Goal: Task Accomplishment & Management: Manage account settings

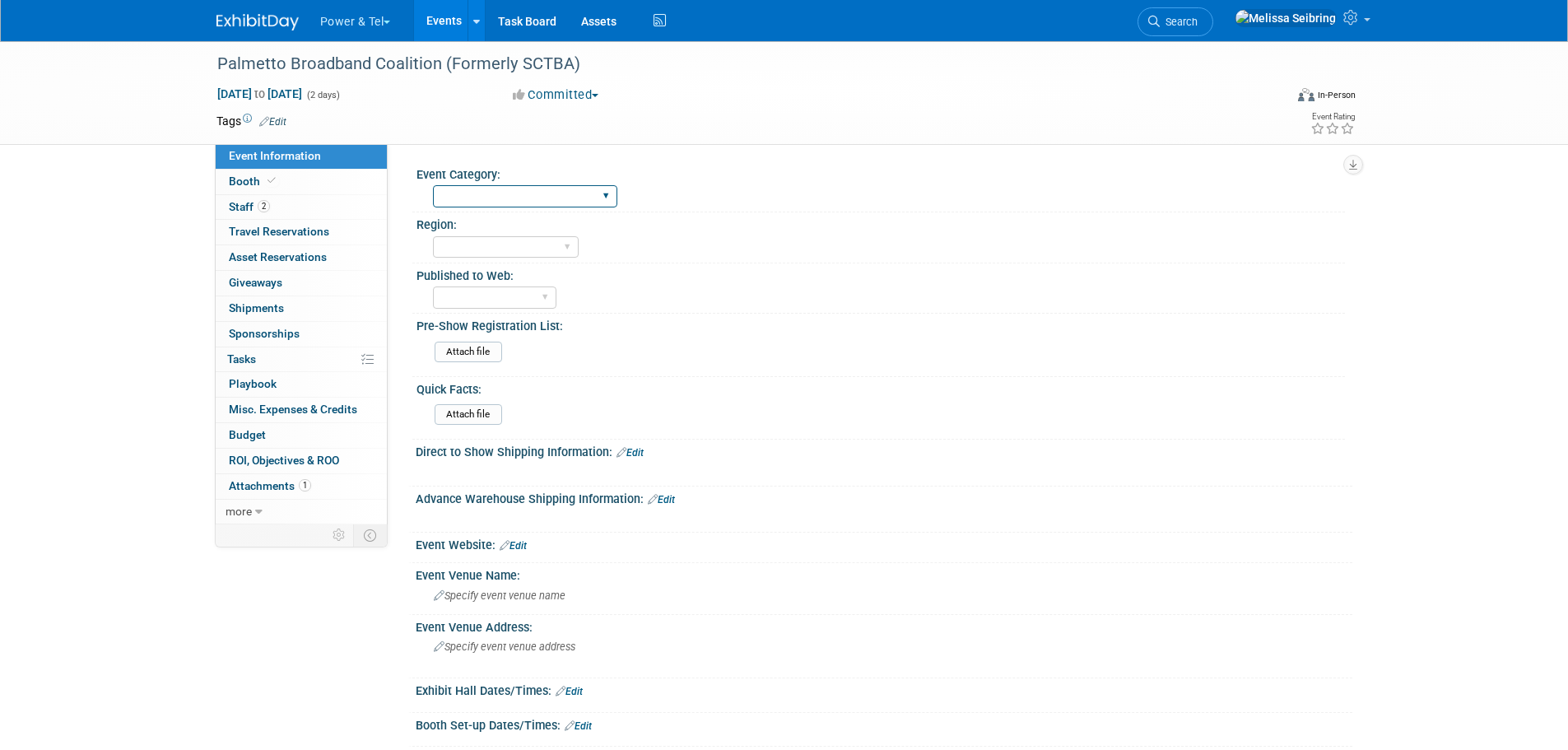
drag, startPoint x: 473, startPoint y: 202, endPoint x: 533, endPoint y: 206, distance: 60.1
click at [473, 202] on select "Trade Show P&T Hosted Event Export/Canada Outing Only" at bounding box center [525, 197] width 185 height 22
select select "Trade Show"
click at [433, 186] on select "Trade Show P&T Hosted Event Export/Canada Outing Only" at bounding box center [525, 197] width 185 height 22
click at [524, 246] on select "Central West South Great Lakes National Canada Export/CALA Strategic Accounts" at bounding box center [505, 248] width 145 height 22
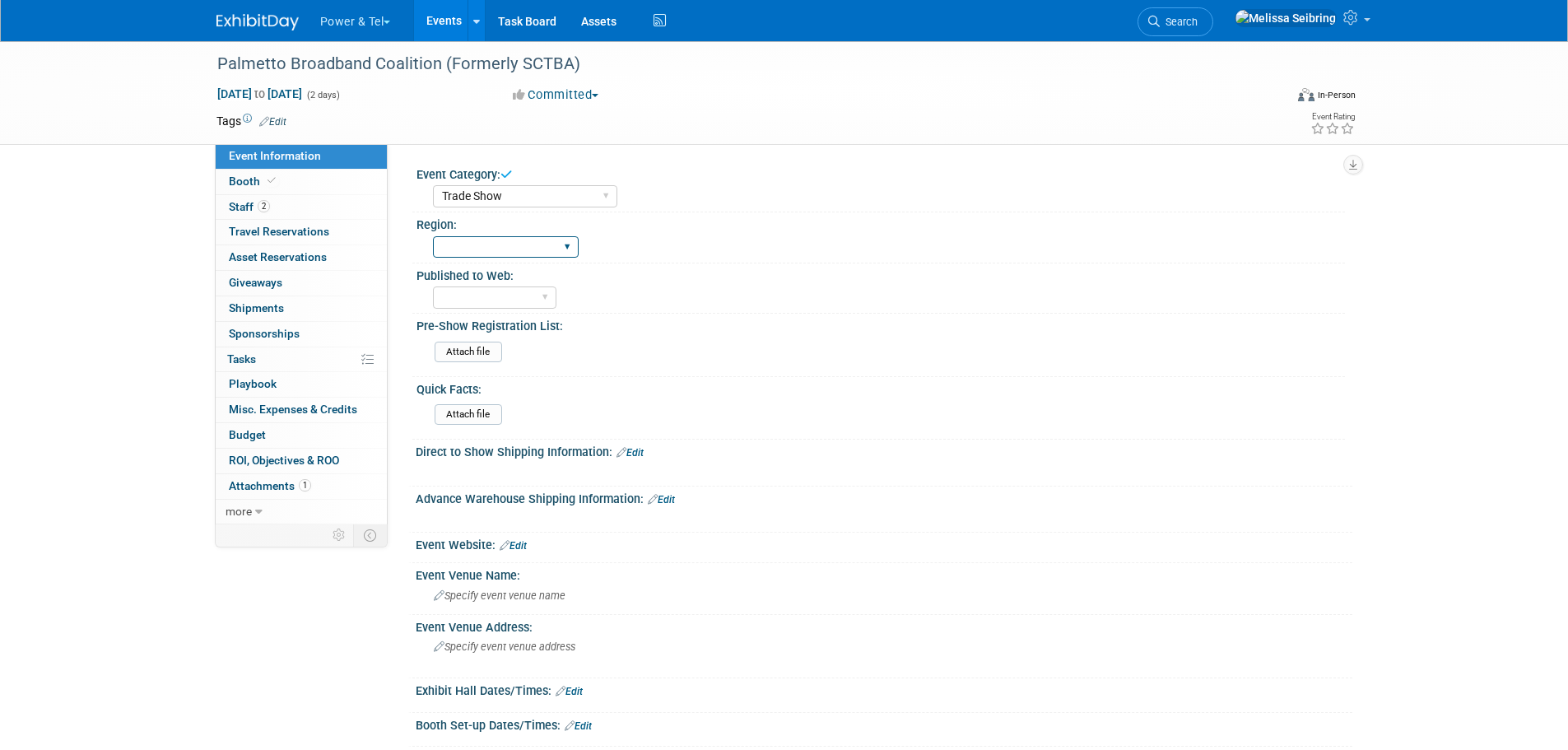
select select "South"
click at [433, 236] on select "Central West South Great Lakes National Canada Export/CALA Strategic Accounts" at bounding box center [505, 248] width 145 height 22
click at [470, 239] on select "Central West South Great Lakes National Canada Export/CALA Strategic Accounts" at bounding box center [505, 248] width 145 height 22
click at [1371, 13] on link at bounding box center [1302, 21] width 152 height 41
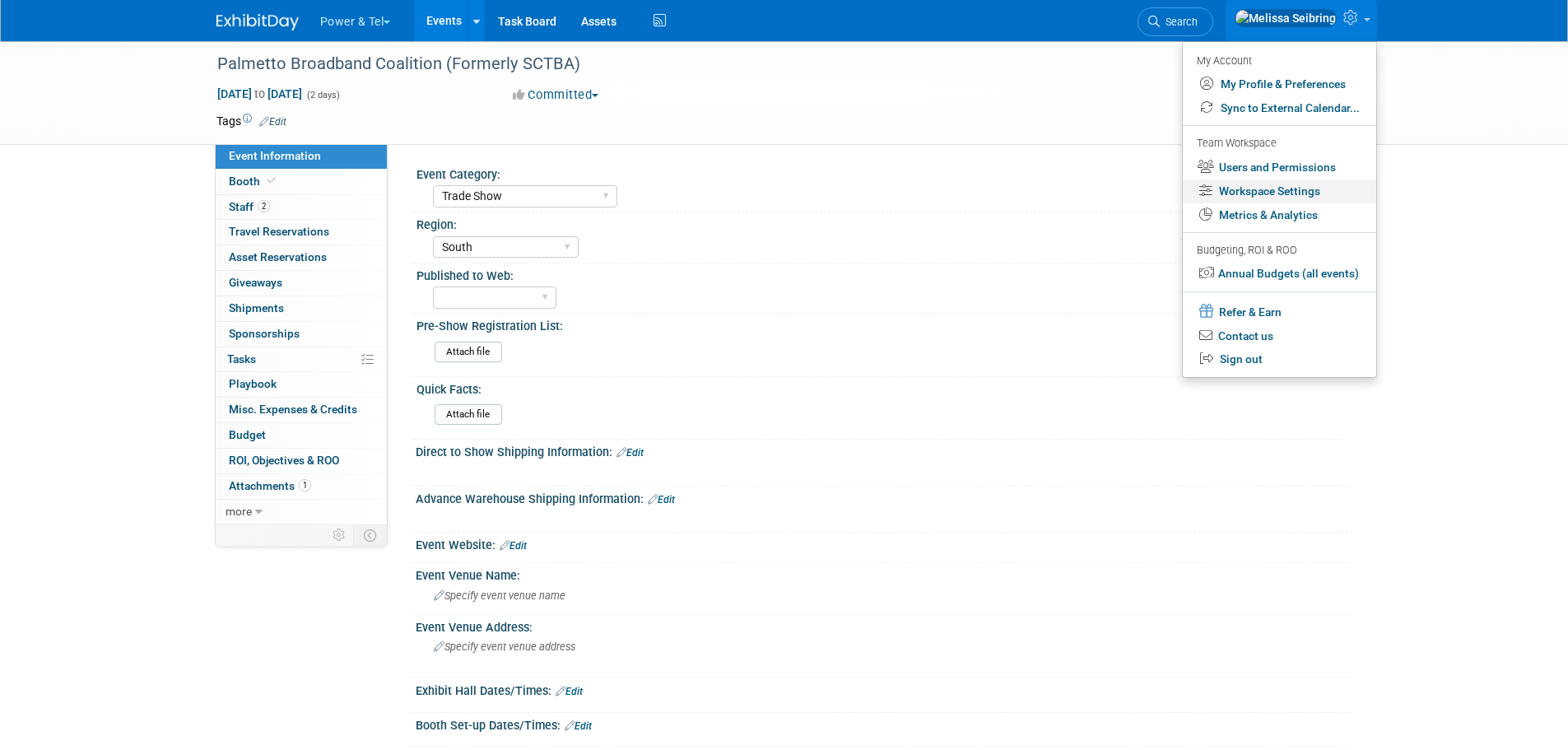
click at [1285, 188] on link "Workspace Settings" at bounding box center [1279, 190] width 193 height 23
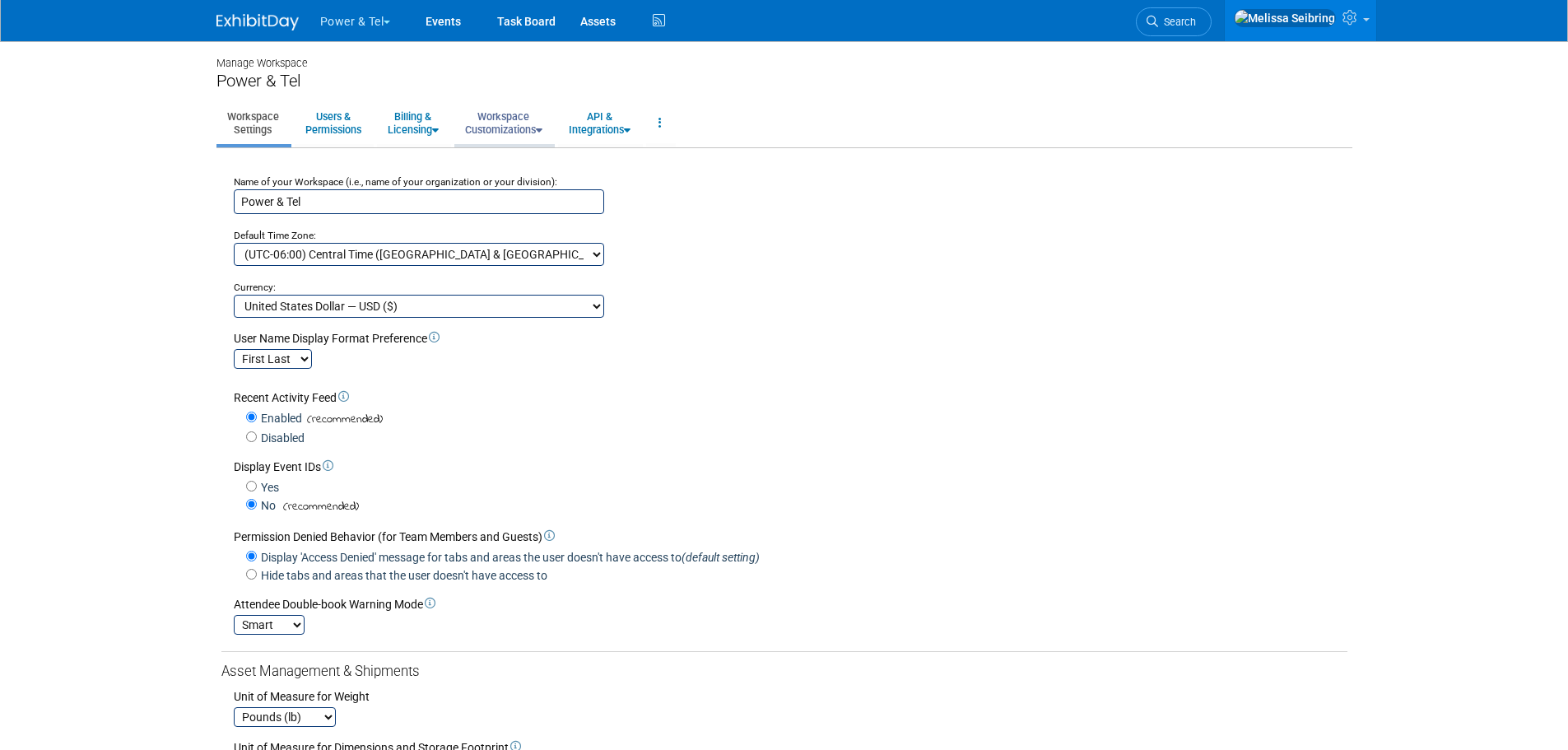
click at [539, 128] on link "Workspace Customizations" at bounding box center [504, 123] width 98 height 40
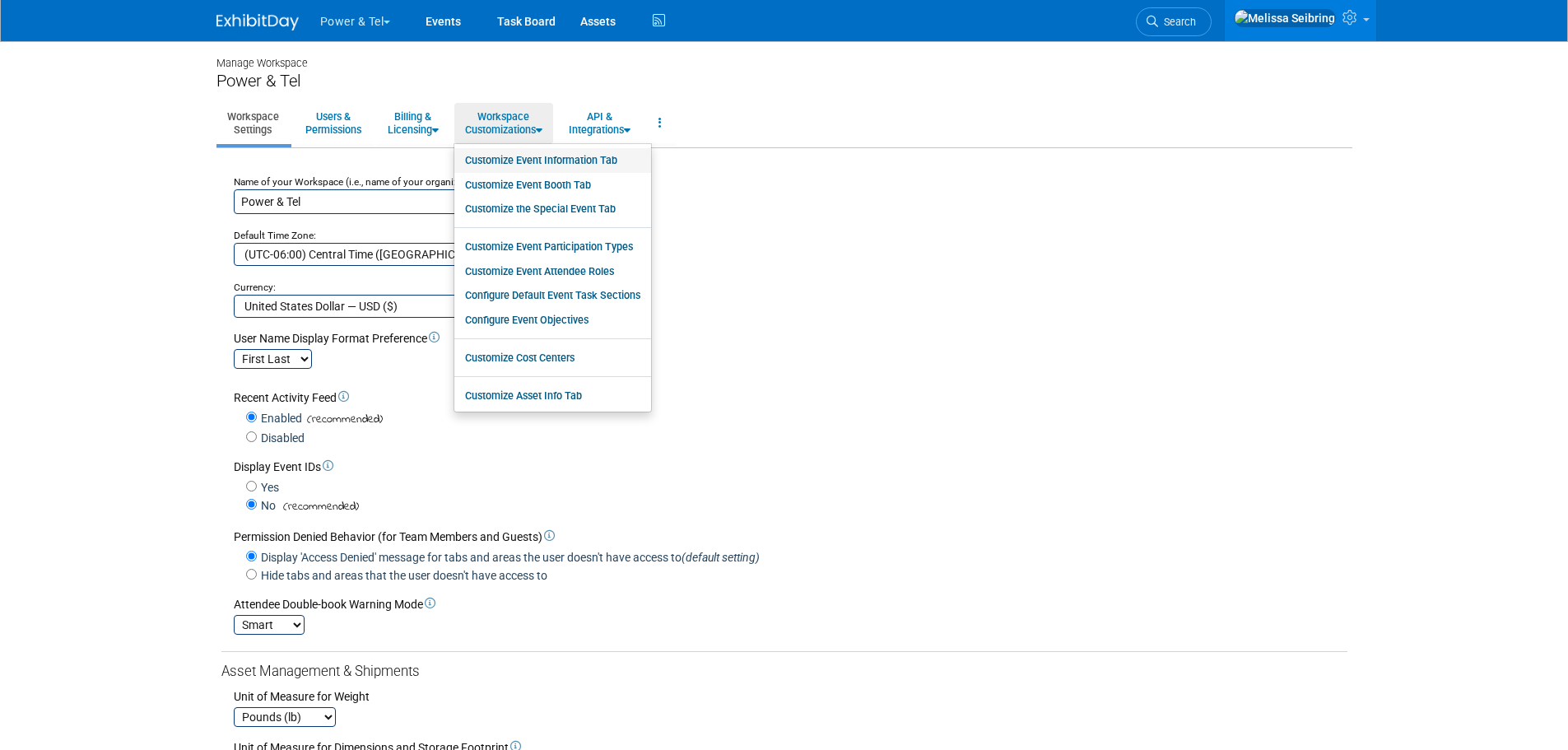
click at [549, 168] on link "Customize Event Information Tab" at bounding box center [553, 160] width 197 height 24
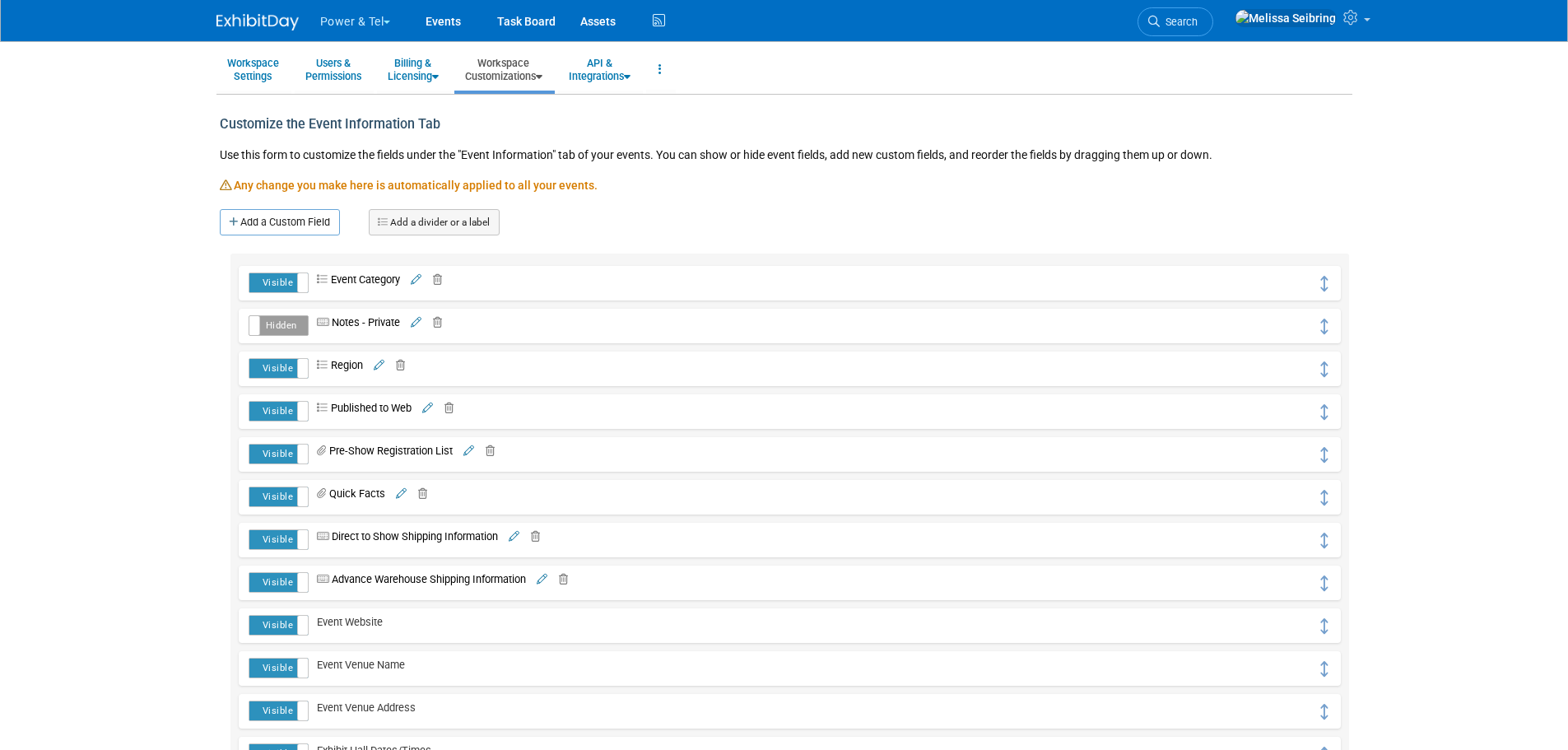
scroll to position [82, 0]
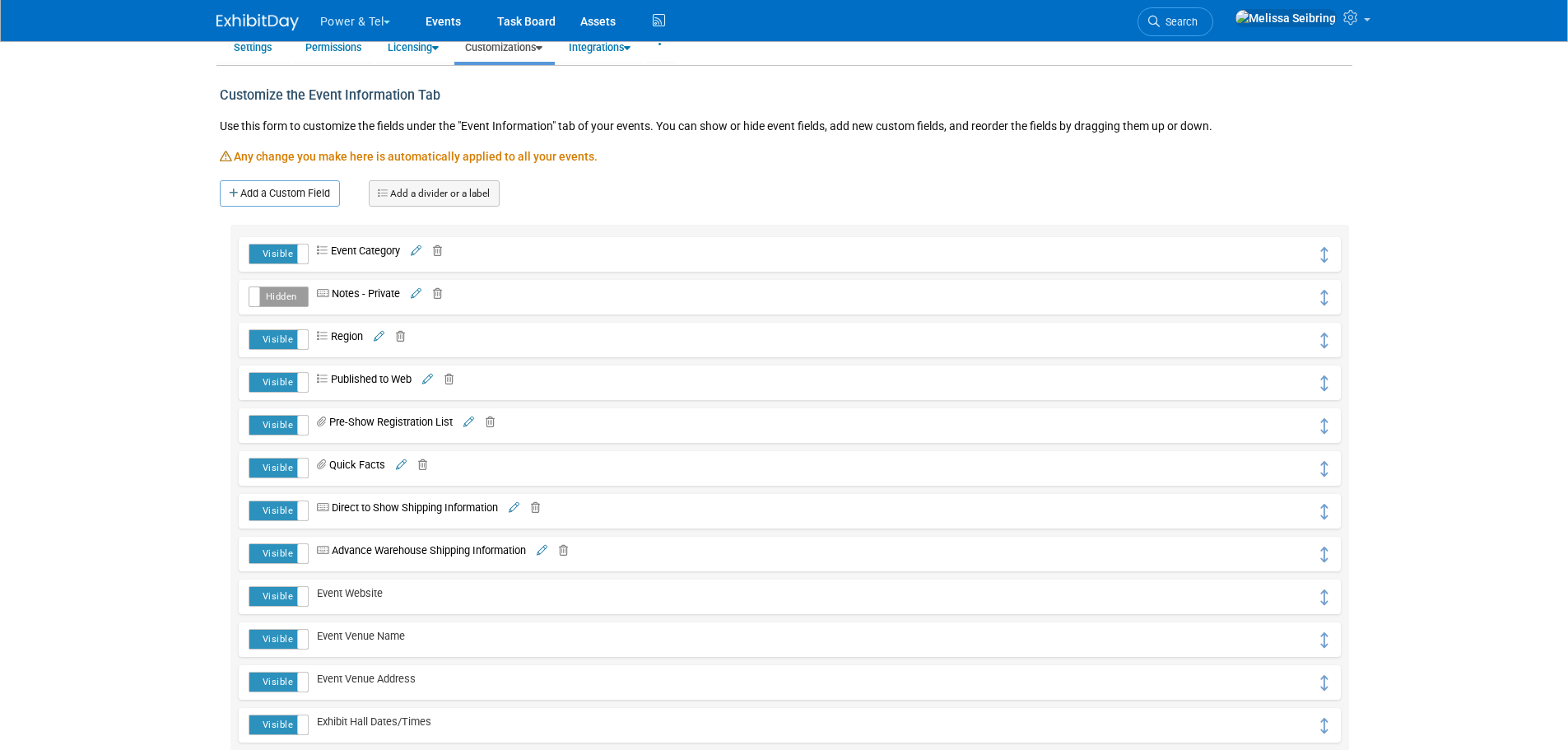
click at [420, 251] on icon at bounding box center [415, 250] width 10 height 10
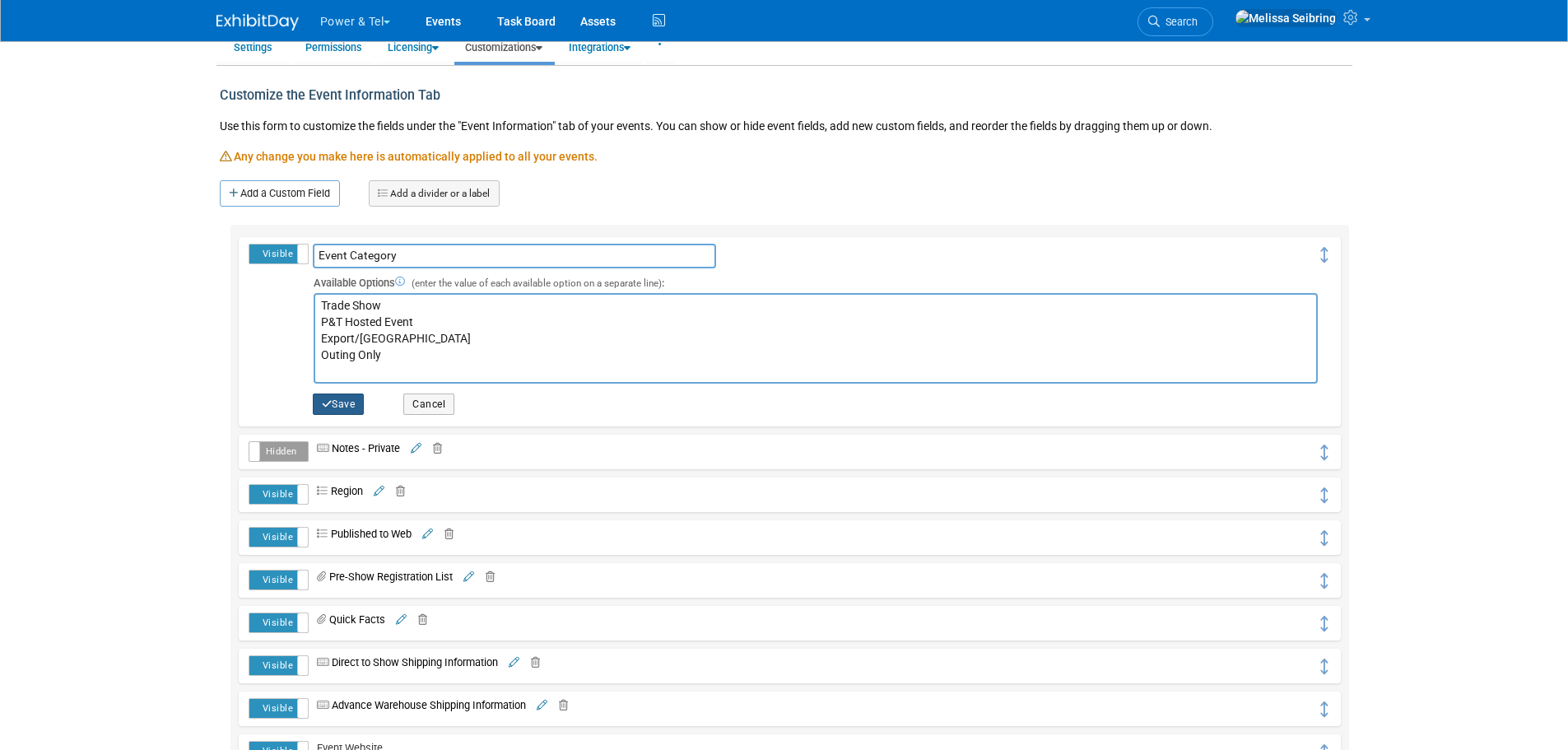
click at [333, 402] on button "Save" at bounding box center [339, 404] width 52 height 22
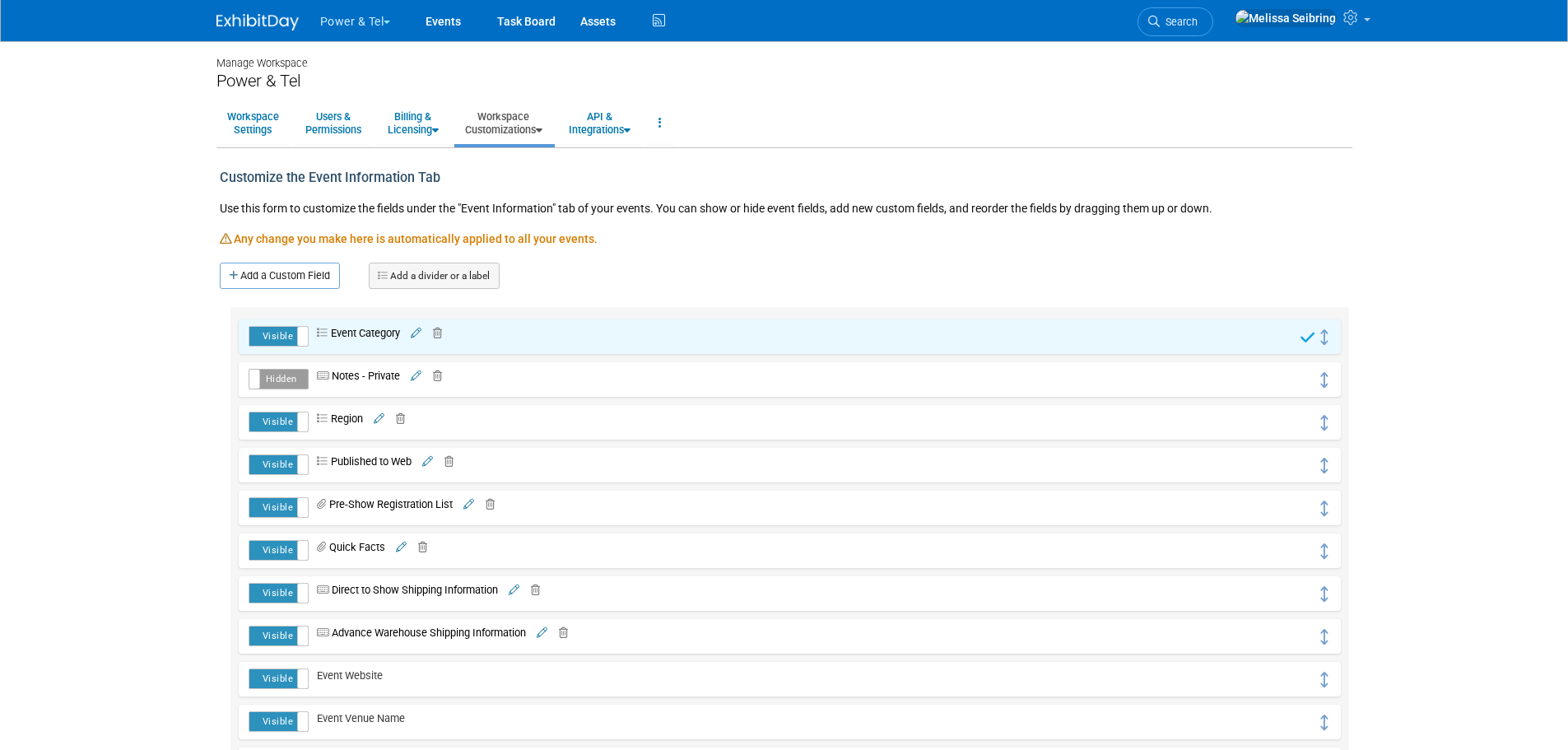
click at [380, 414] on icon at bounding box center [379, 419] width 10 height 10
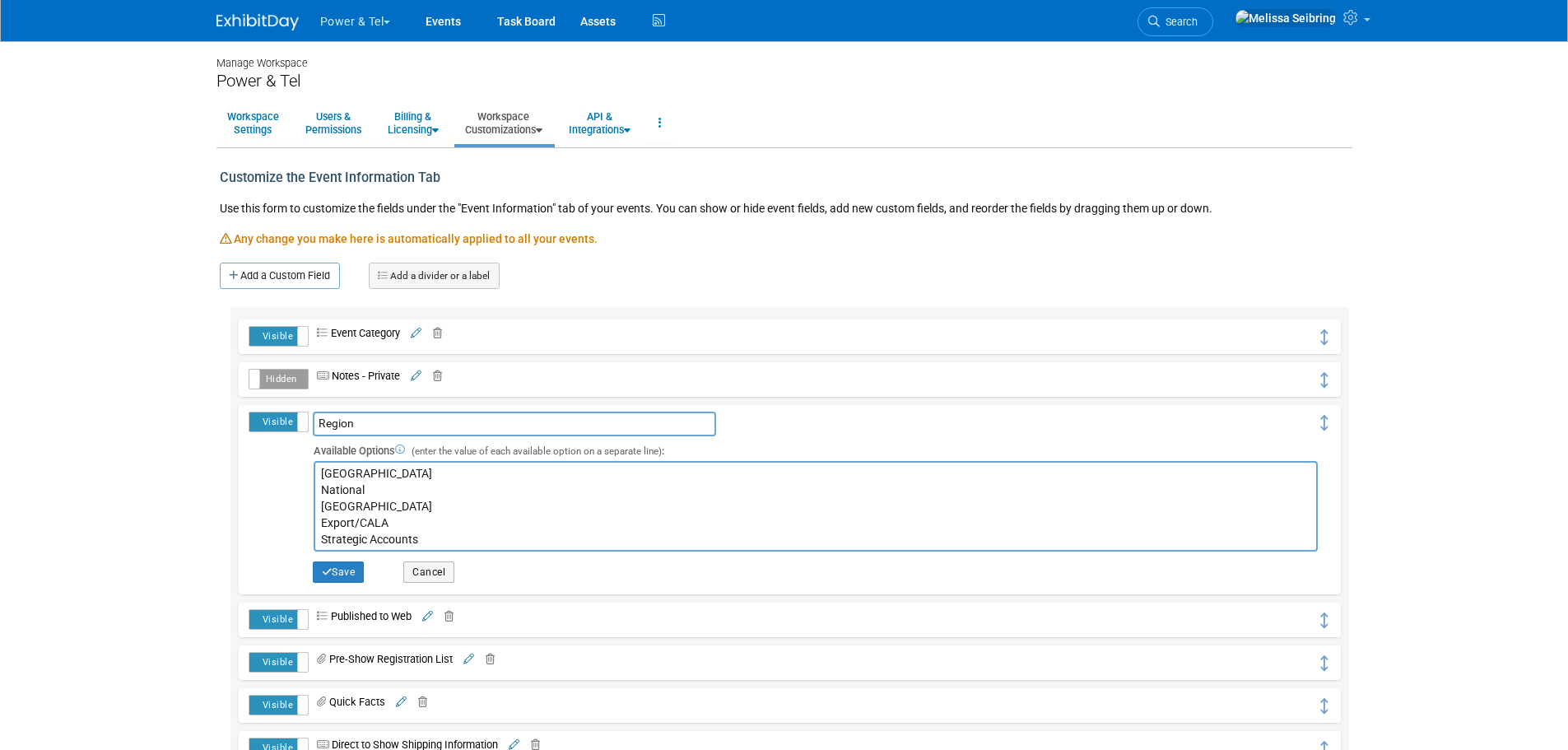
click at [422, 539] on textarea "Central West South Great Lakes National Canada Export/CALA Strategic Accounts" at bounding box center [815, 506] width 1004 height 91
click at [377, 474] on textarea "Central West South Great Lakes National Canada Export/CALA Strategic Accounts" at bounding box center [815, 506] width 1004 height 91
type textarea "Central East West South Great Lakes National Canada Export/CALA Strategic Accou…"
click at [322, 572] on icon "button" at bounding box center [326, 572] width 10 height 10
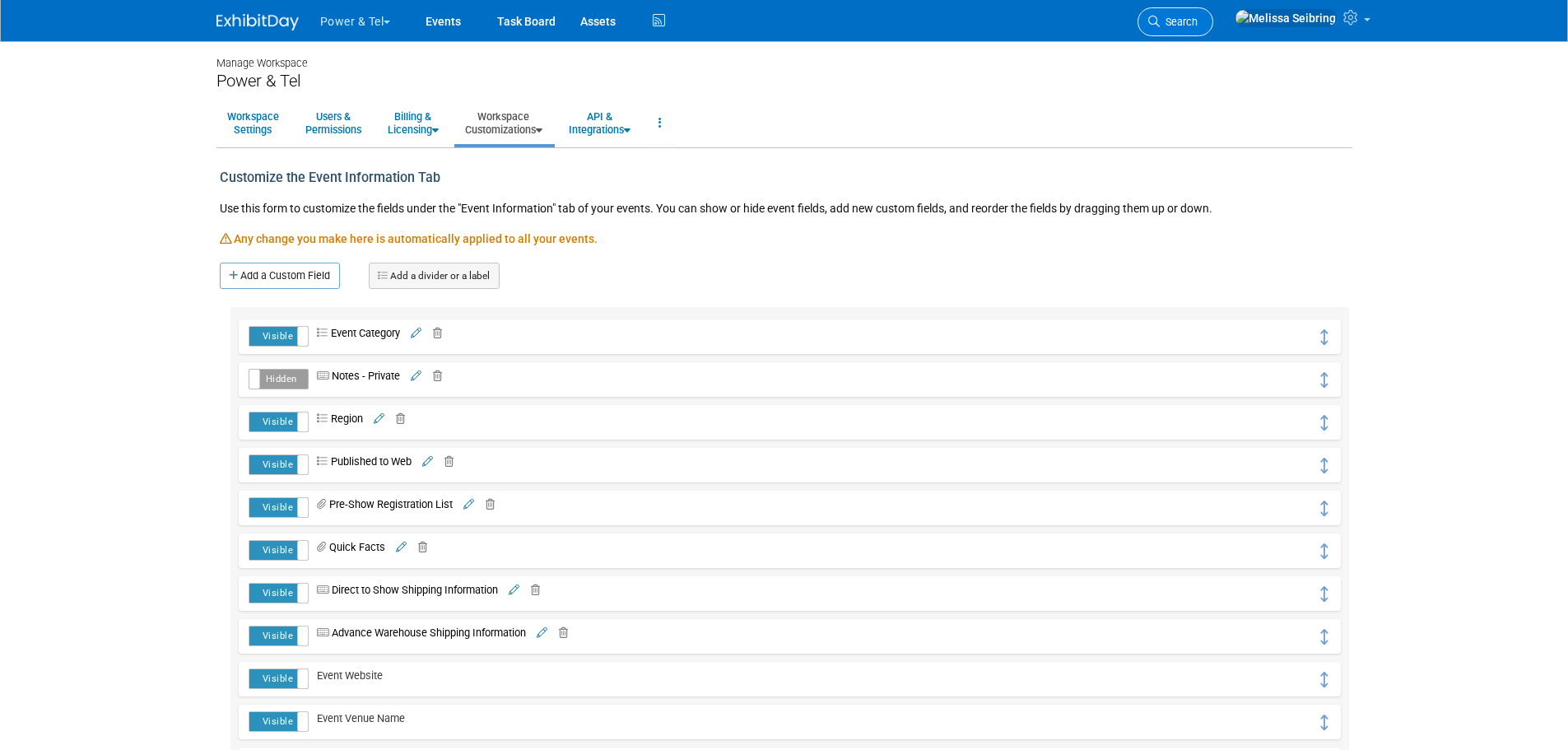
click at [1198, 18] on span "Search" at bounding box center [1179, 22] width 38 height 12
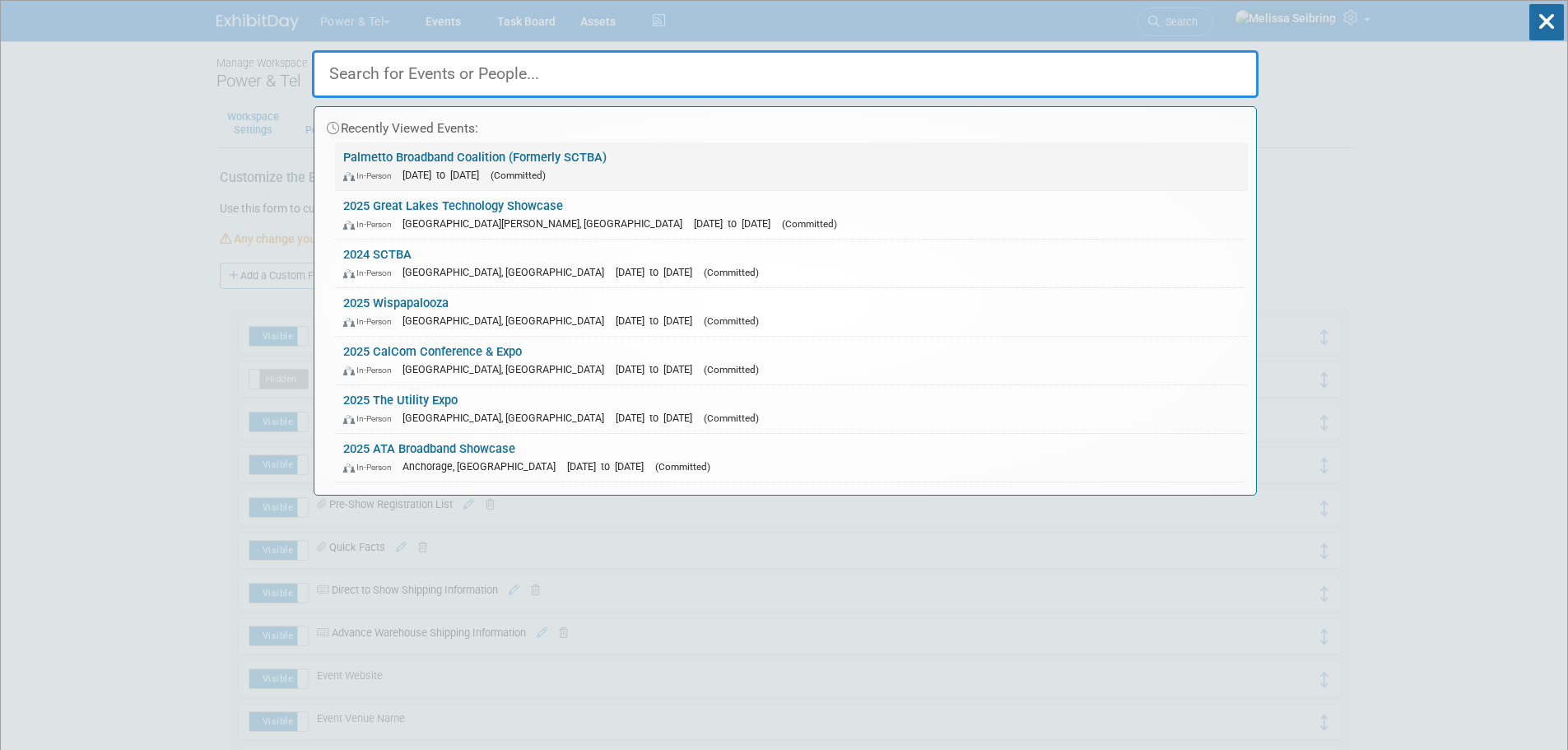
click at [451, 152] on link "Palmetto Broadband Coalition (Formerly SCTBA) In-Person Nov 5, 2025 to Nov 6, 2…" at bounding box center [791, 166] width 912 height 48
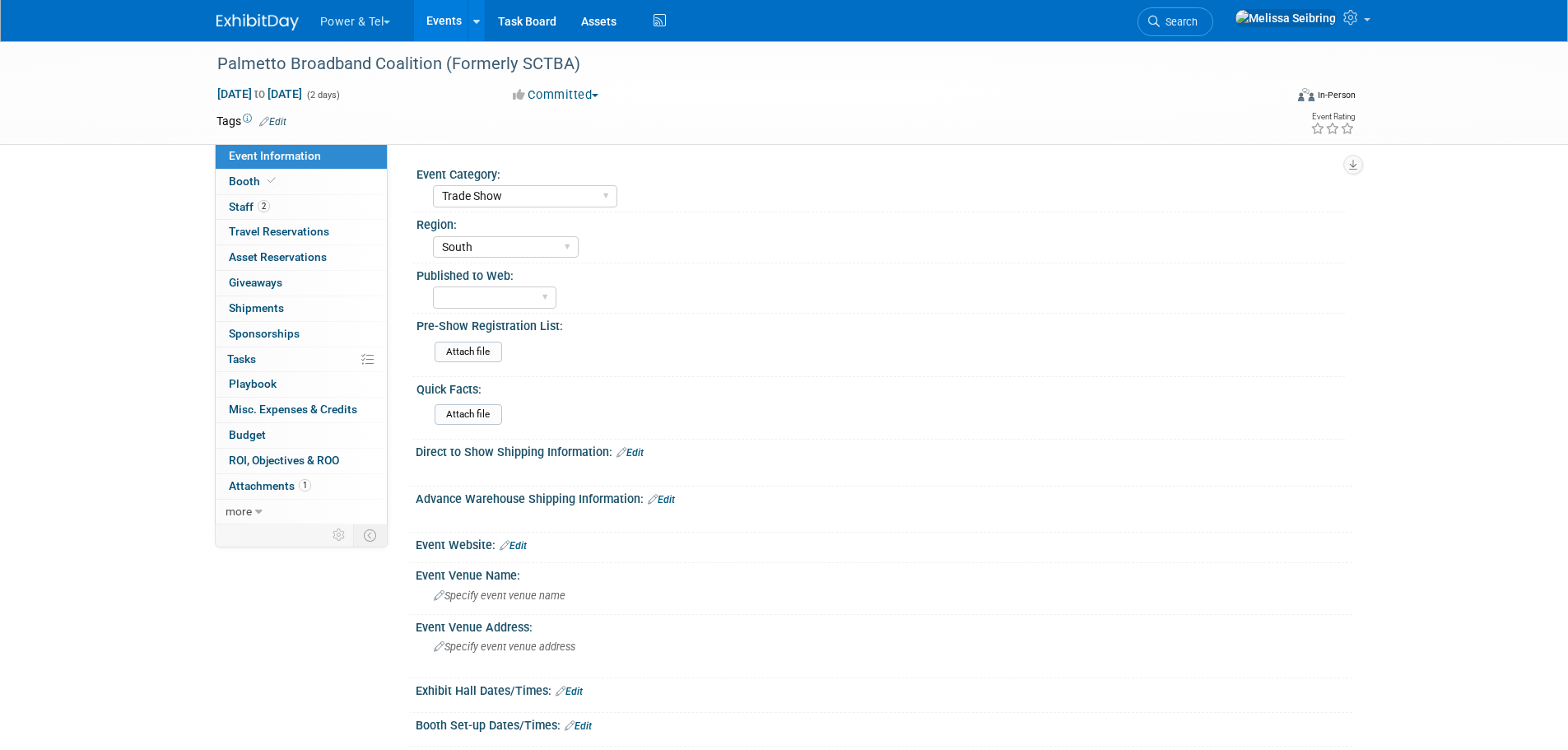
select select "Trade Show"
click at [482, 242] on select "Central East West South Great Lakes National Canada Export/CALA Strategic Accou…" at bounding box center [505, 248] width 145 height 22
select select "East"
click at [433, 236] on select "Central East West South Great Lakes National Canada Export/CALA Strategic Accou…" at bounding box center [505, 248] width 145 height 22
click at [527, 548] on link "Edit" at bounding box center [513, 546] width 27 height 11
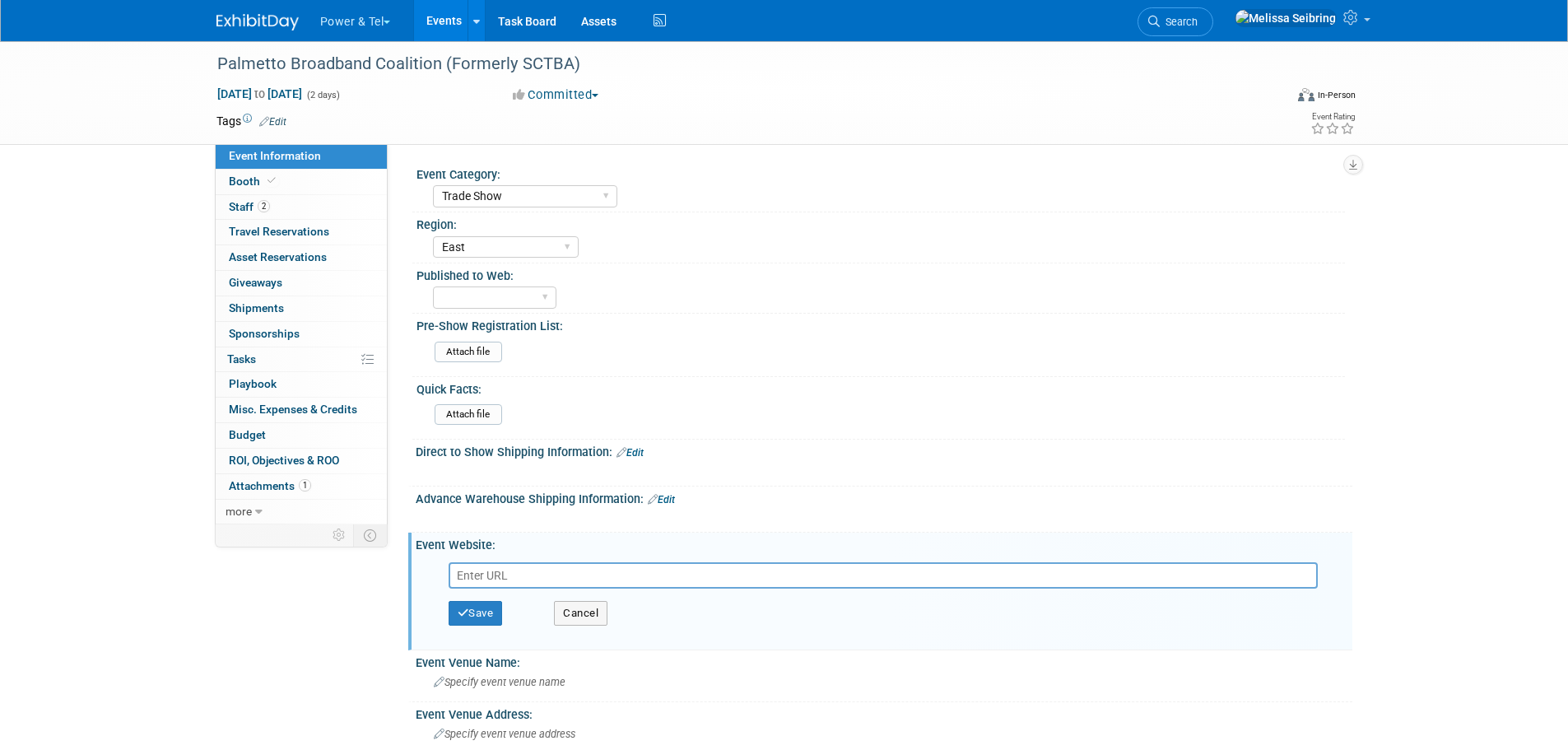
click at [563, 577] on input "text" at bounding box center [882, 576] width 869 height 26
paste input "https://palmettobroadbandcoalition.com/events/pbc-fall-conference-showcase/"
type input "[URL][DOMAIN_NAME]"
click at [493, 609] on button "Save" at bounding box center [475, 613] width 54 height 24
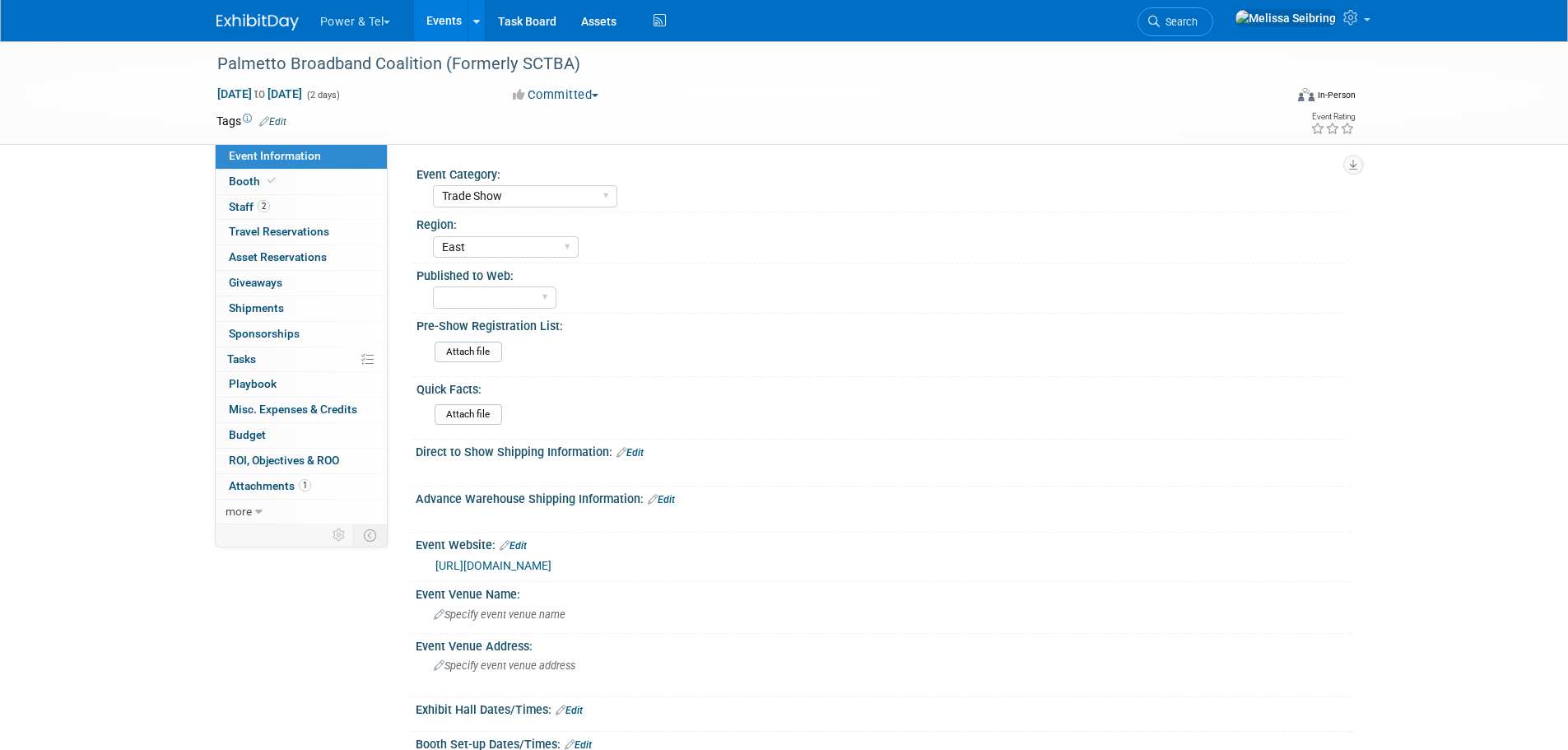
click at [245, 12] on link at bounding box center [267, 14] width 102 height 13
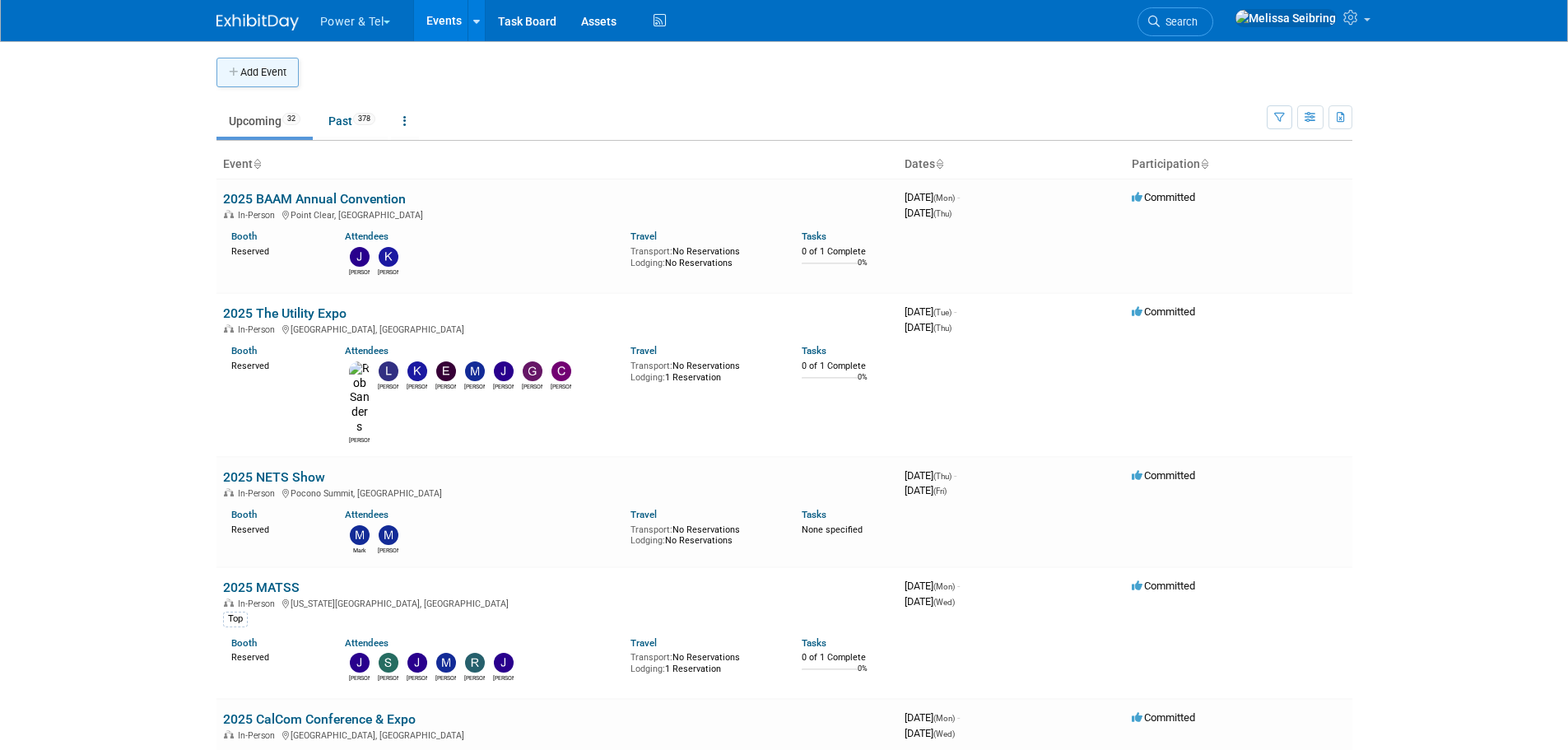
click at [247, 64] on button "Add Event" at bounding box center [258, 72] width 83 height 30
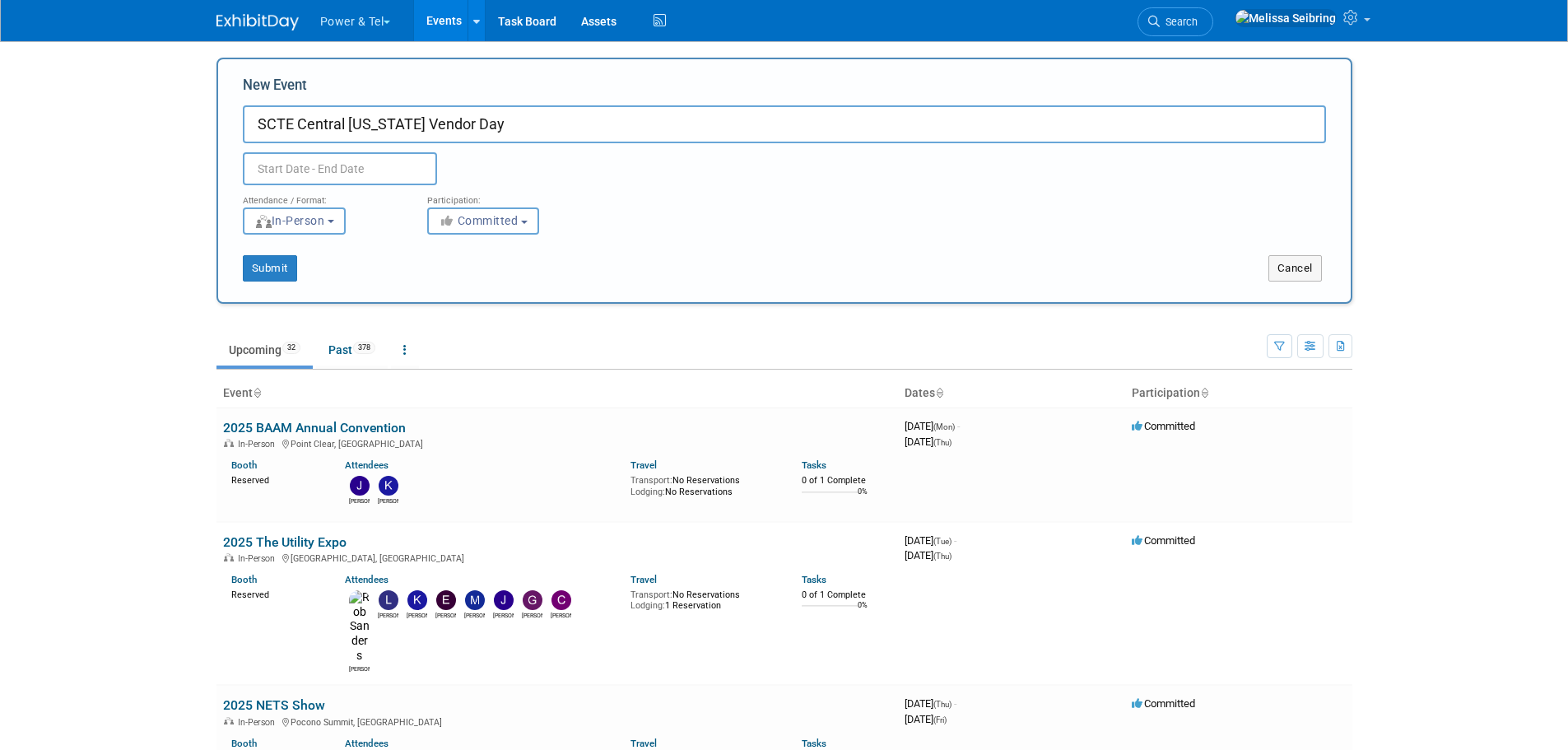
type input "SCTE Central [US_STATE] Vendor Day"
click at [336, 172] on input "text" at bounding box center [339, 168] width 194 height 33
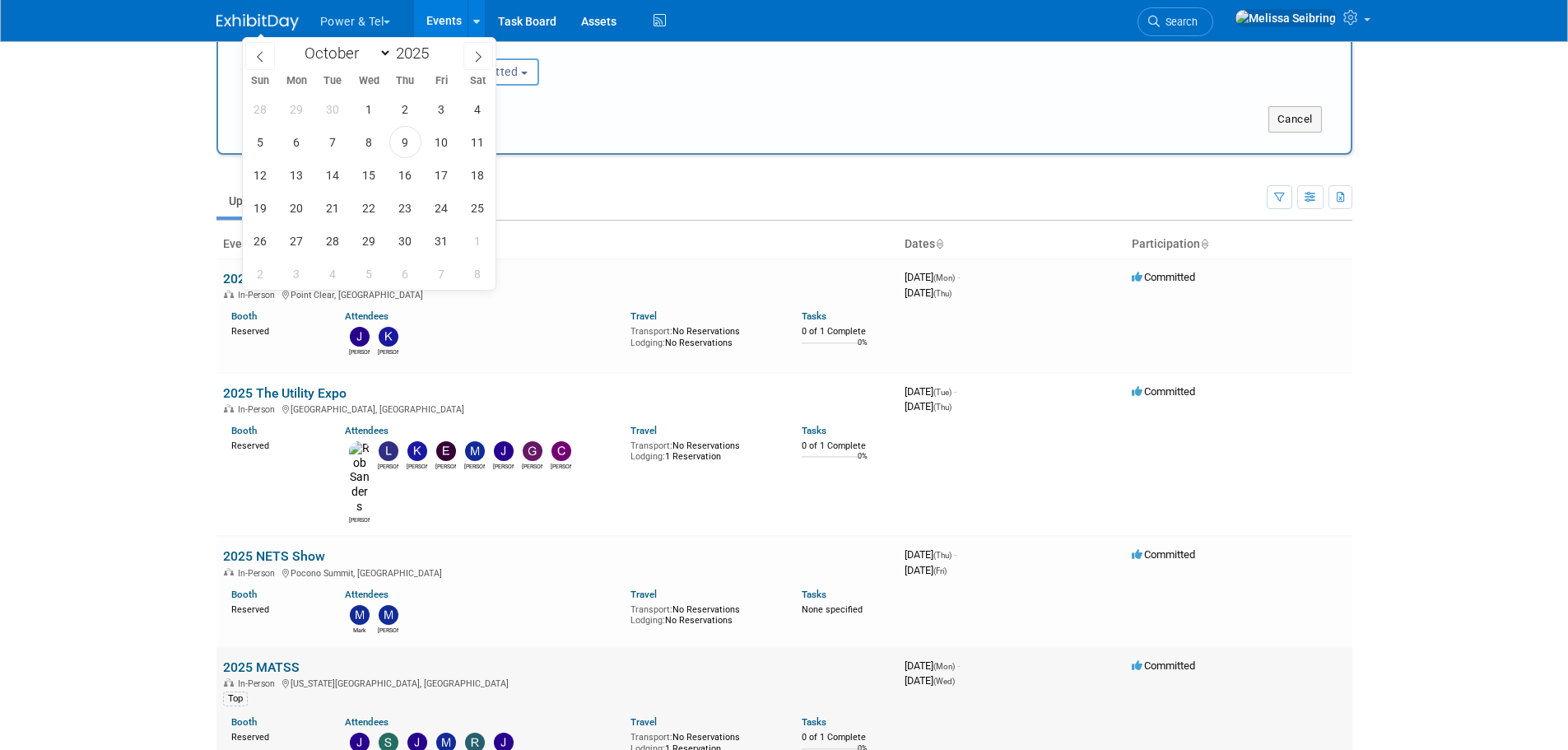
scroll to position [165, 0]
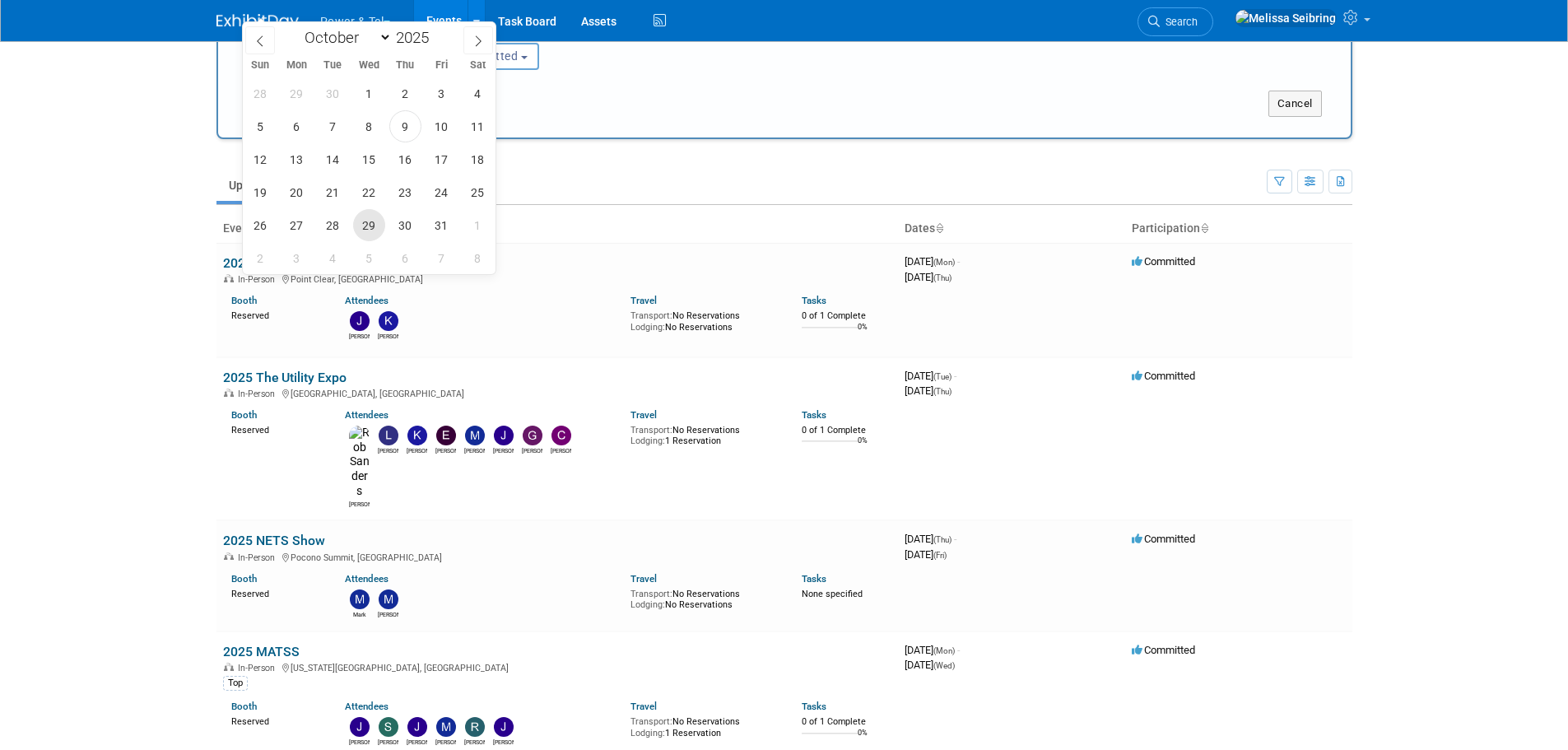
click at [372, 230] on span "29" at bounding box center [369, 225] width 32 height 32
click at [408, 230] on span "30" at bounding box center [405, 225] width 32 height 32
type input "[DATE] to [DATE]"
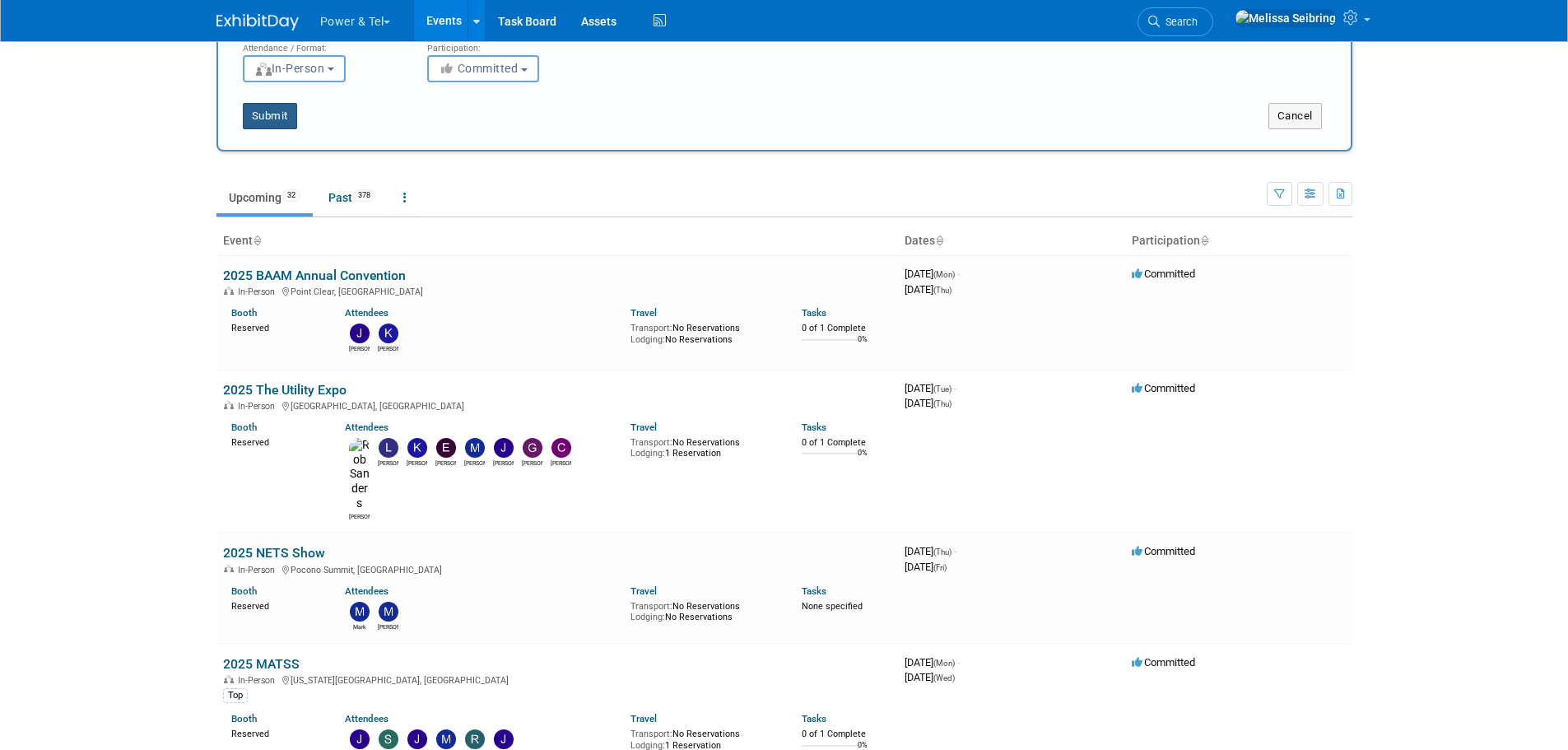
click at [268, 114] on button "Submit" at bounding box center [270, 116] width 54 height 26
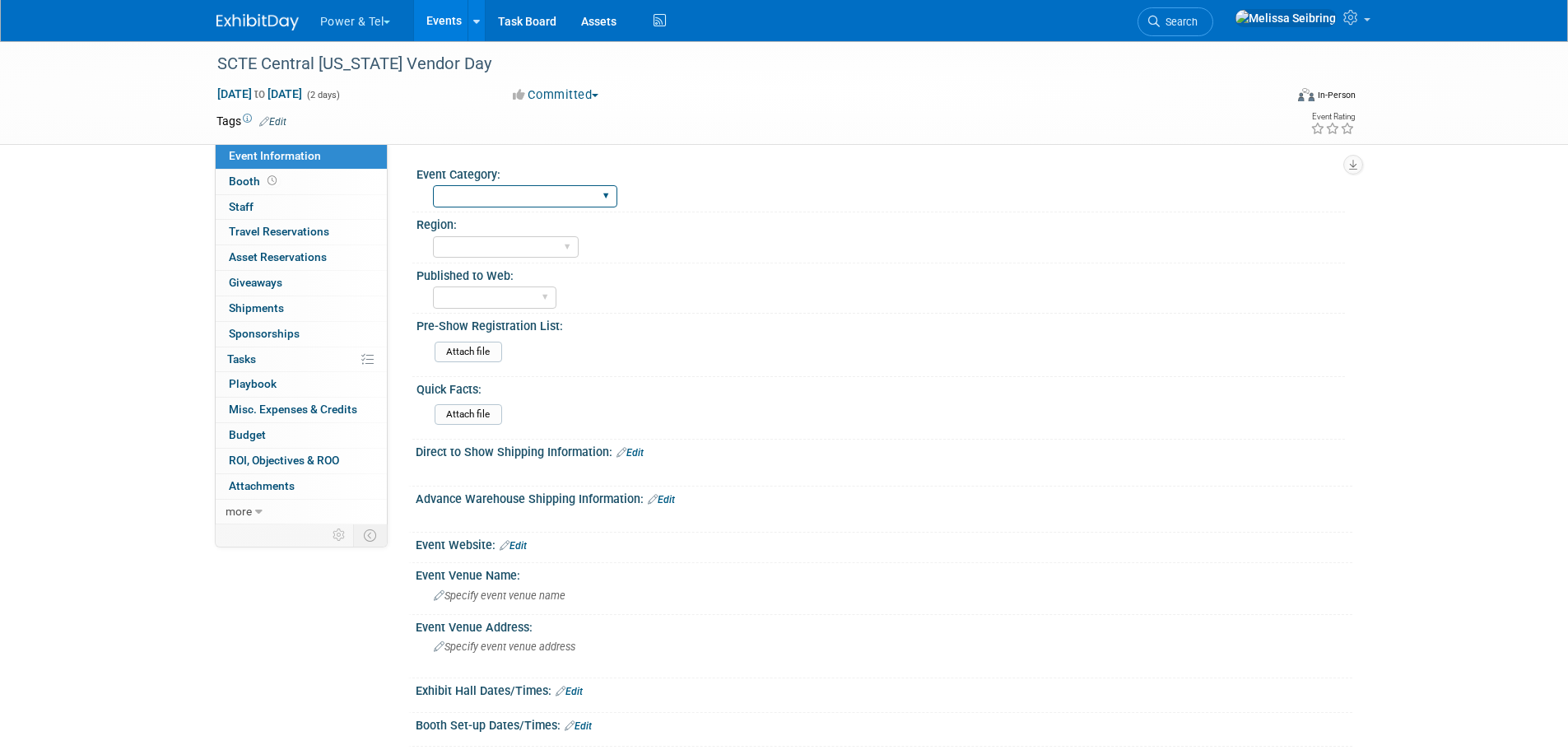
click at [482, 201] on select "Trade Show P&T Hosted Event Export/[GEOGRAPHIC_DATA] Outing Only" at bounding box center [525, 197] width 185 height 22
select select "Trade Show"
click at [433, 186] on select "Trade Show P&T Hosted Event Export/[GEOGRAPHIC_DATA] Outing Only" at bounding box center [525, 197] width 185 height 22
click at [517, 243] on select "Central East West South Great Lakes National Canada Export/CALA Strategic Accou…" at bounding box center [505, 248] width 145 height 22
select select "South"
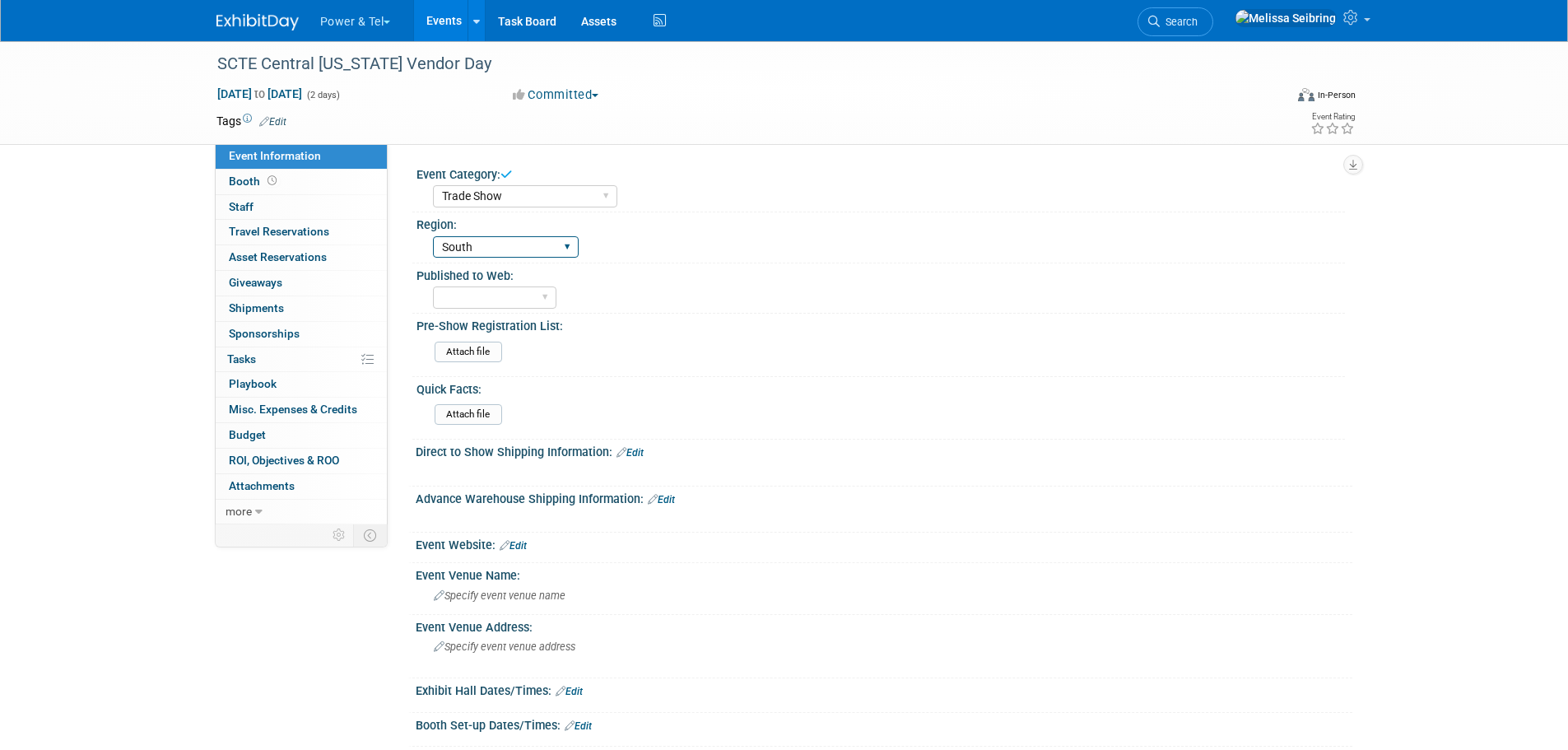
click at [433, 236] on select "Central East West South Great Lakes National Canada Export/CALA Strategic Accou…" at bounding box center [505, 248] width 145 height 22
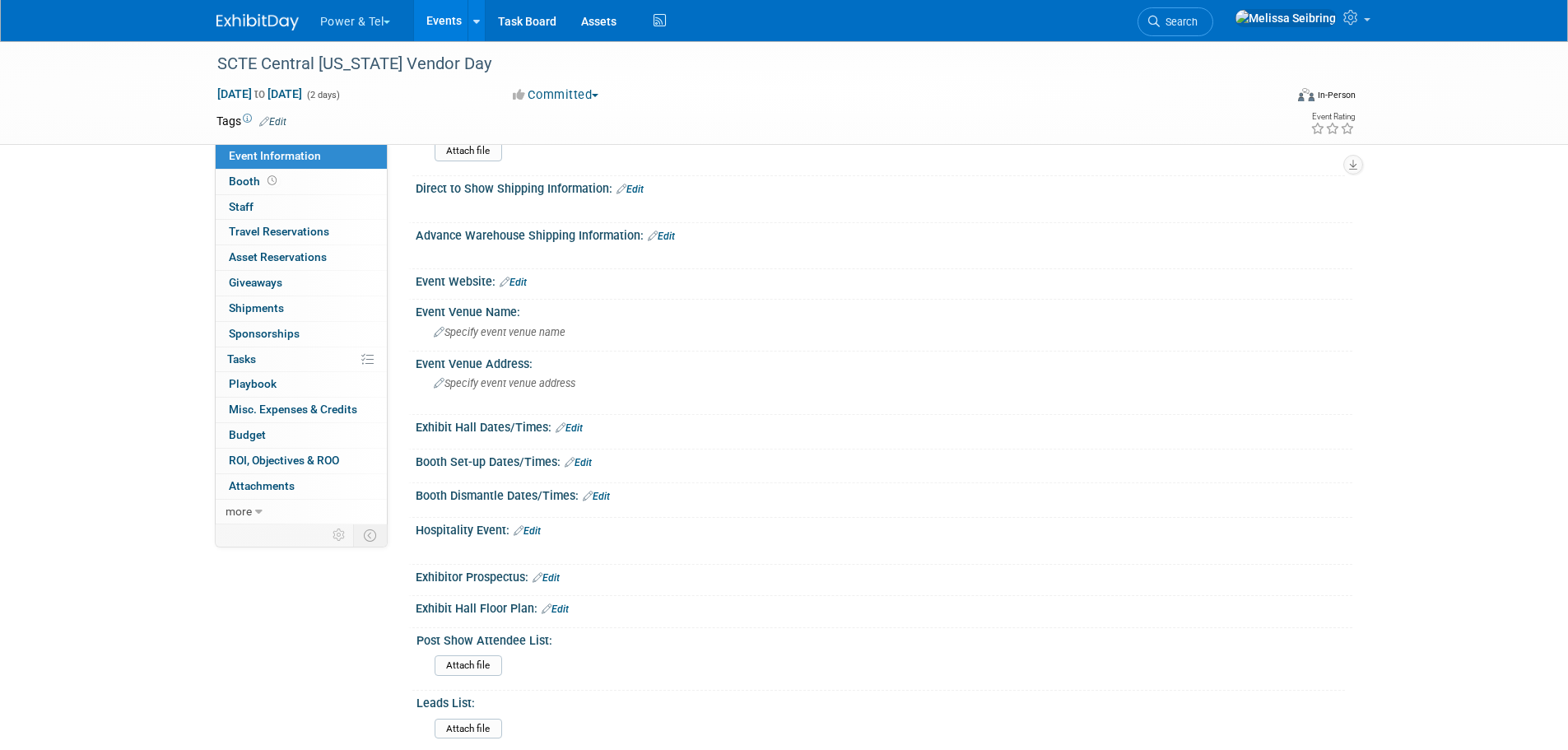
scroll to position [260, 0]
click at [268, 472] on link "0 ROI, Objectives & ROO 0" at bounding box center [301, 460] width 172 height 24
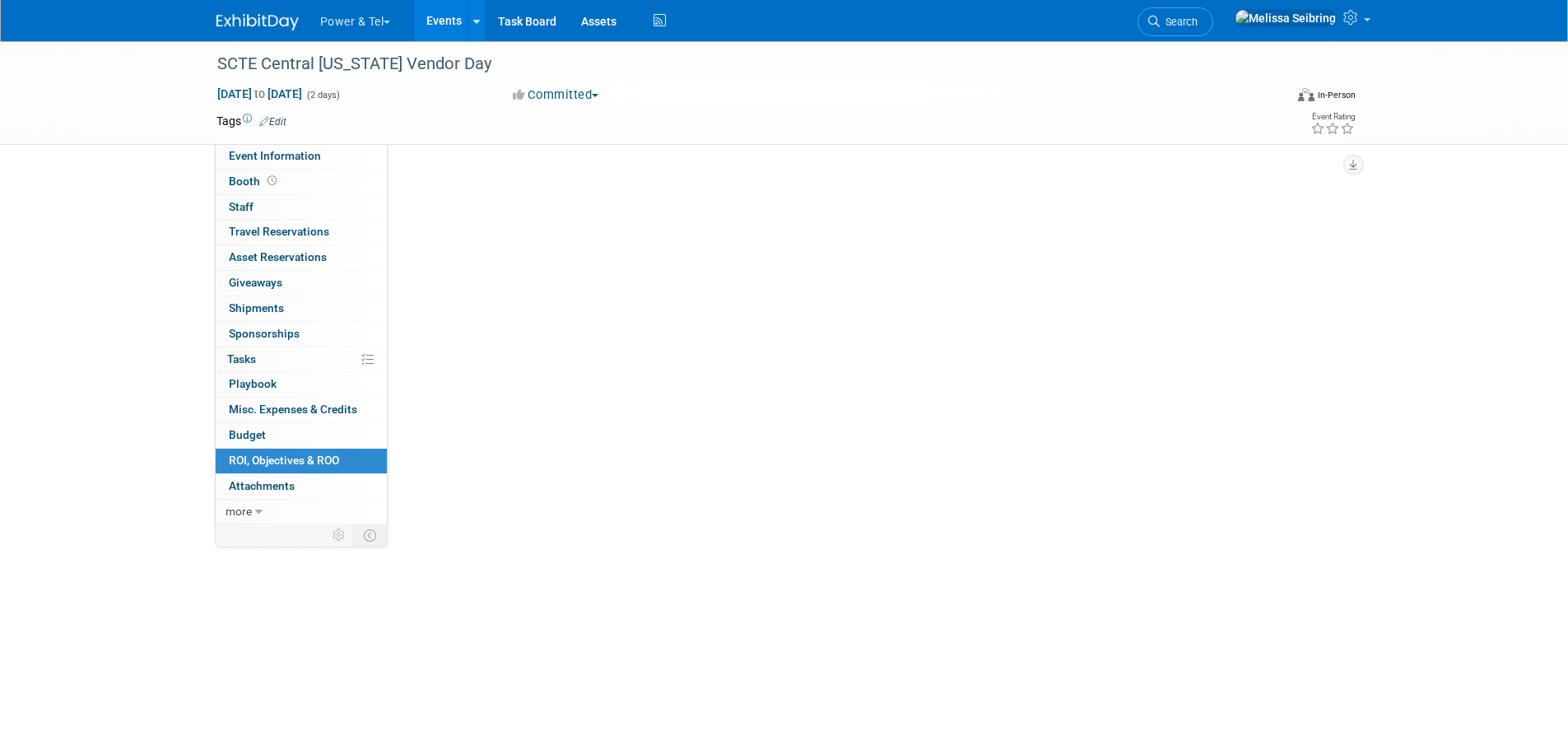
scroll to position [0, 0]
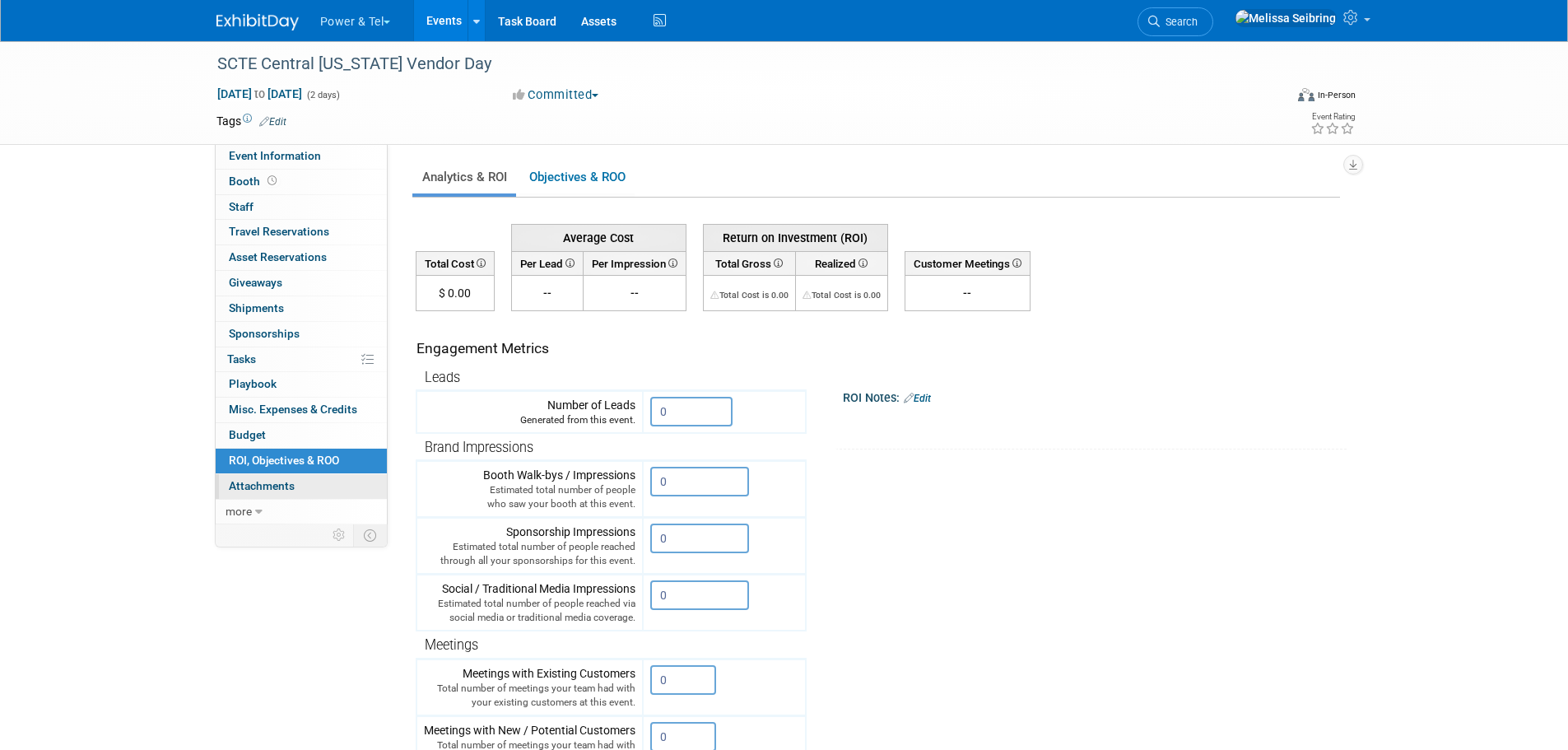
click at [285, 488] on span "Attachments 0" at bounding box center [262, 486] width 66 height 13
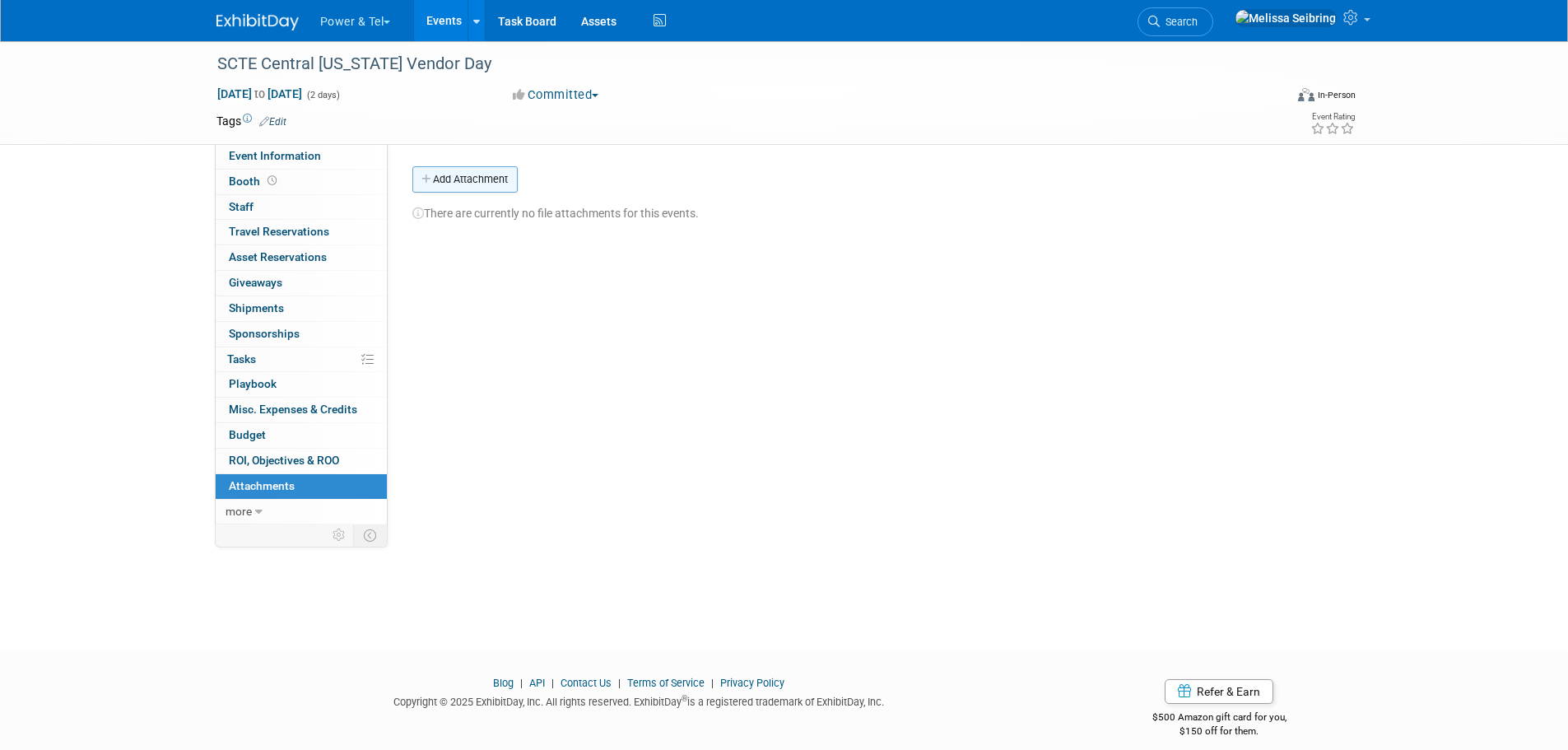
click at [468, 184] on button "Add Attachment" at bounding box center [465, 179] width 105 height 26
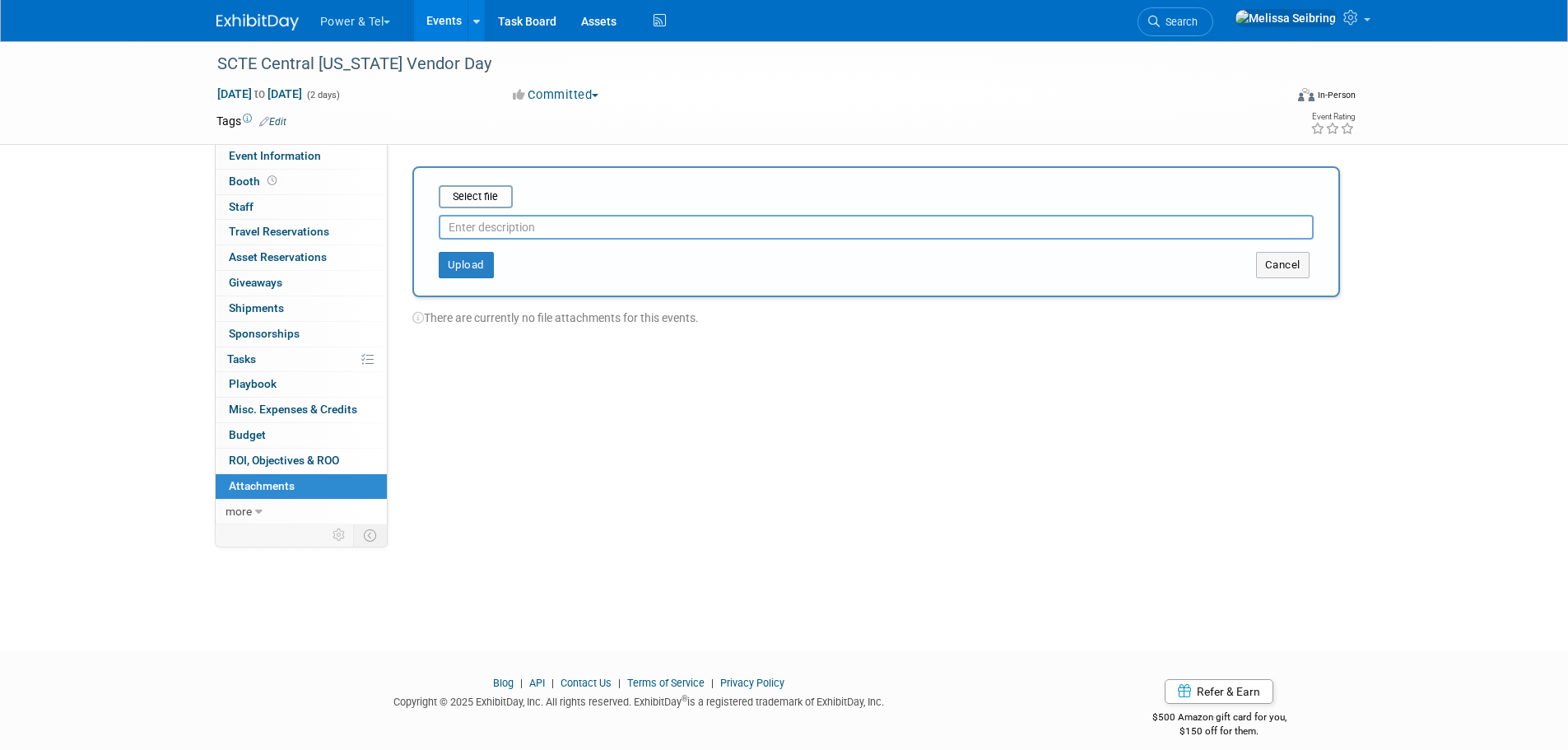
click at [520, 224] on input "text" at bounding box center [876, 227] width 875 height 24
type input "Event Information"
click at [494, 187] on input "file" at bounding box center [413, 196] width 196 height 20
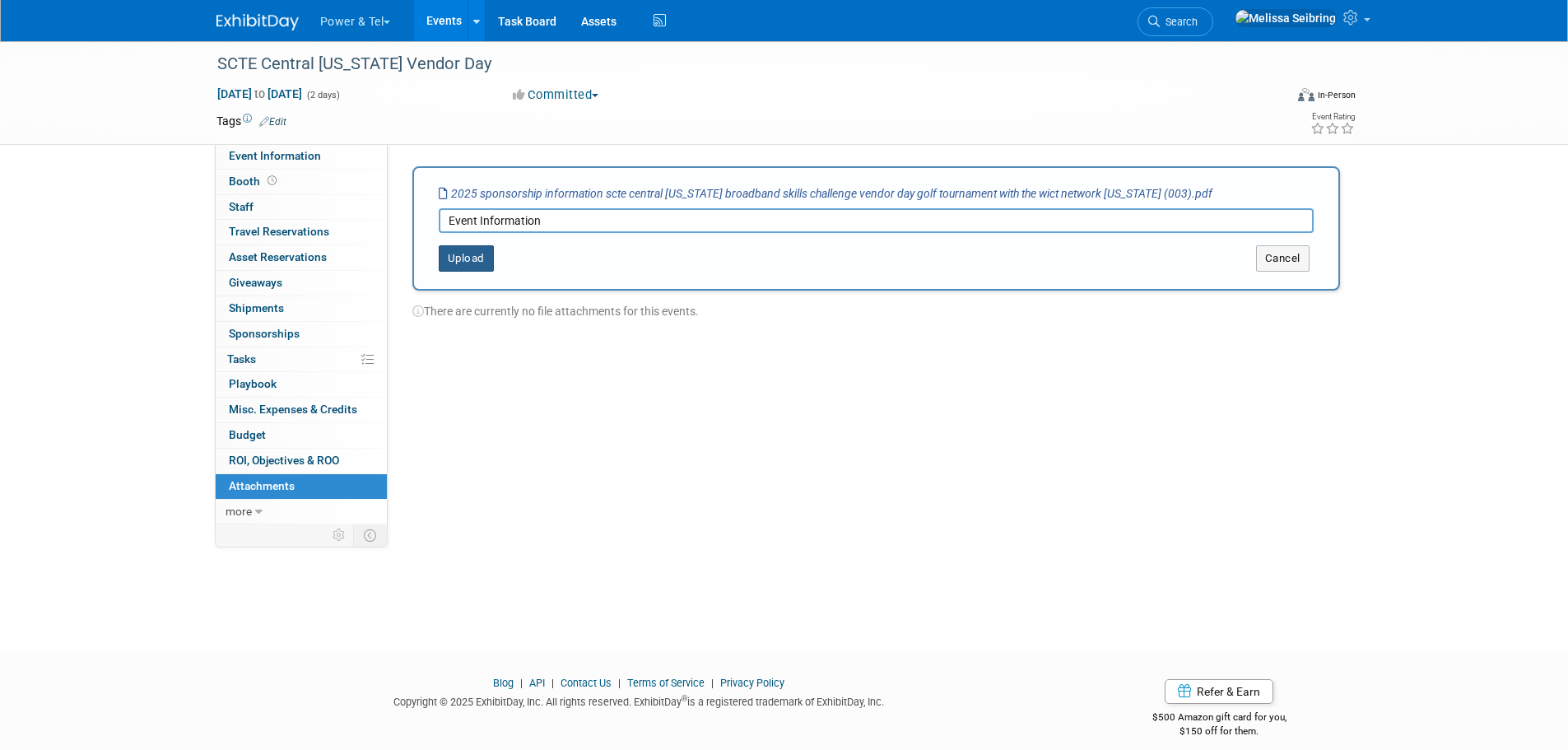
click at [471, 257] on button "Upload" at bounding box center [466, 259] width 55 height 26
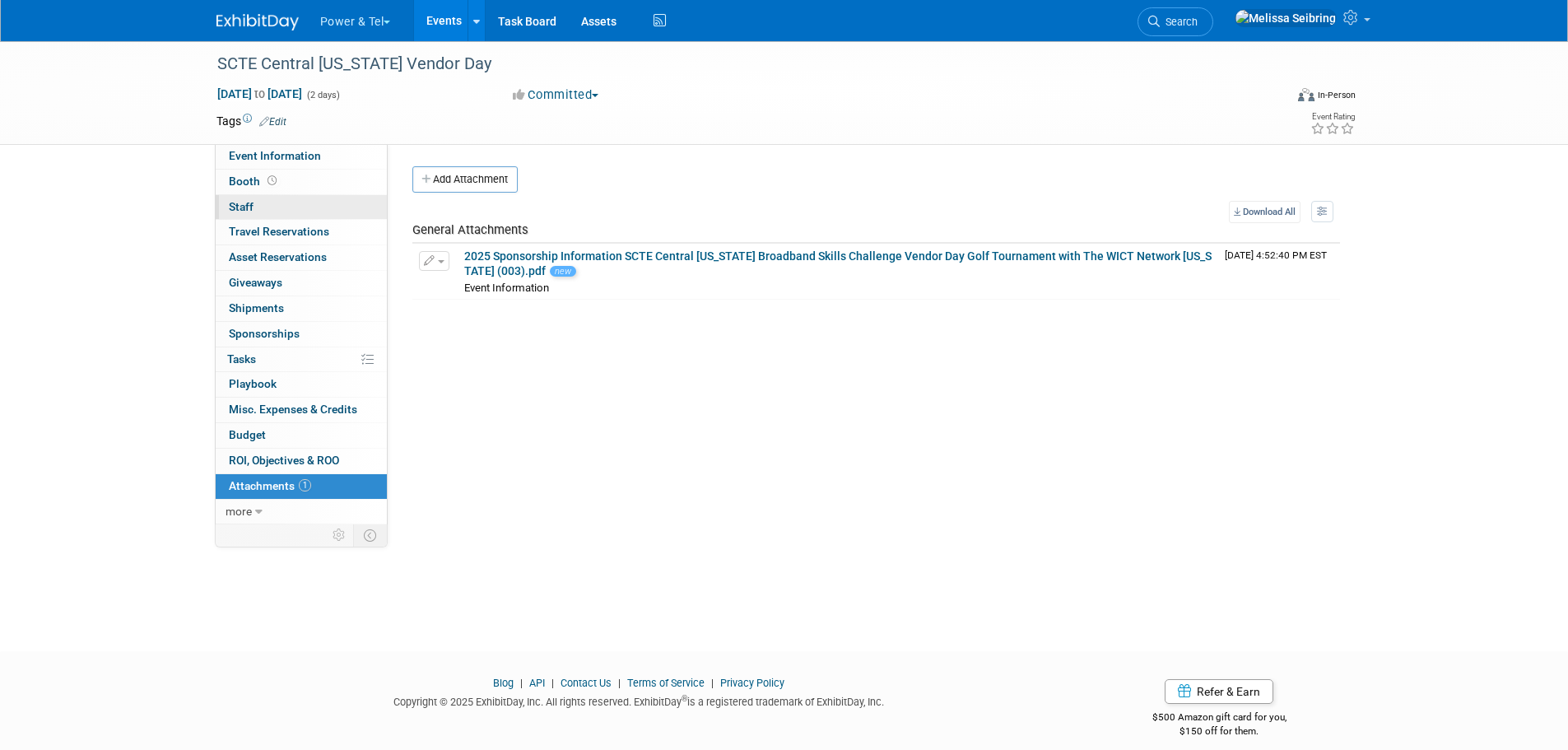
click at [238, 200] on span "Staff 0" at bounding box center [241, 206] width 24 height 13
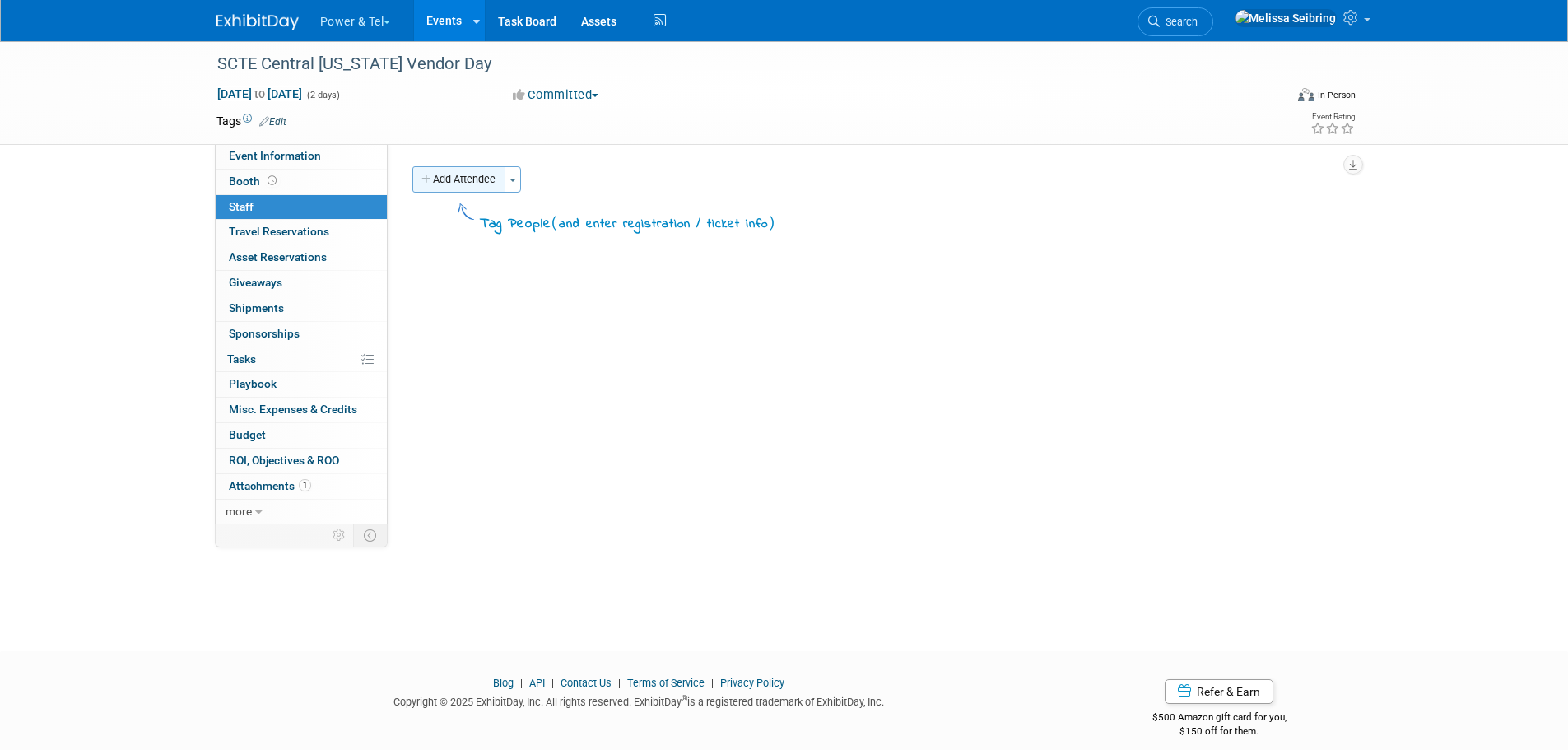
click at [461, 180] on button "Add Attendee" at bounding box center [459, 179] width 93 height 26
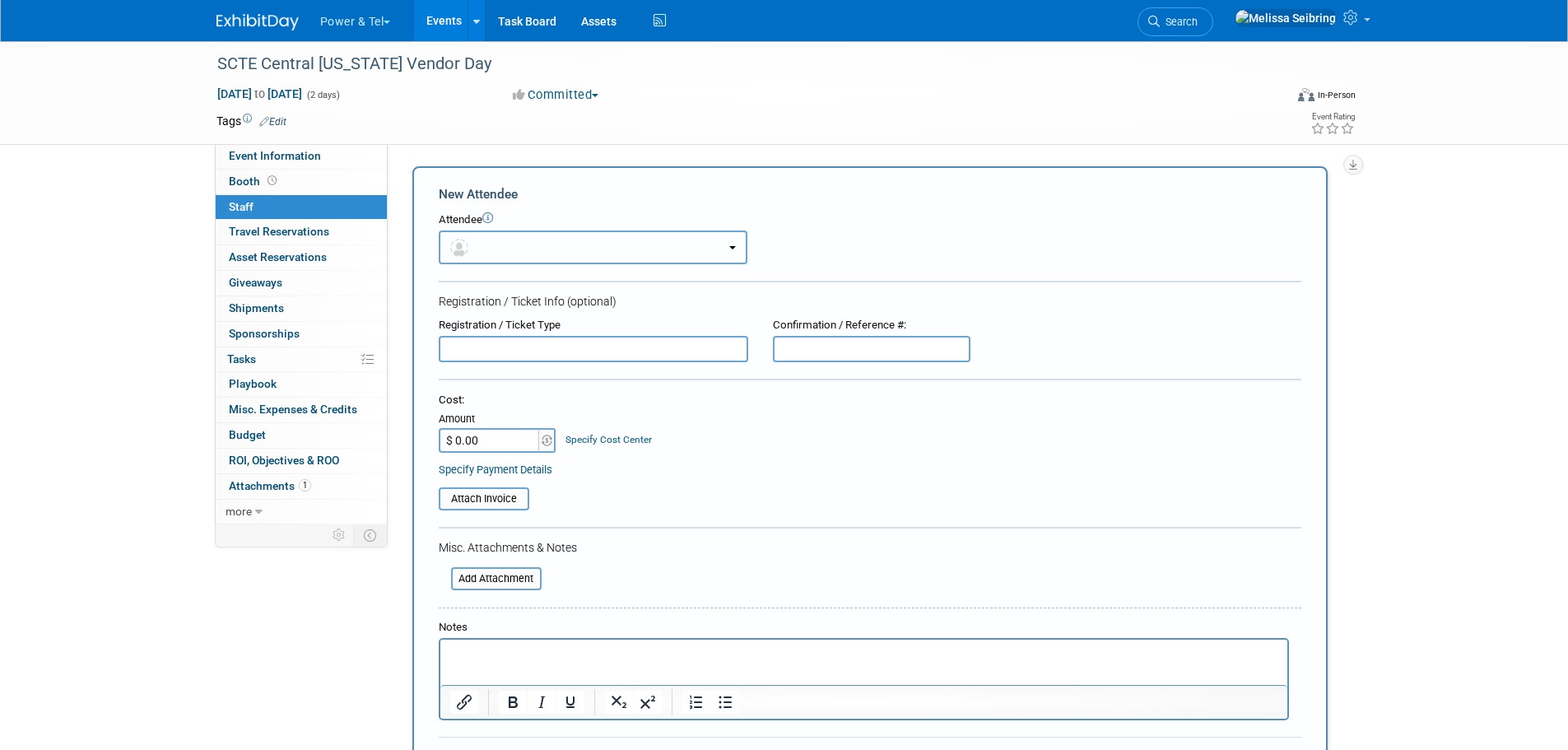
click at [501, 245] on button "button" at bounding box center [593, 248] width 309 height 34
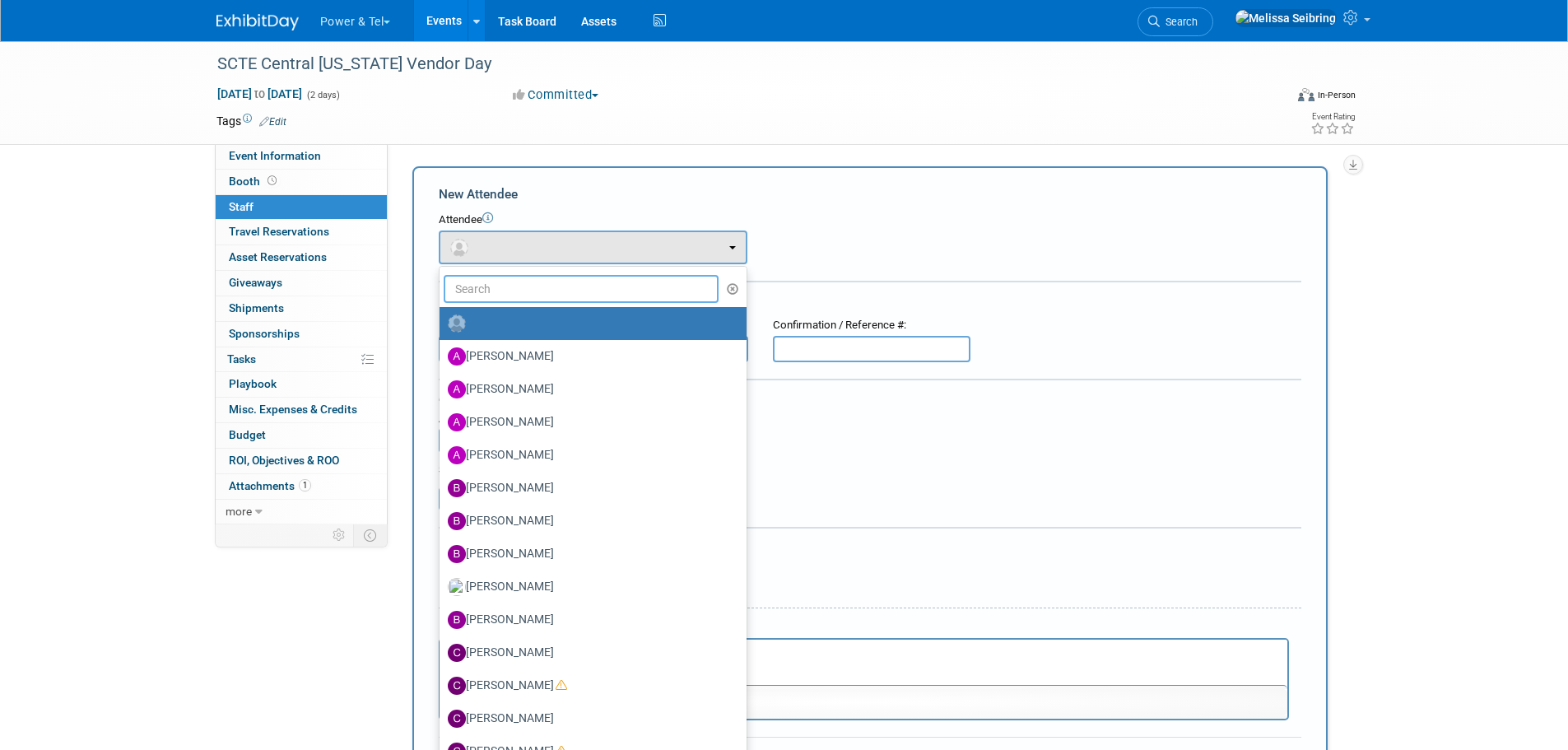
click at [504, 294] on input "text" at bounding box center [581, 289] width 276 height 28
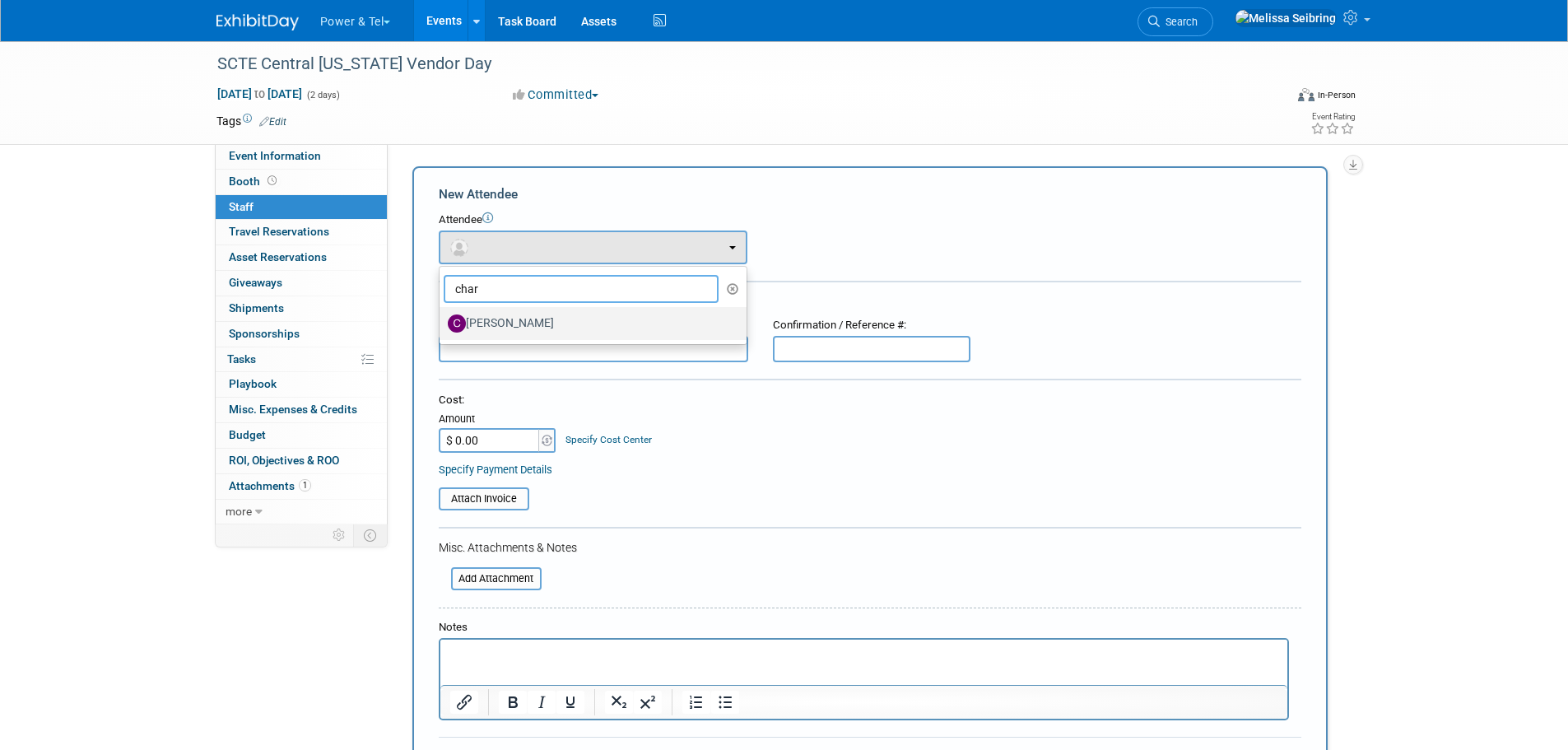
type input "char"
click at [483, 322] on label "[PERSON_NAME]" at bounding box center [589, 323] width 282 height 26
click at [442, 322] on input "[PERSON_NAME]" at bounding box center [436, 321] width 10 height 10
select select "73db62b4-05b8-482e-8daf-ed154587acc7"
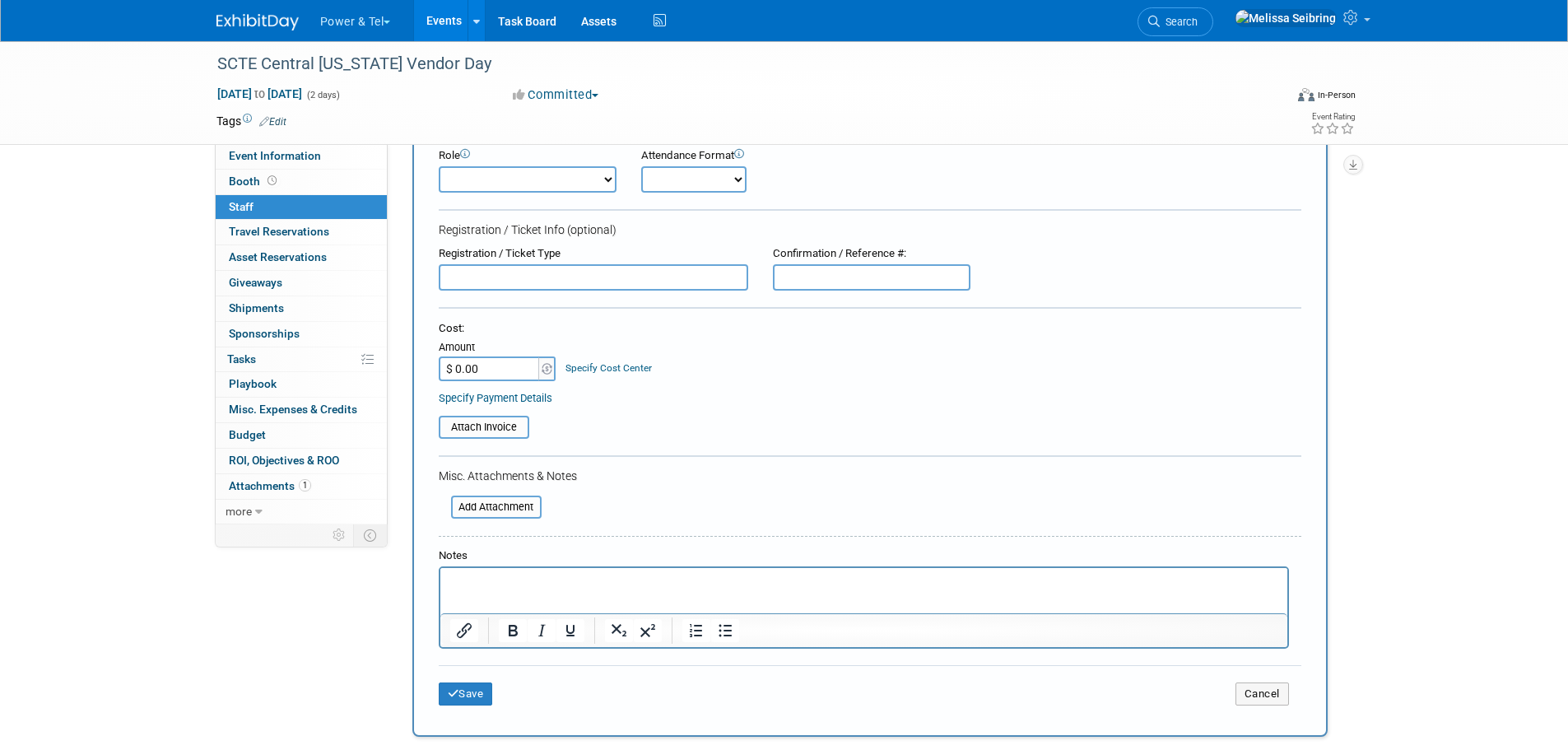
scroll to position [165, 0]
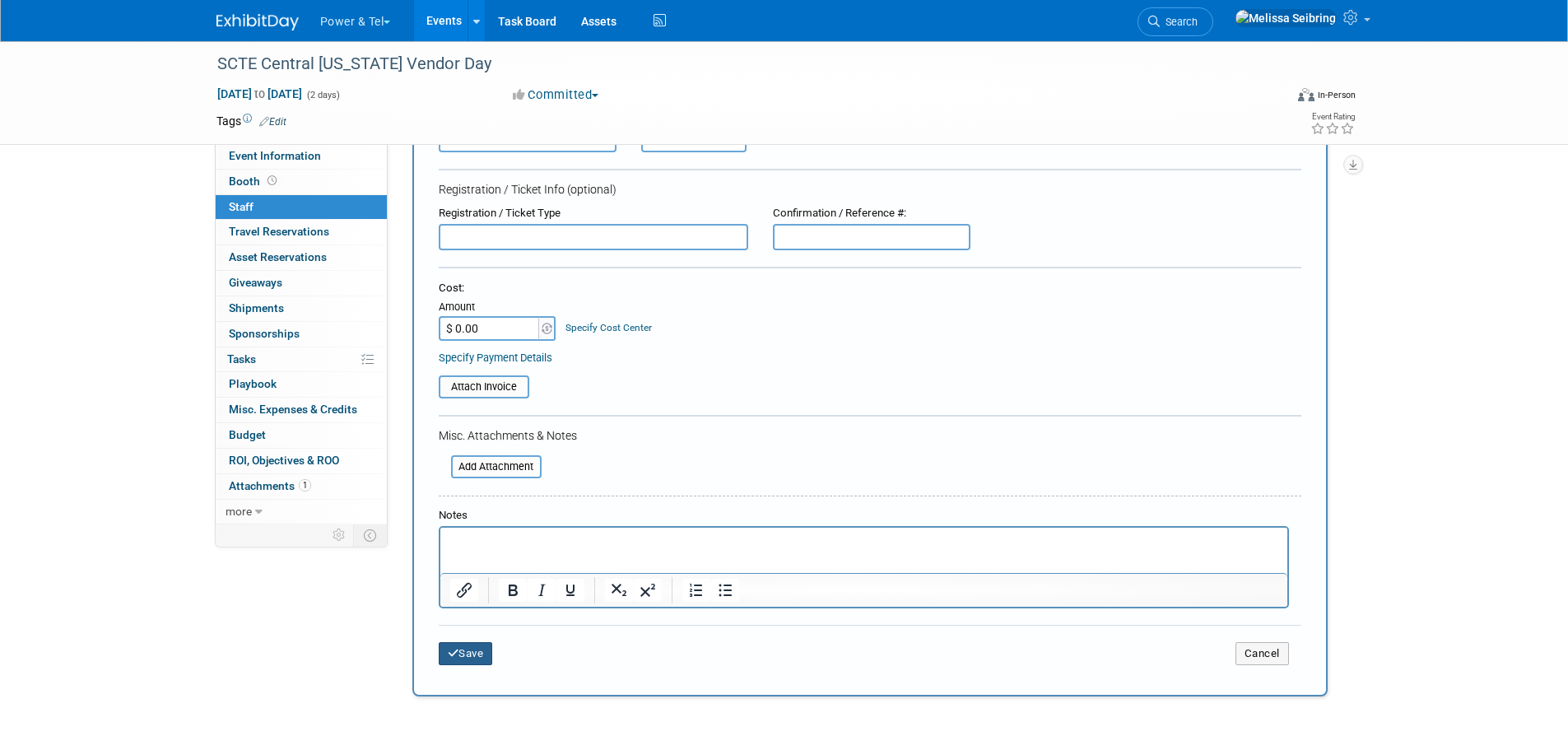
click at [473, 652] on button "Save" at bounding box center [466, 653] width 54 height 23
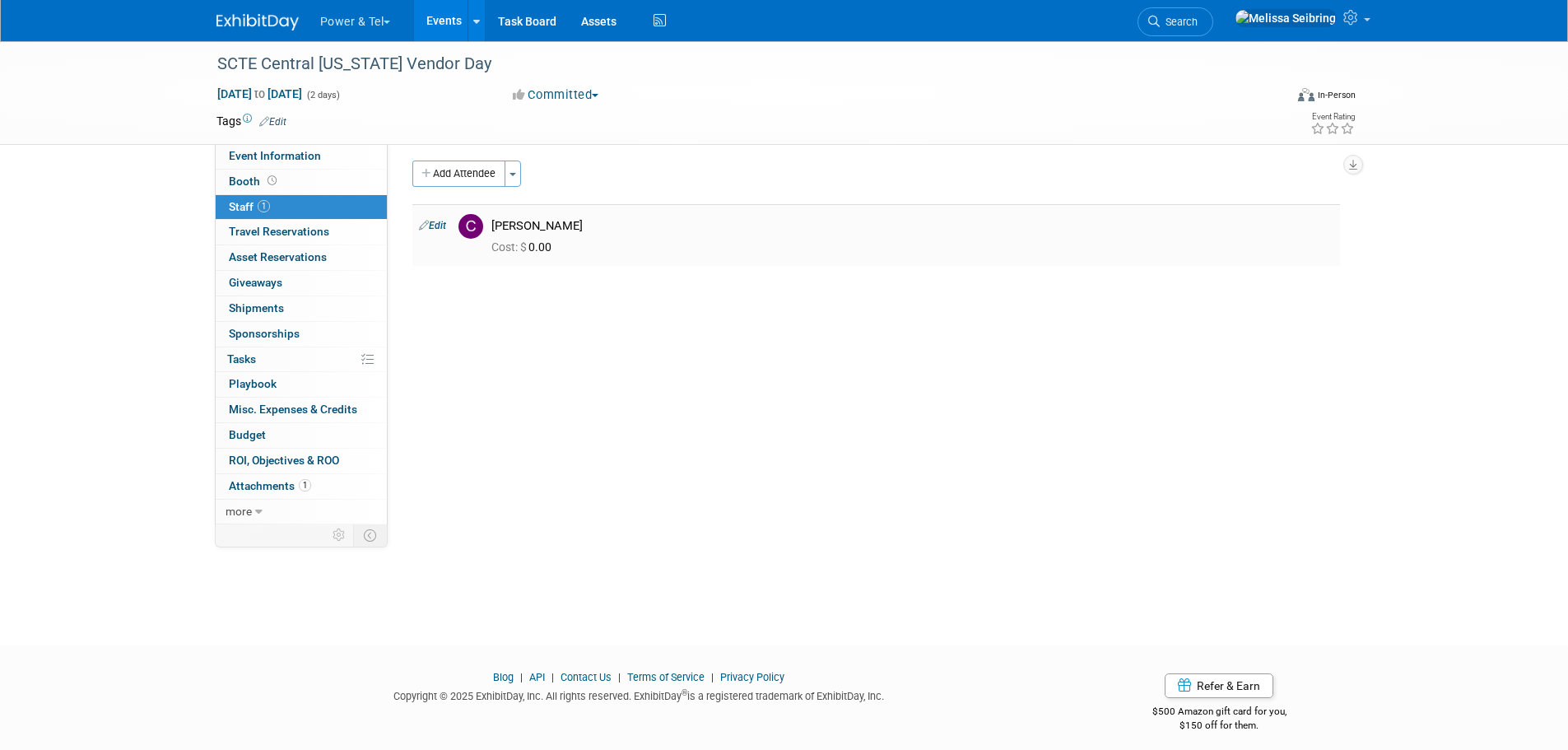
scroll to position [0, 0]
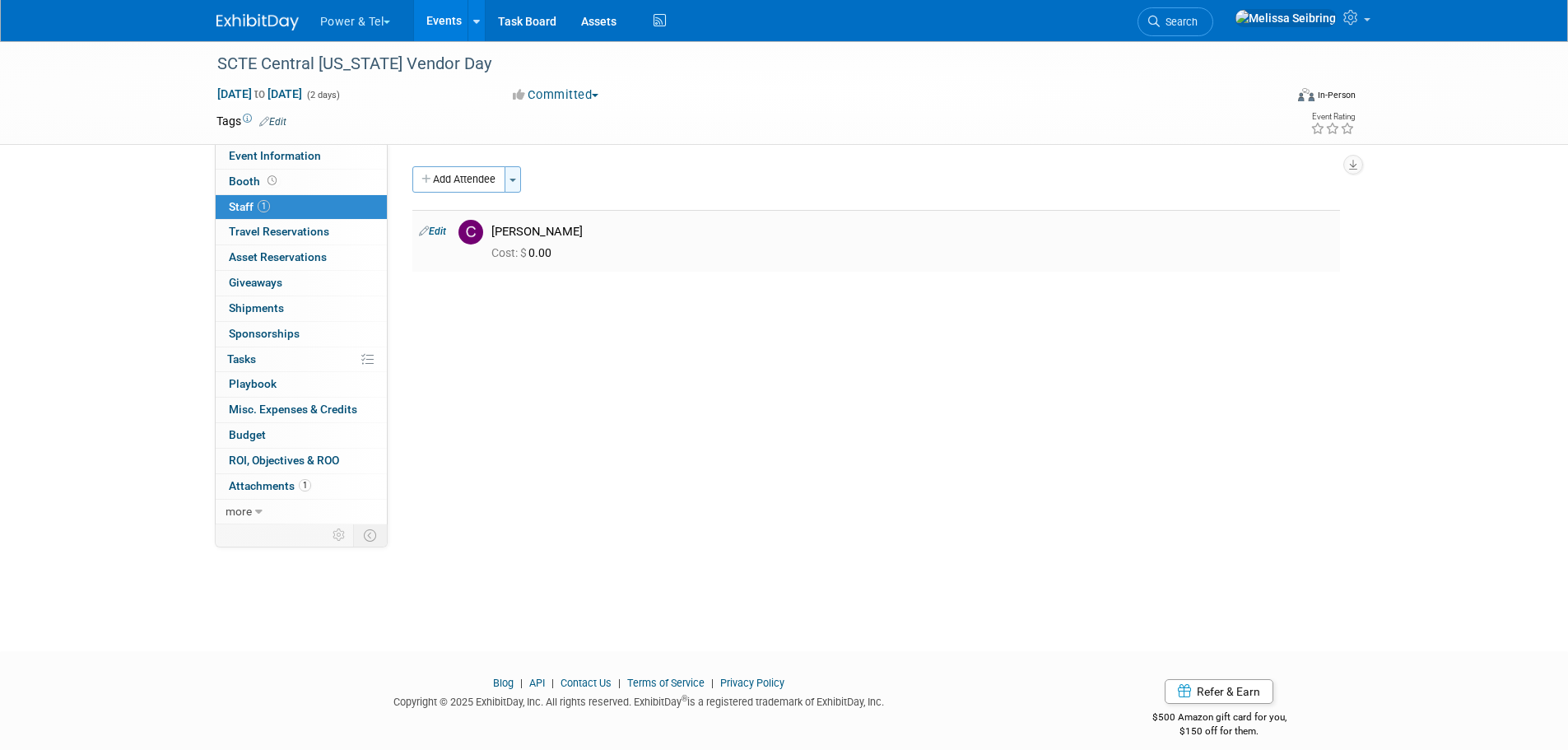
click at [519, 174] on button "Toggle Dropdown" at bounding box center [513, 179] width 17 height 26
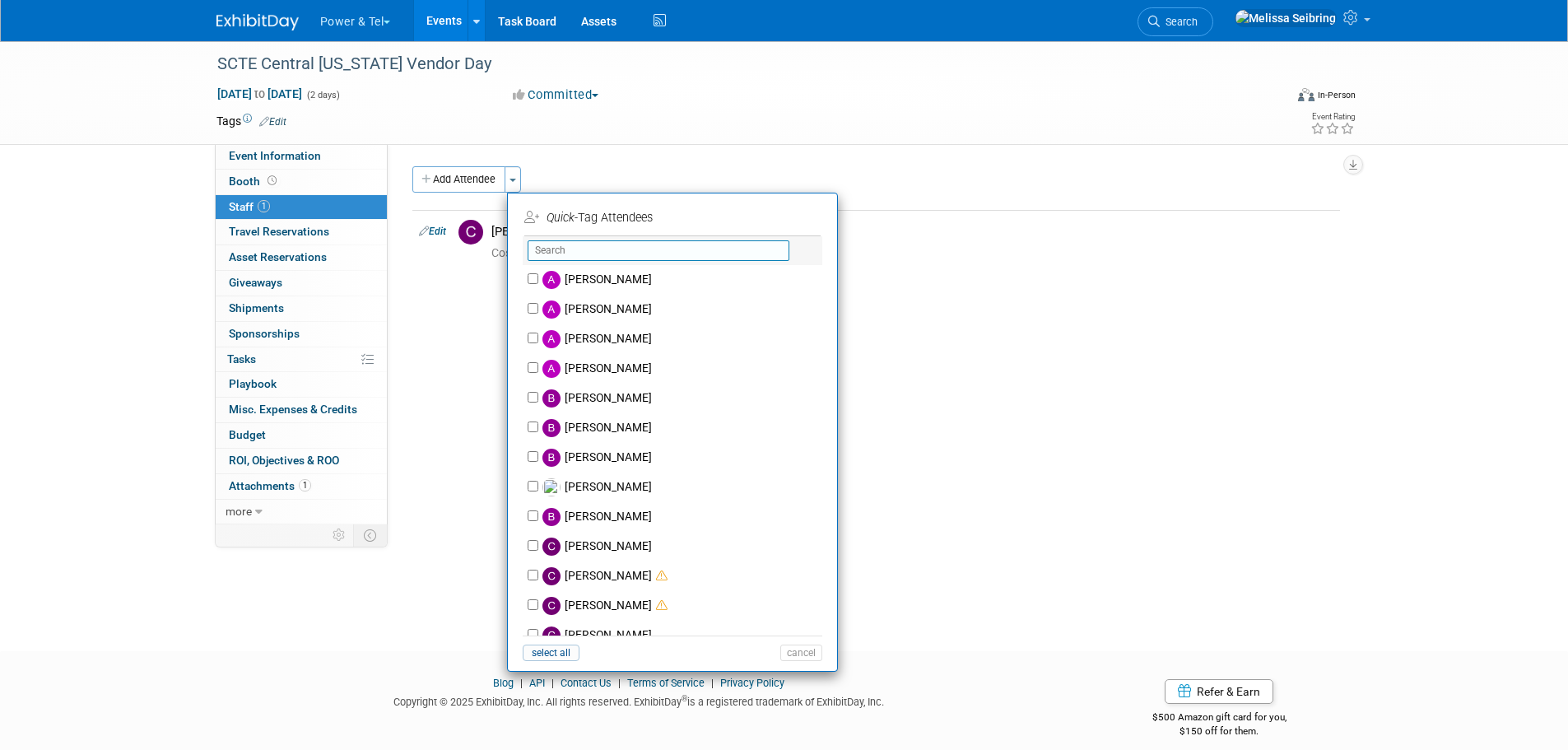
click at [560, 248] on input "text" at bounding box center [658, 250] width 262 height 21
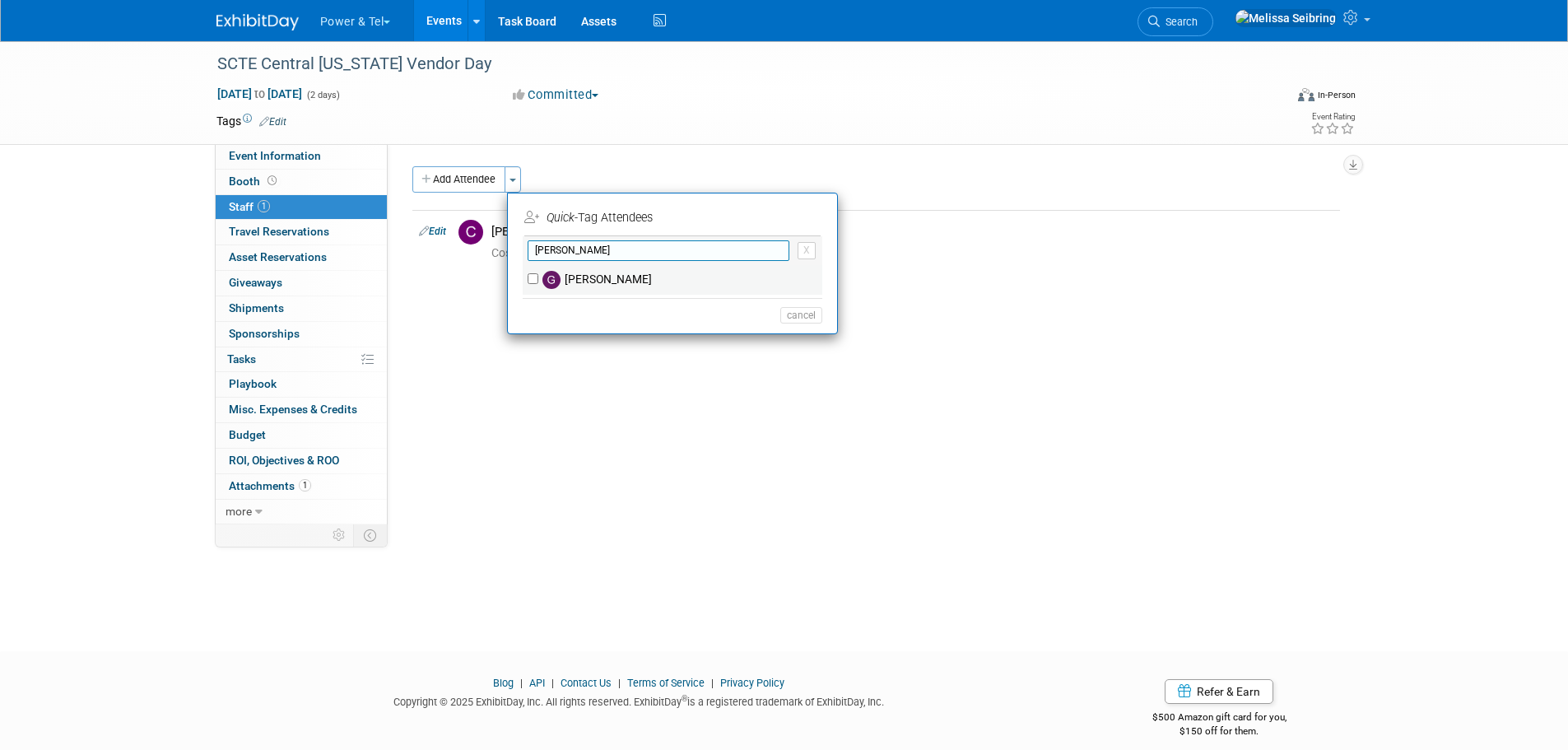
type input "greg"
click at [609, 286] on label "[PERSON_NAME]" at bounding box center [683, 280] width 290 height 30
click at [538, 284] on input "[PERSON_NAME]" at bounding box center [533, 278] width 10 height 10
checkbox input "true"
click at [584, 246] on input "greg" at bounding box center [658, 250] width 262 height 21
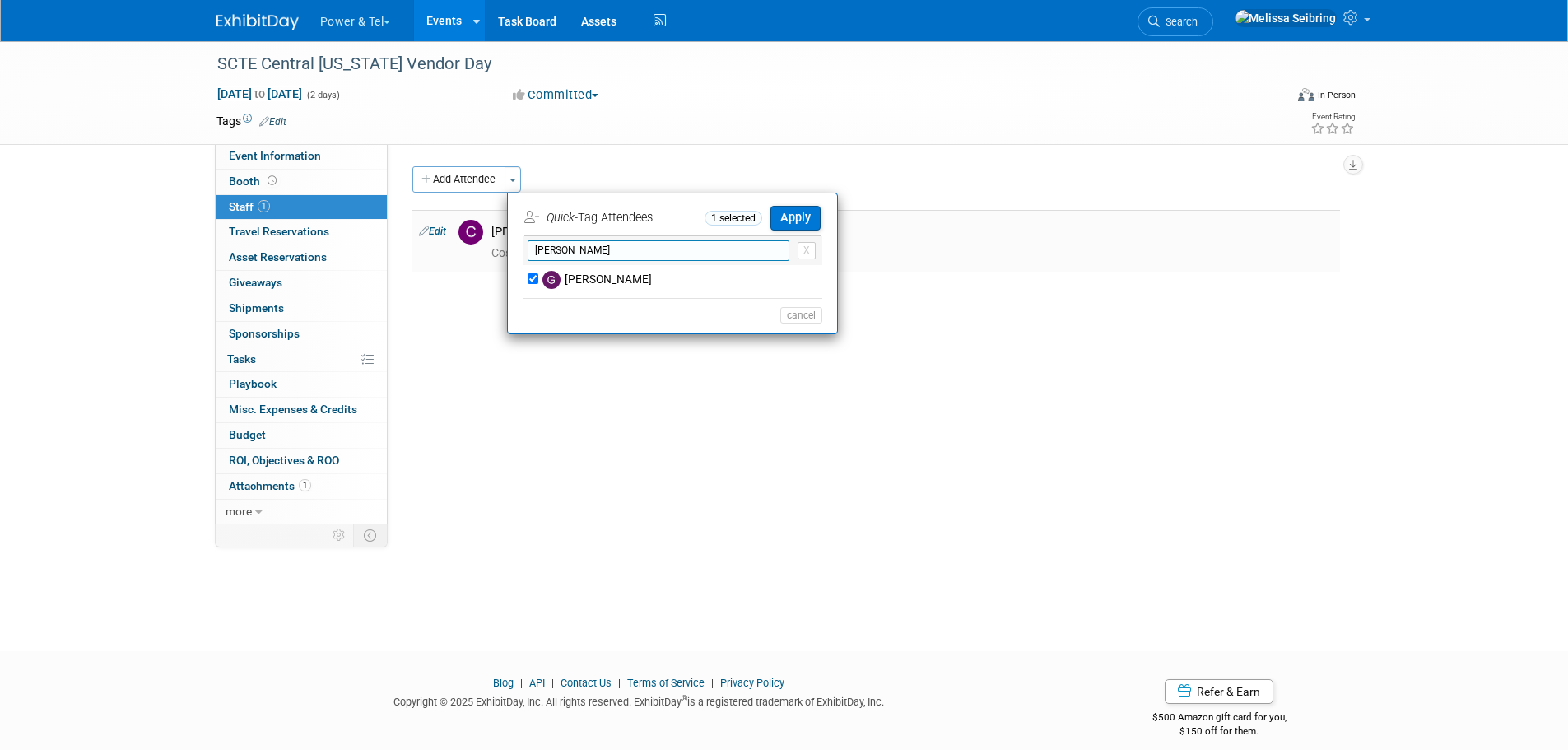
drag, startPoint x: 556, startPoint y: 248, endPoint x: 492, endPoint y: 242, distance: 64.3
click at [492, 242] on div "Add Attendee Toggle Dropdown Quick -Tag Attendees 1 selected Apply greg X (me) …" at bounding box center [876, 218] width 927 height 105
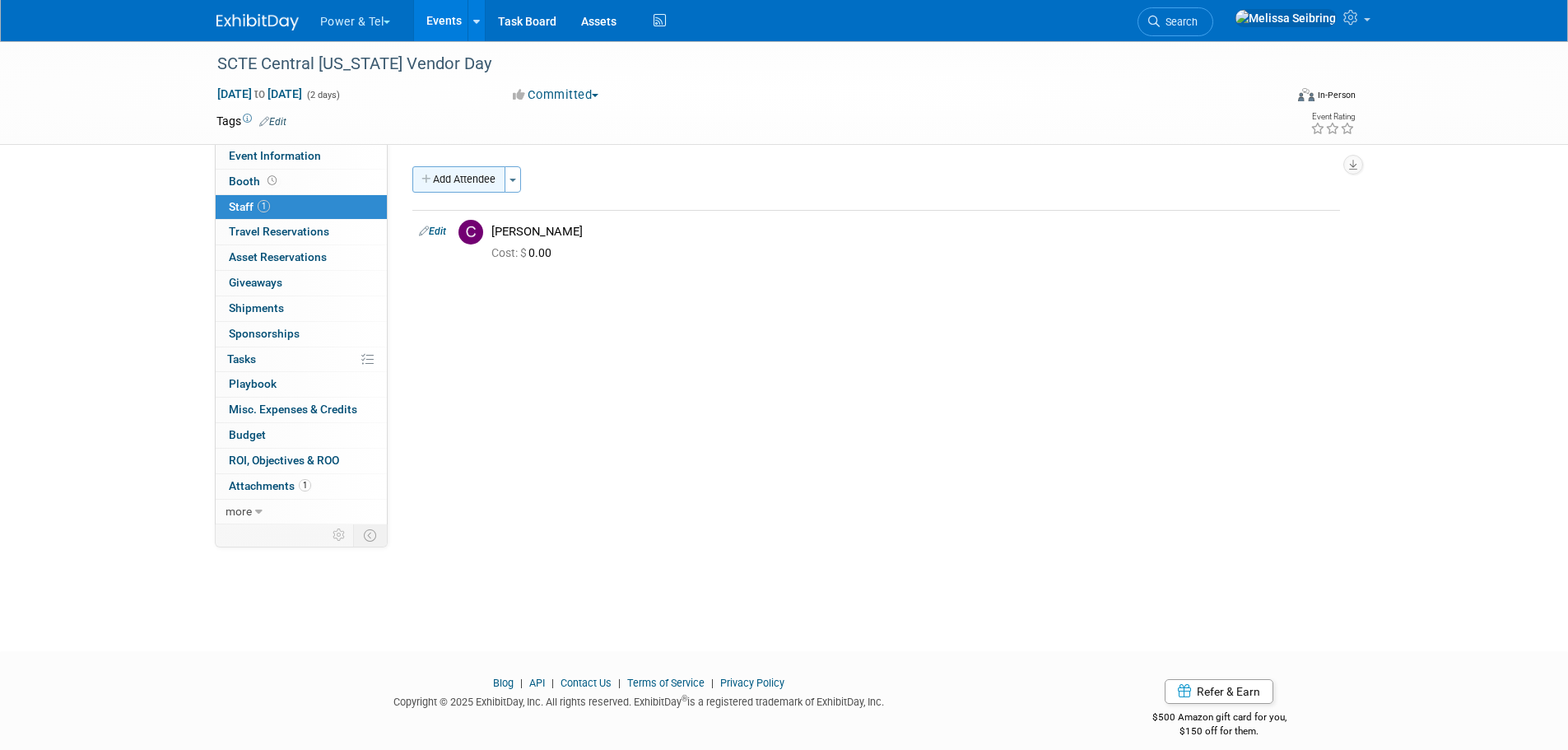
click at [479, 168] on button "Add Attendee" at bounding box center [459, 179] width 93 height 26
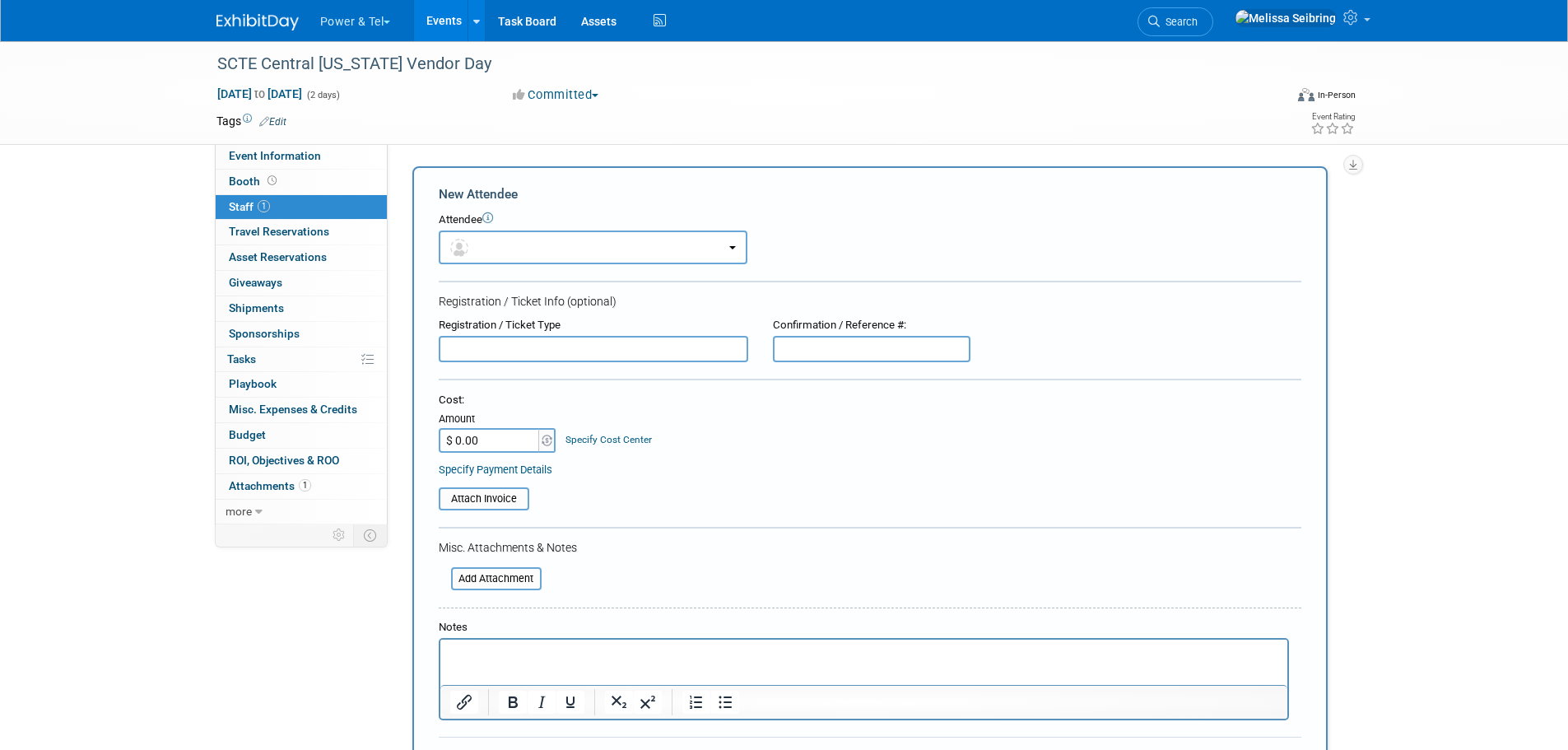
click at [501, 273] on form "New Attendee Attendee <img src="https://www.exhibitday.com/Images/Unassigned-Us…" at bounding box center [870, 488] width 863 height 604
click at [508, 255] on button "button" at bounding box center [593, 248] width 309 height 34
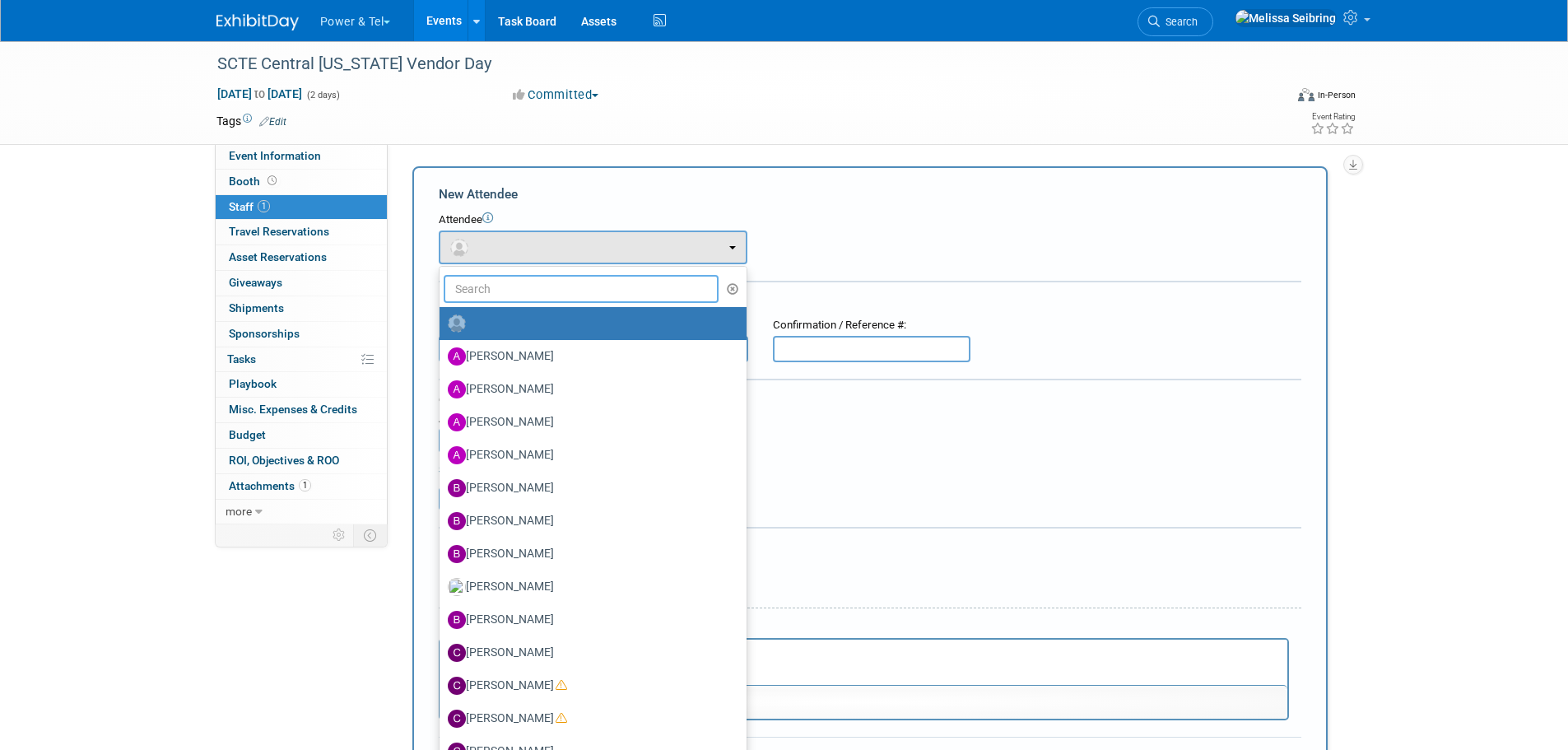
click at [521, 287] on input "text" at bounding box center [581, 289] width 276 height 28
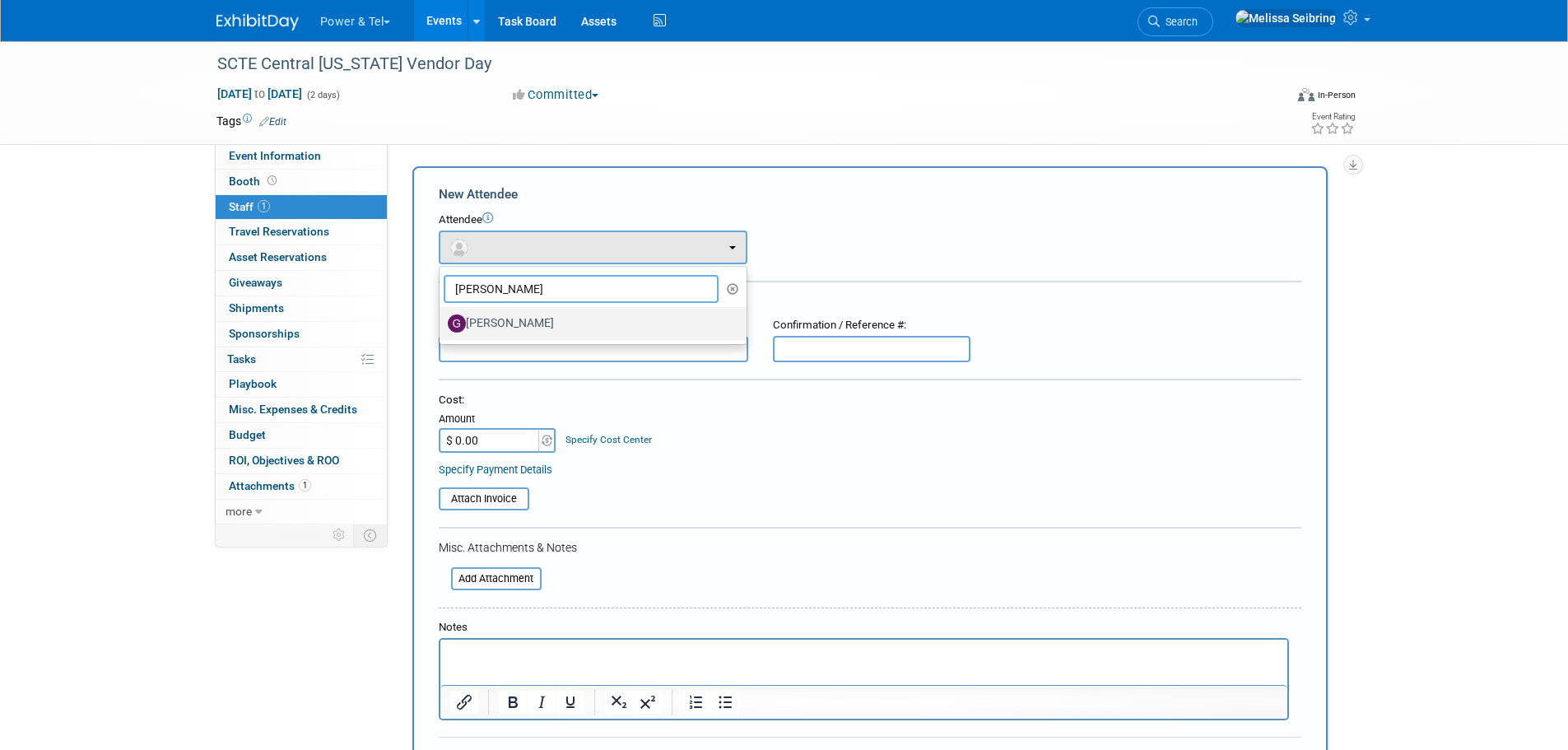
type input "greg"
click at [516, 323] on label "[PERSON_NAME]" at bounding box center [589, 323] width 282 height 26
click at [442, 323] on input "[PERSON_NAME]" at bounding box center [436, 321] width 10 height 10
select select "c77765bb-950d-49bc-8c55-028807d34006"
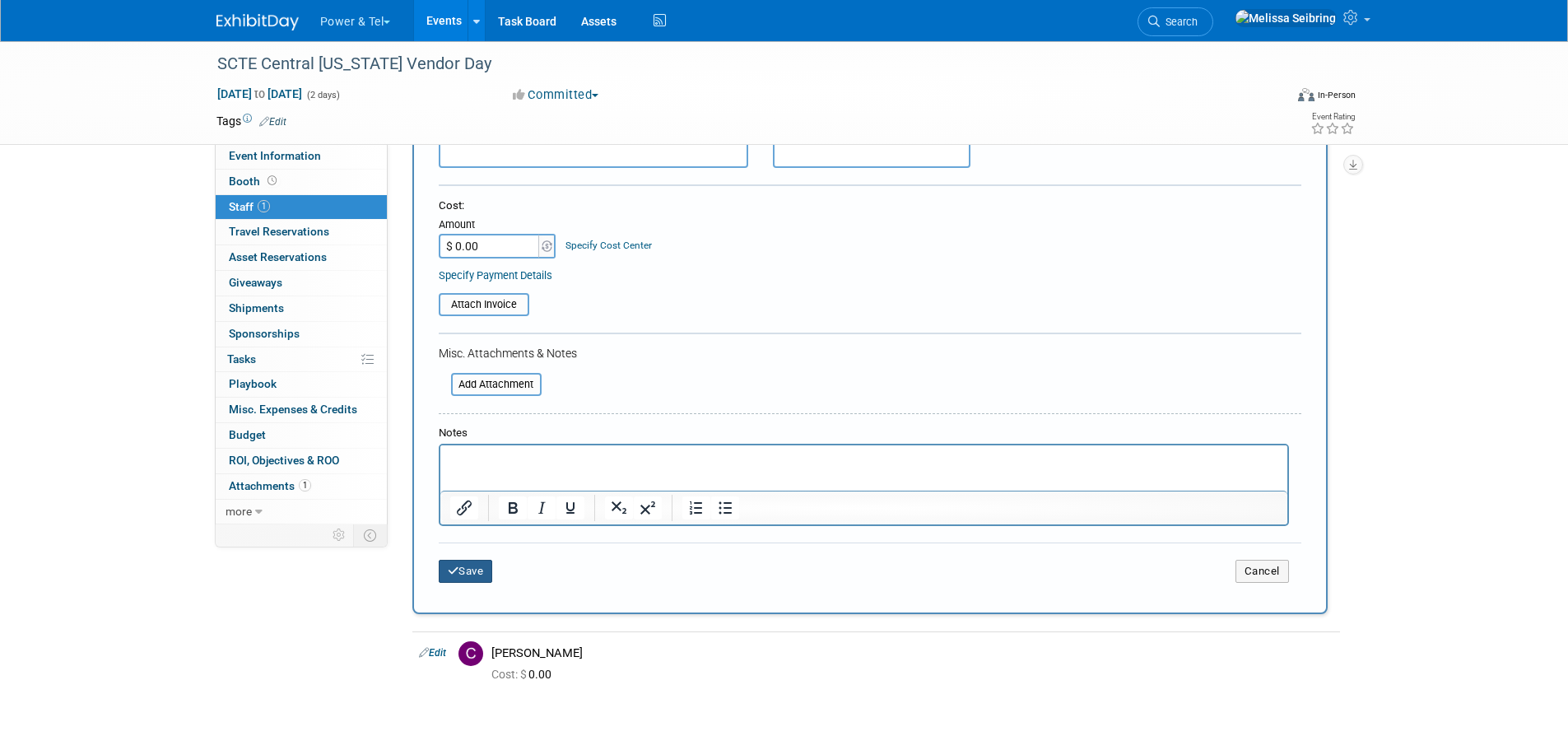
click at [481, 572] on button "Save" at bounding box center [466, 571] width 54 height 23
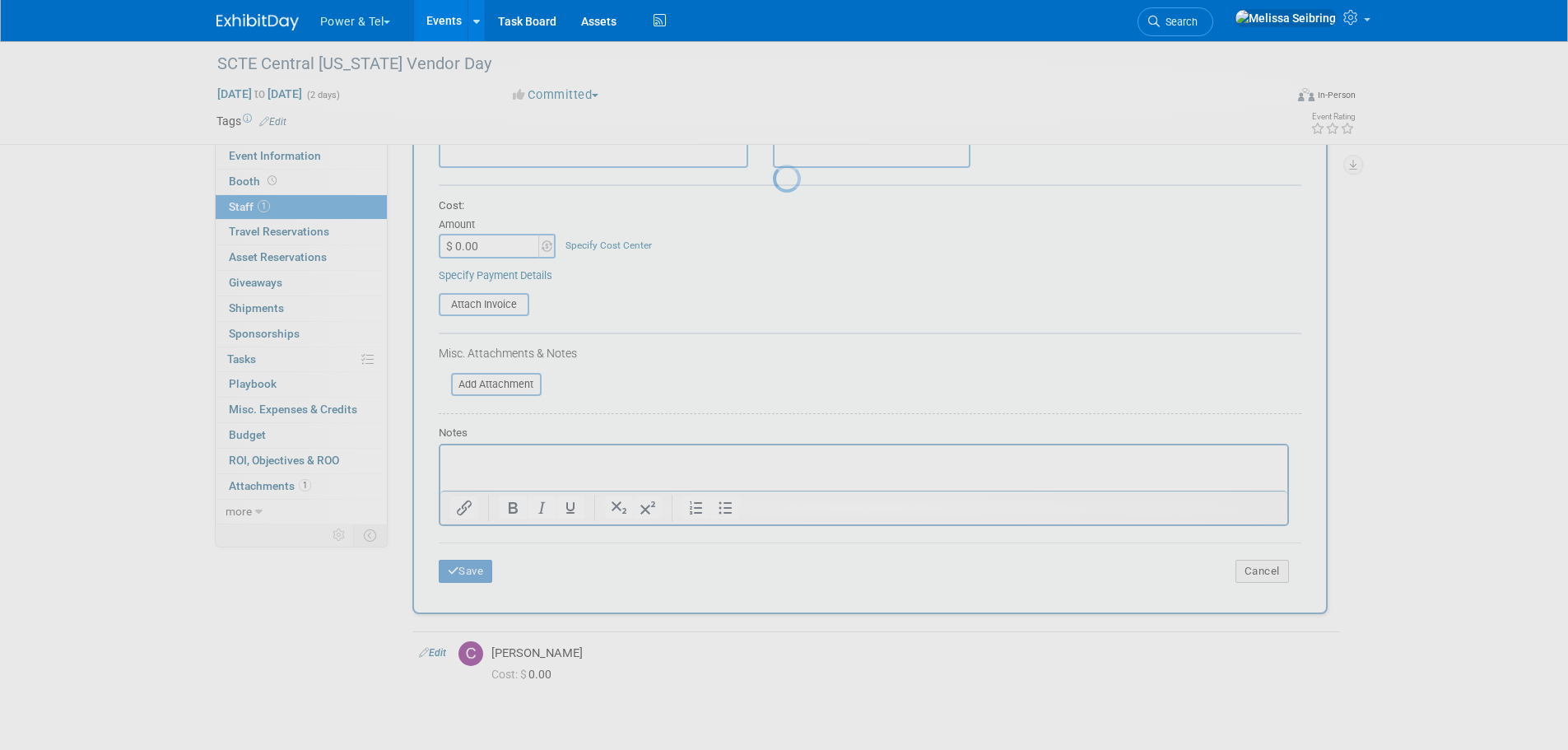
scroll to position [17, 0]
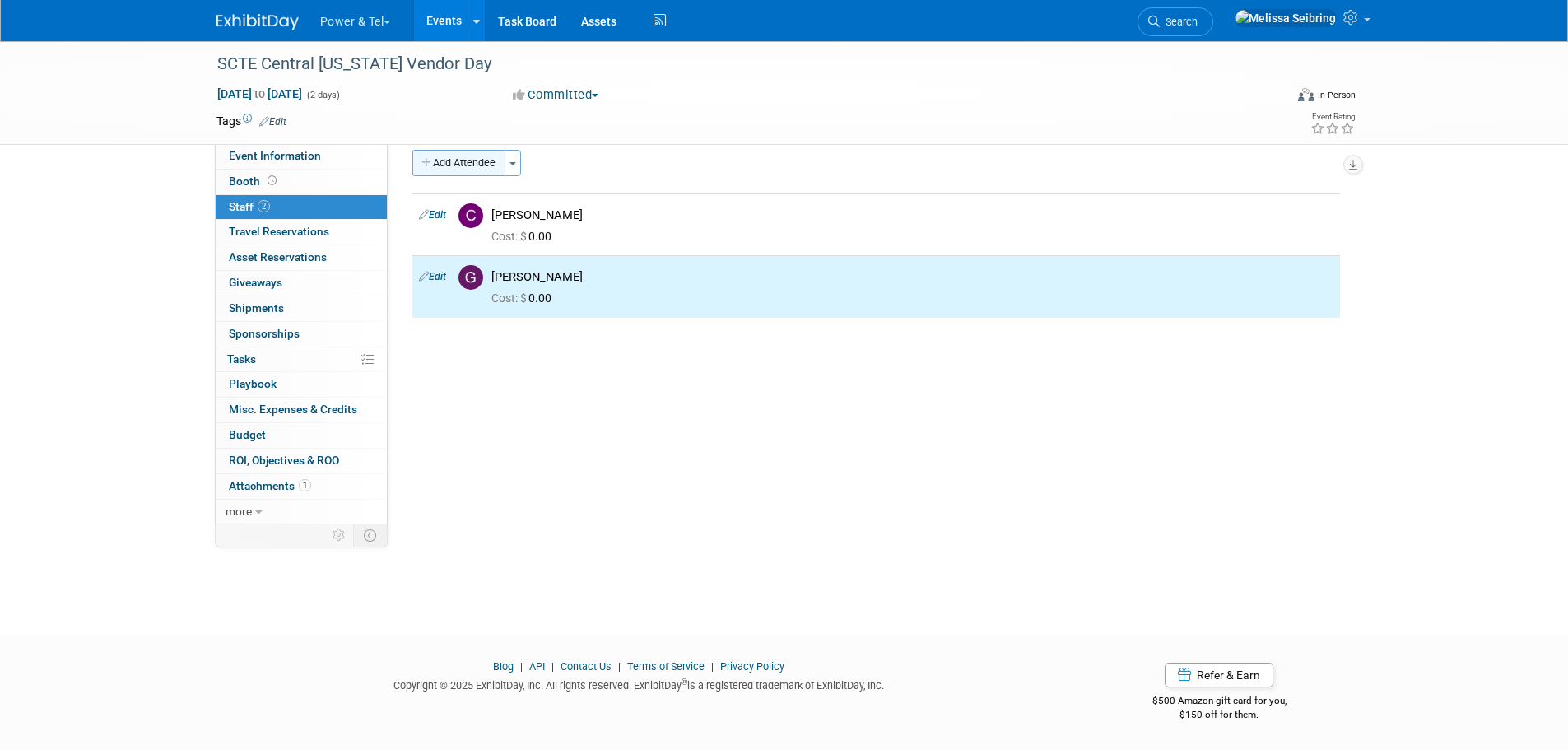
click at [495, 162] on button "Add Attendee" at bounding box center [459, 163] width 93 height 26
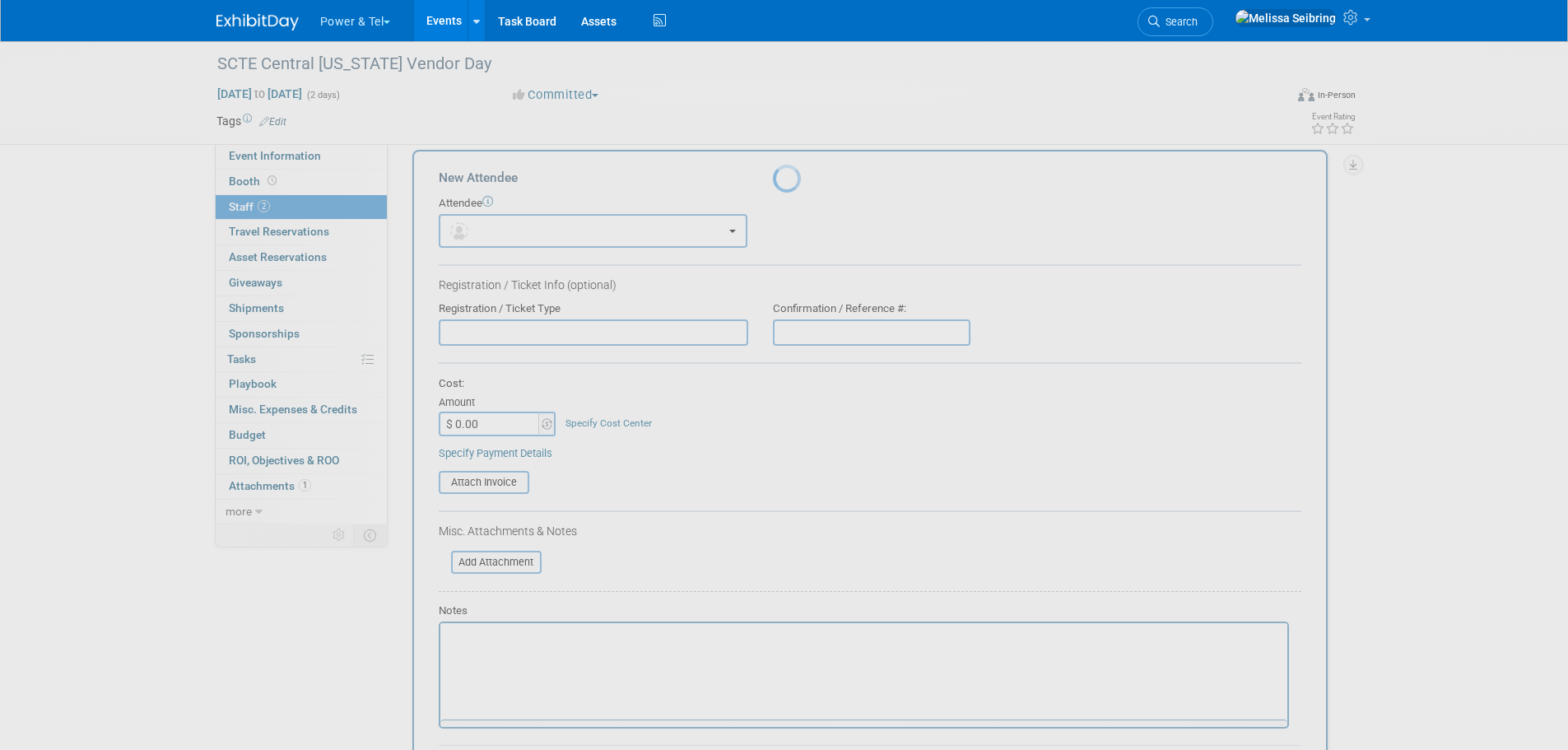
scroll to position [0, 0]
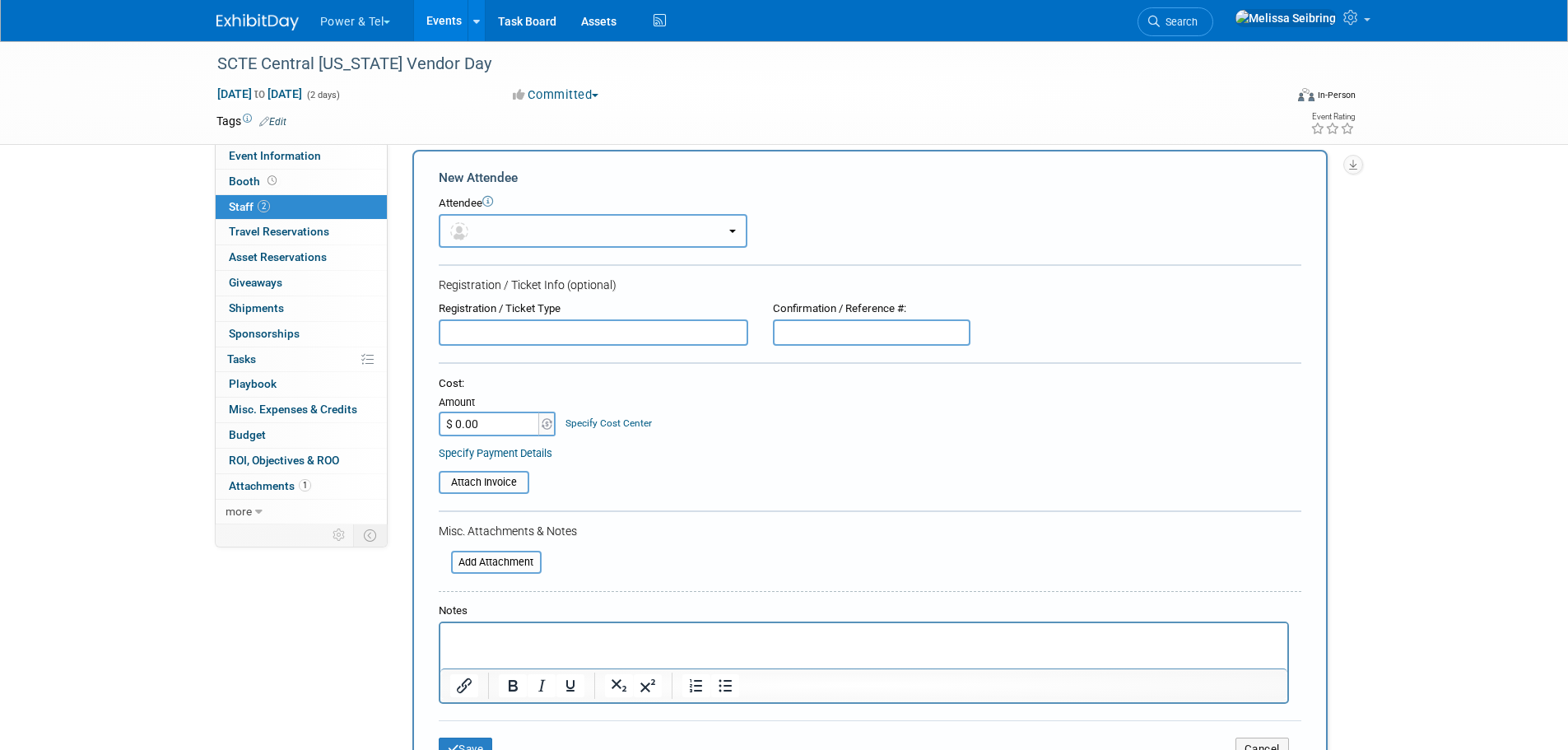
click at [502, 234] on button "button" at bounding box center [593, 231] width 309 height 34
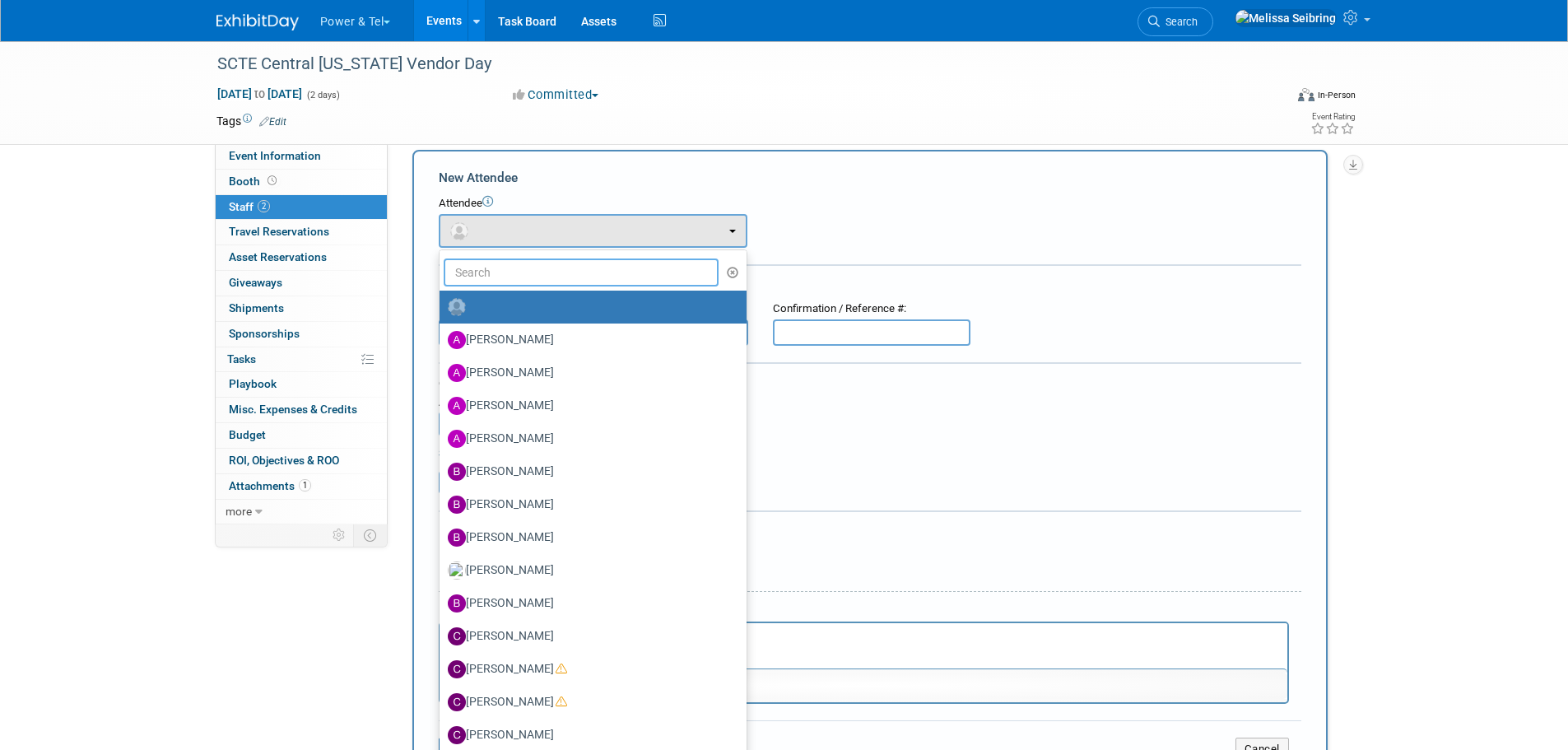
click at [507, 279] on input "text" at bounding box center [581, 273] width 276 height 28
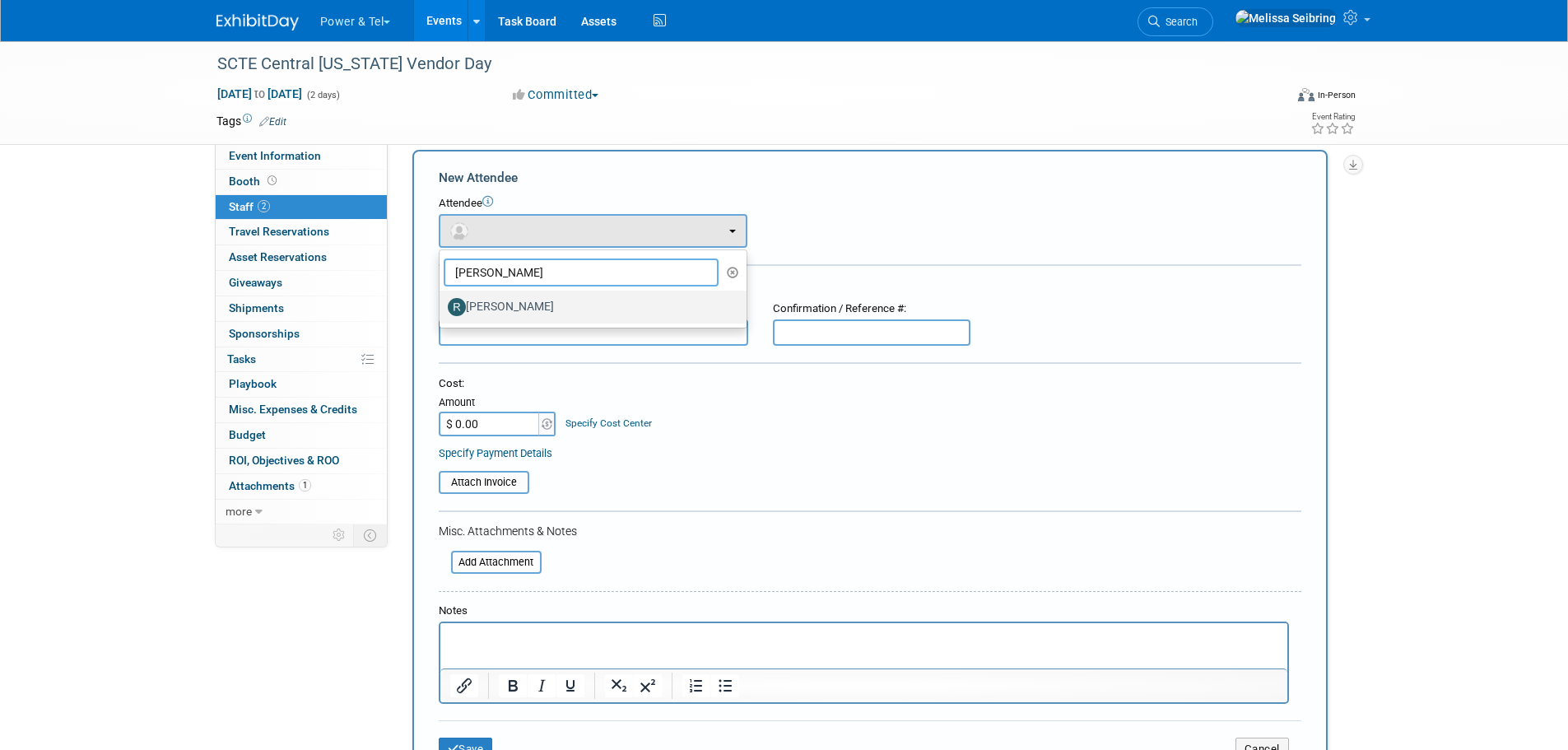
type input "raul"
click at [508, 305] on label "[PERSON_NAME]" at bounding box center [589, 307] width 282 height 26
click at [442, 305] on input "[PERSON_NAME]" at bounding box center [436, 305] width 10 height 10
select select "8f7583a4-29b9-40df-9758-373fe01d3f79"
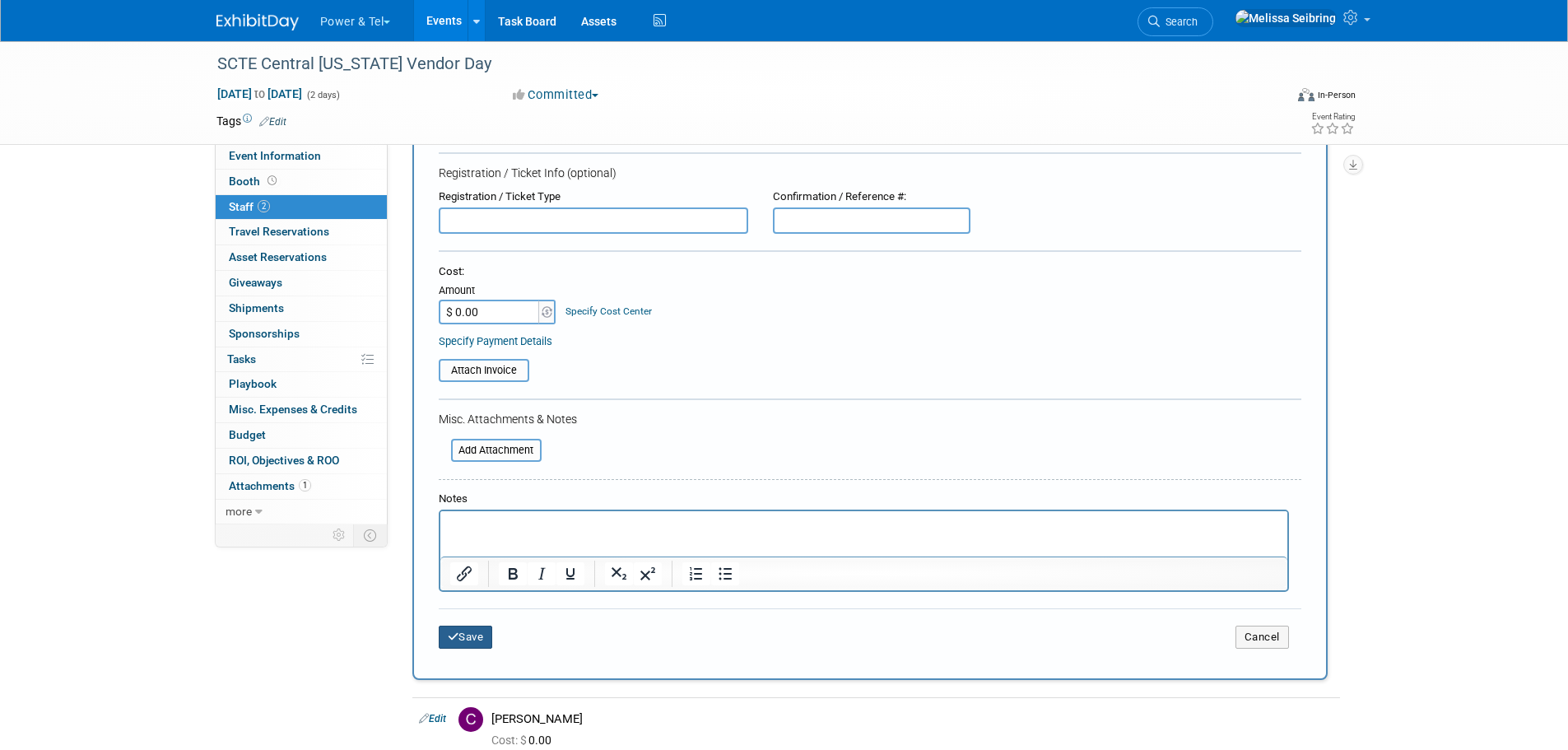
click at [465, 644] on button "Save" at bounding box center [466, 637] width 54 height 23
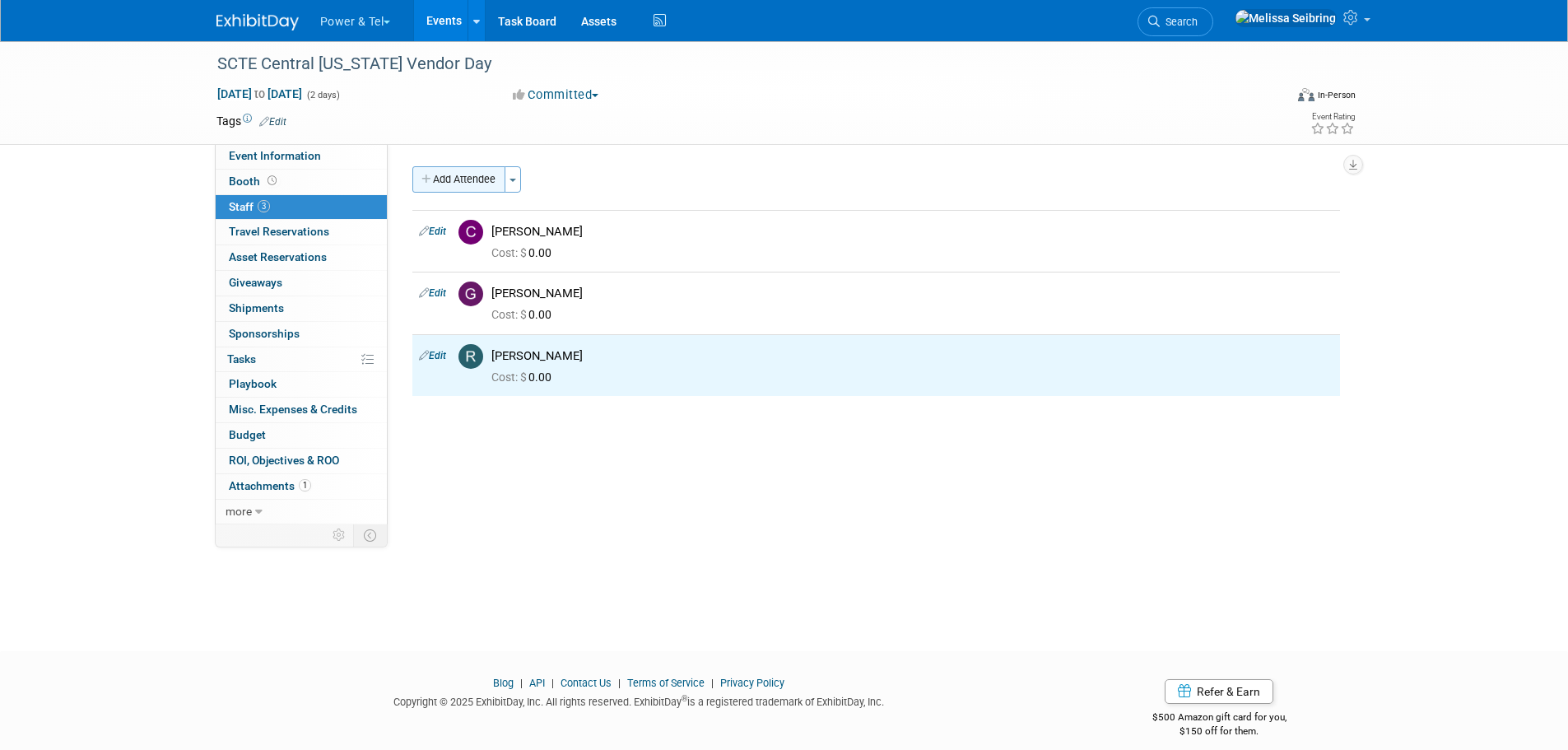
click at [475, 185] on button "Add Attendee" at bounding box center [459, 179] width 93 height 26
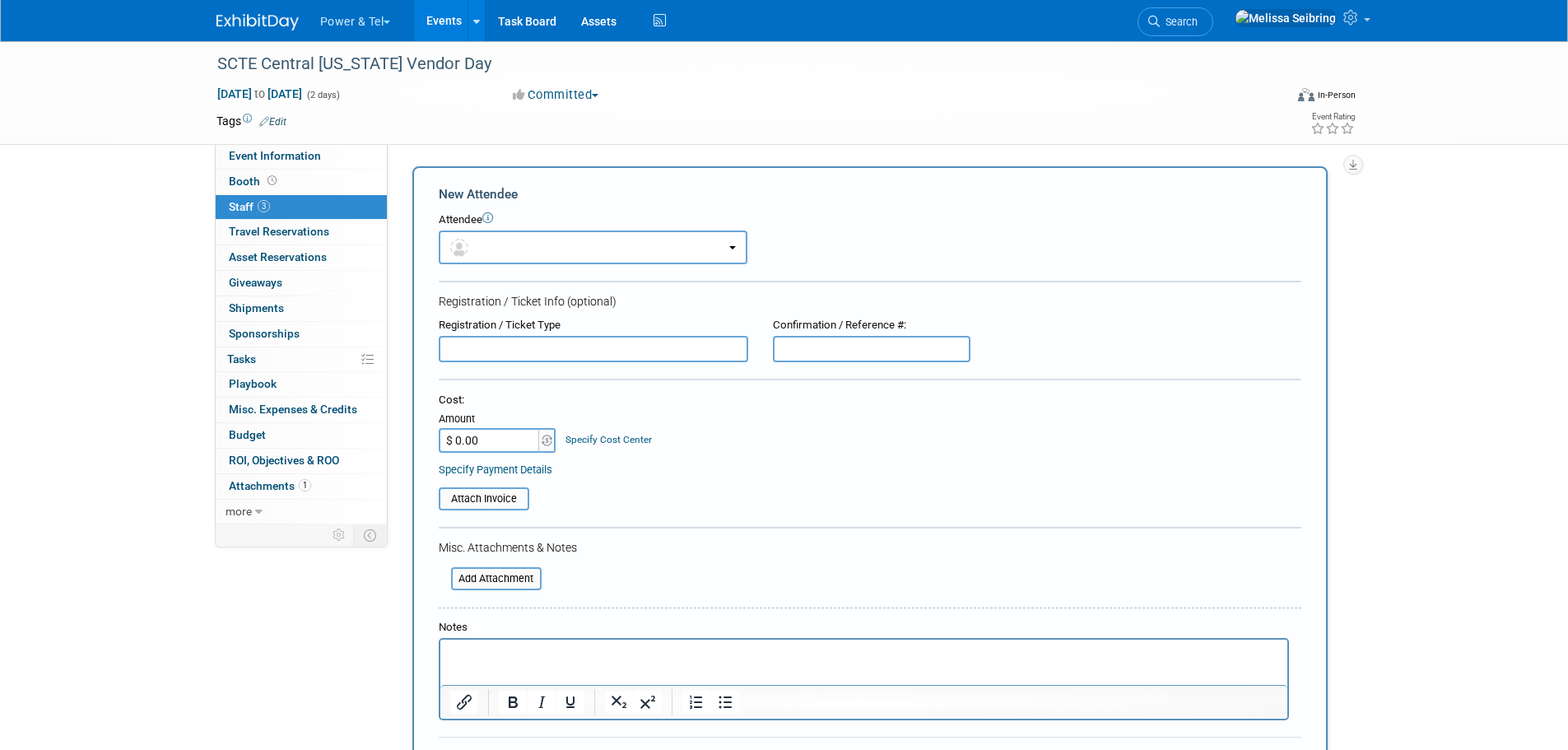
click at [495, 345] on input "text" at bounding box center [594, 349] width 309 height 26
type input "Matt Munn - Commtech"
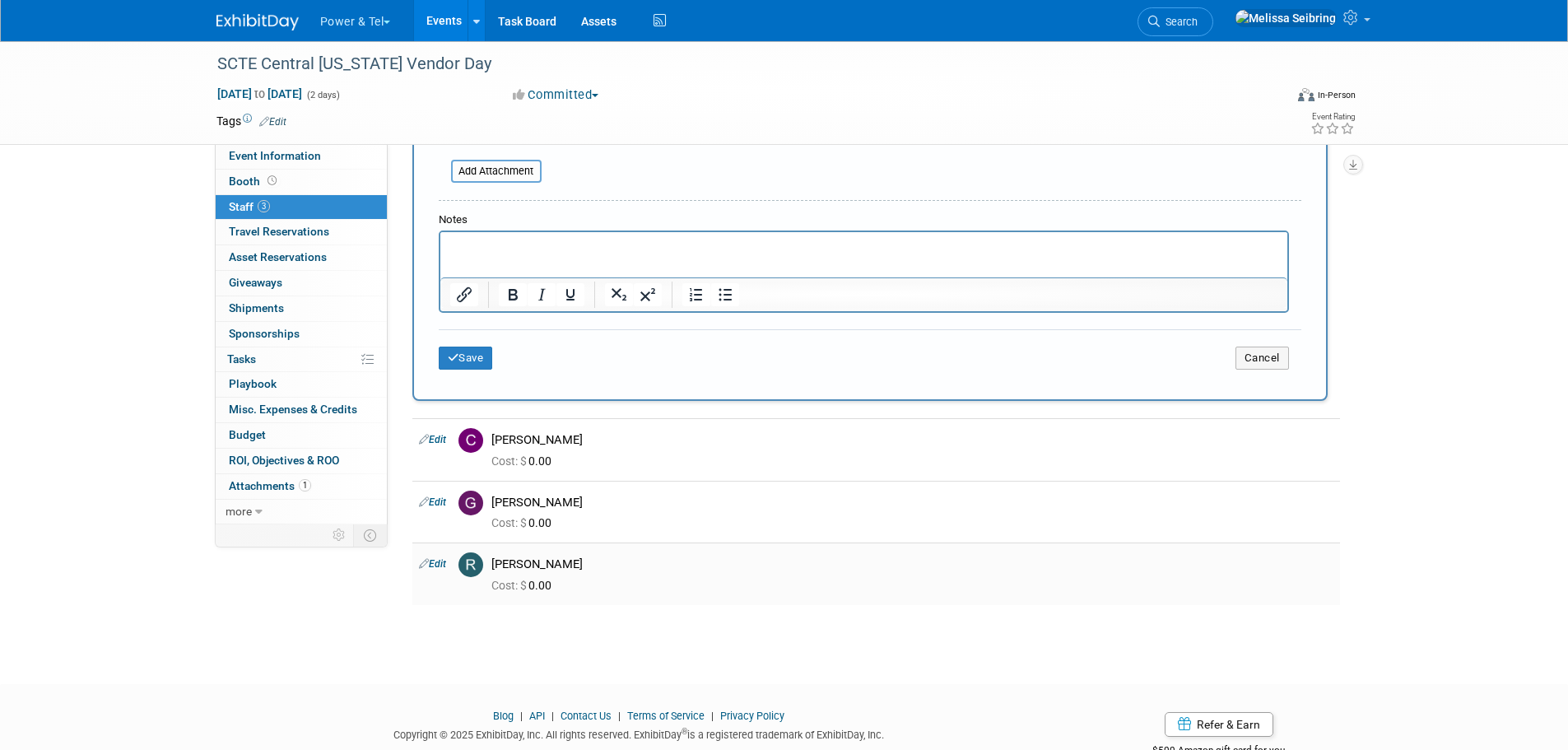
scroll to position [412, 0]
click at [468, 345] on button "Save" at bounding box center [466, 353] width 54 height 23
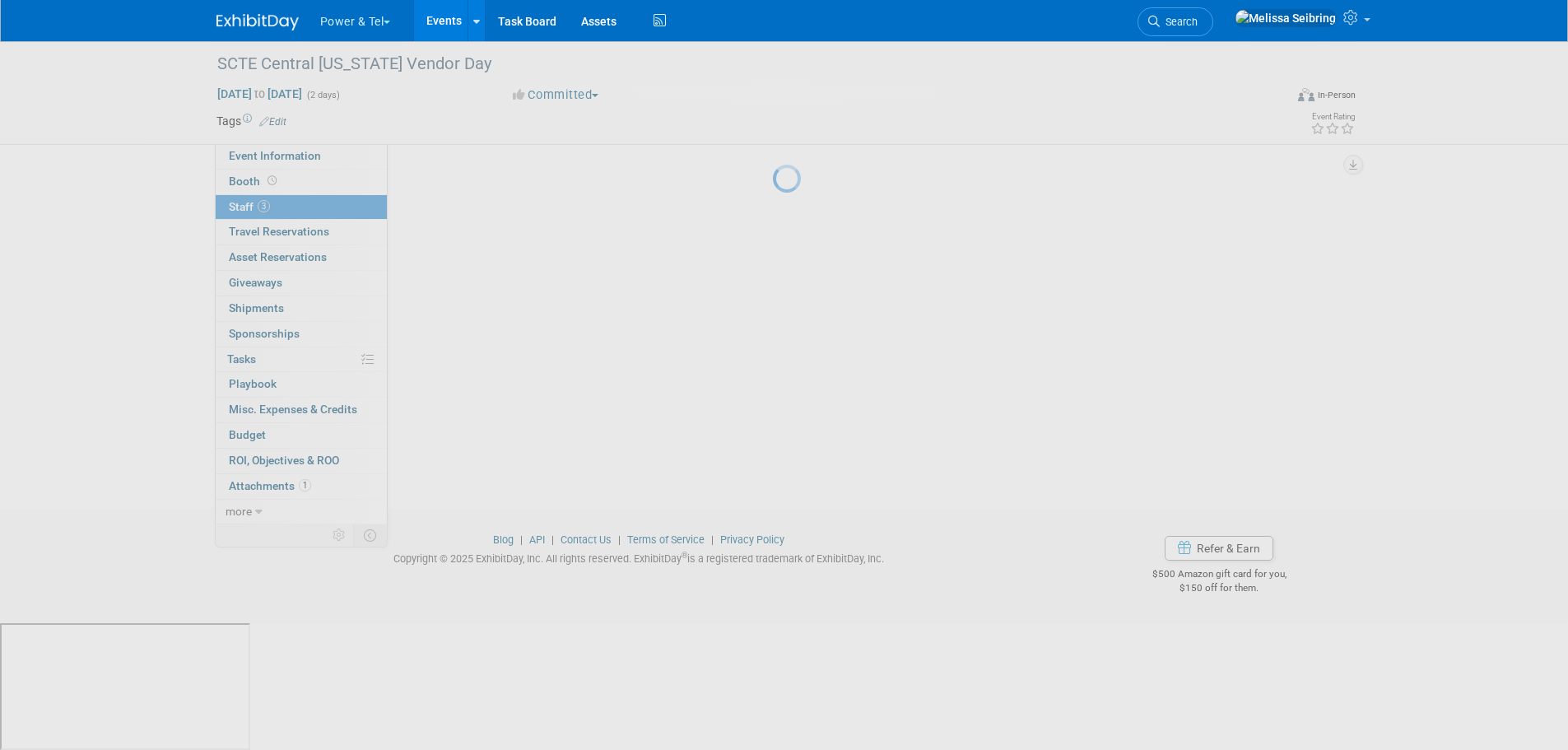
scroll to position [17, 0]
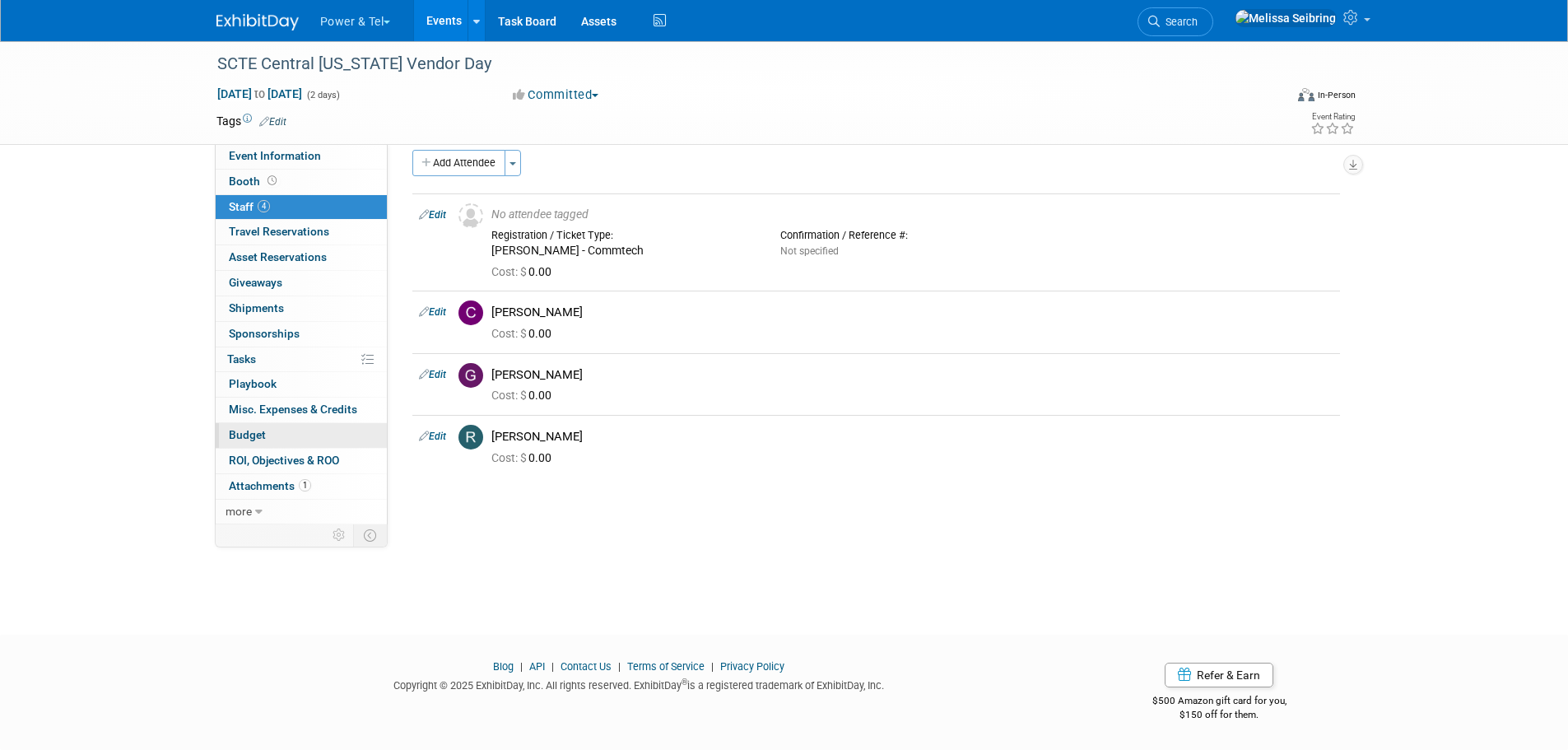
click at [245, 442] on link "Budget" at bounding box center [301, 435] width 172 height 24
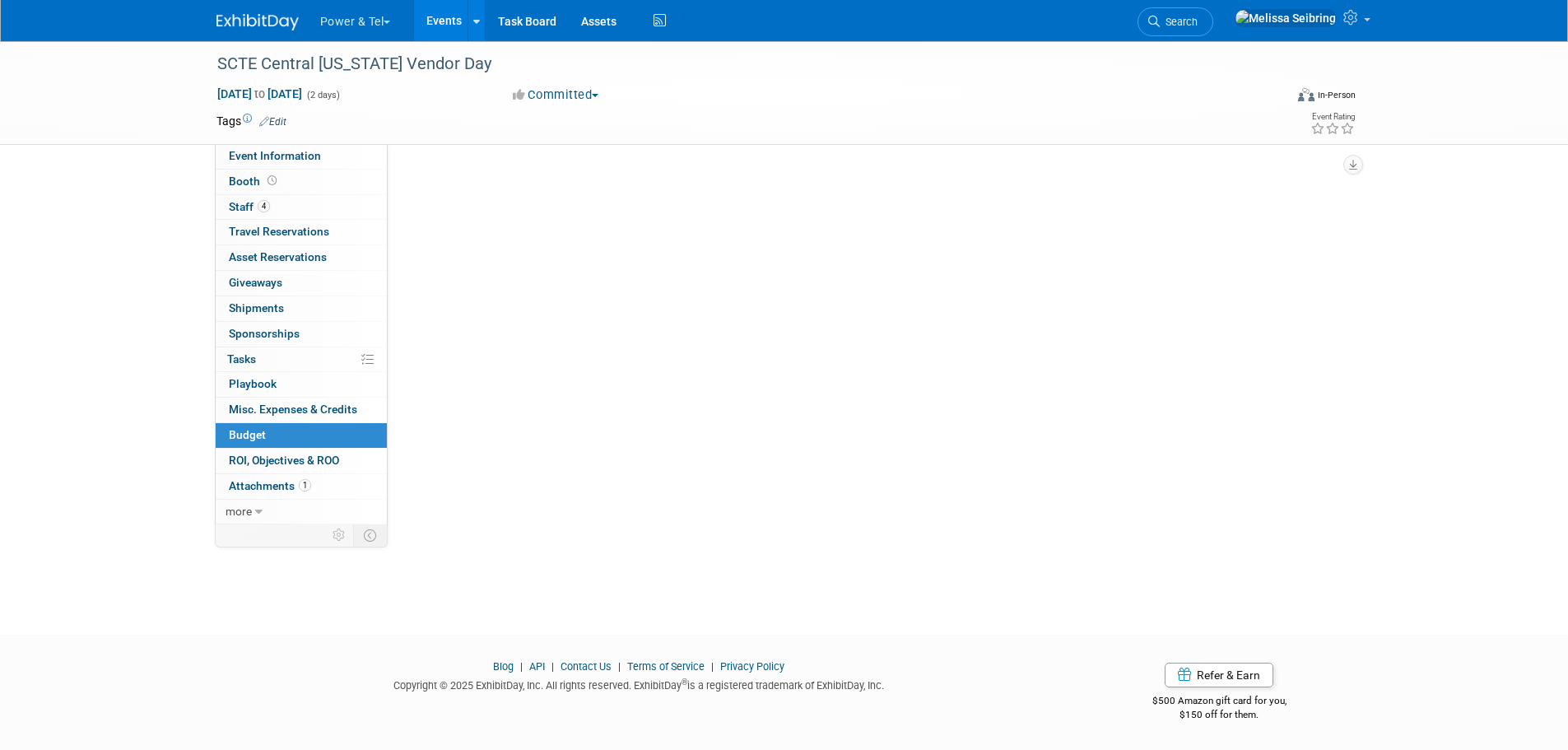
scroll to position [0, 0]
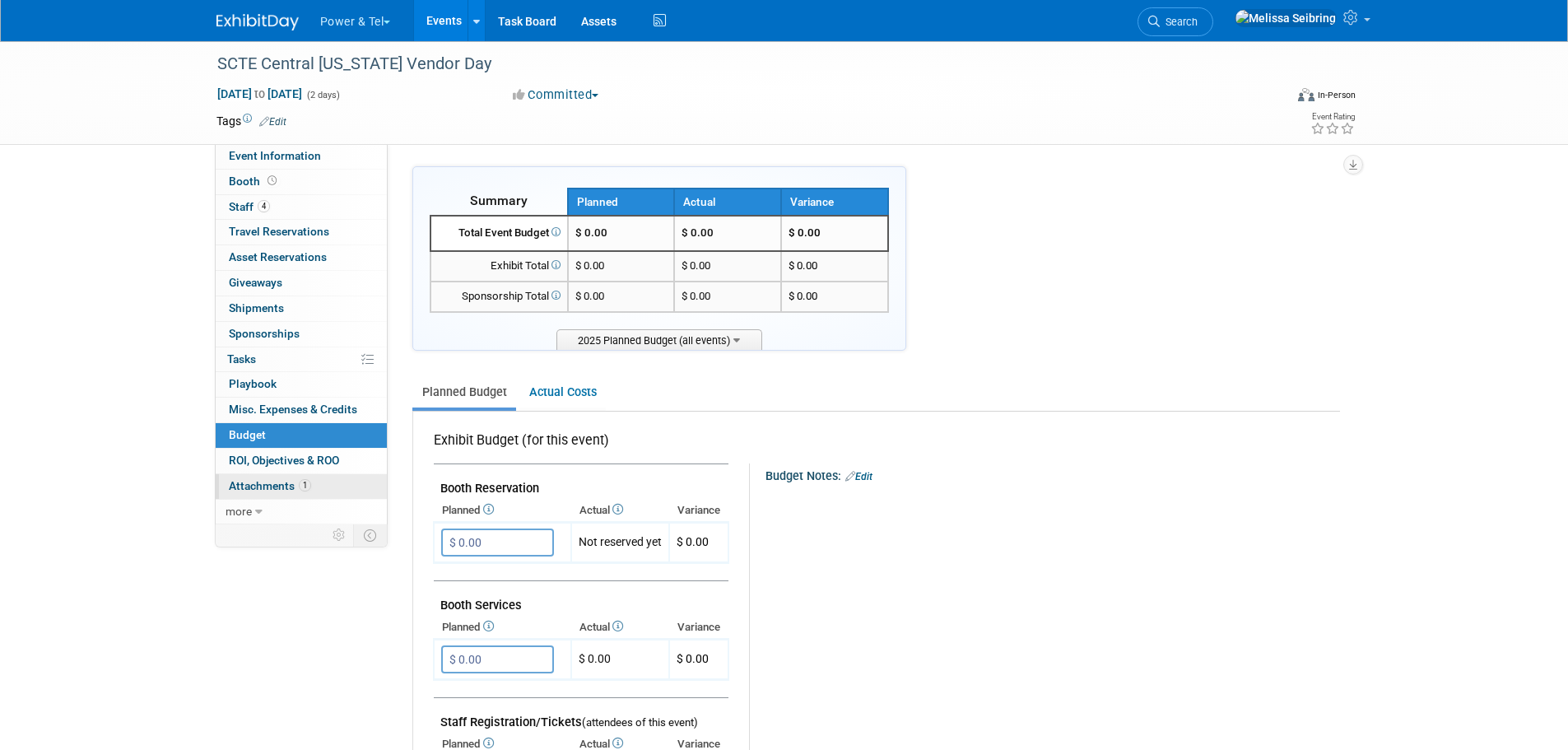
click at [260, 487] on span "Attachments 1" at bounding box center [270, 486] width 83 height 13
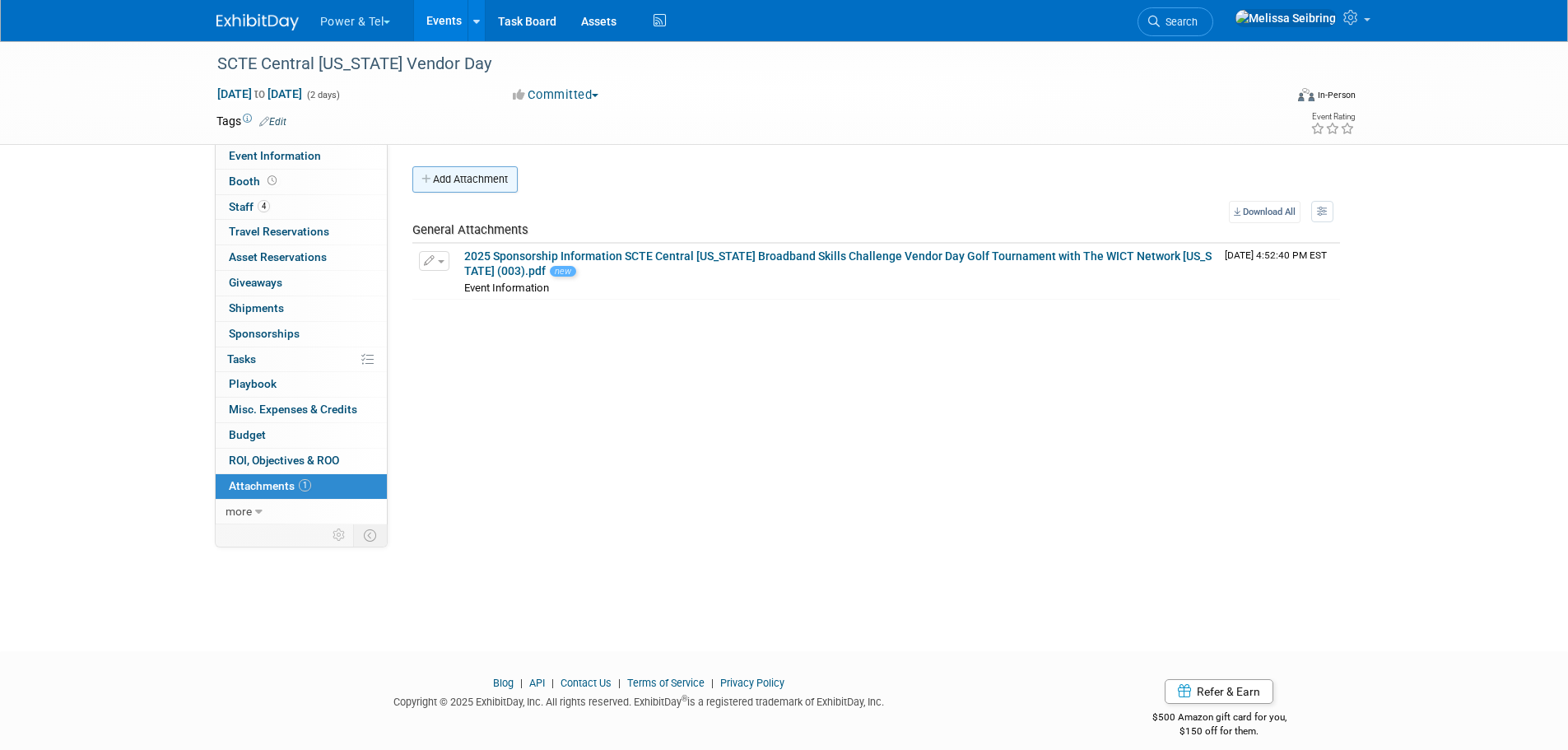
click at [498, 182] on button "Add Attachment" at bounding box center [465, 179] width 105 height 26
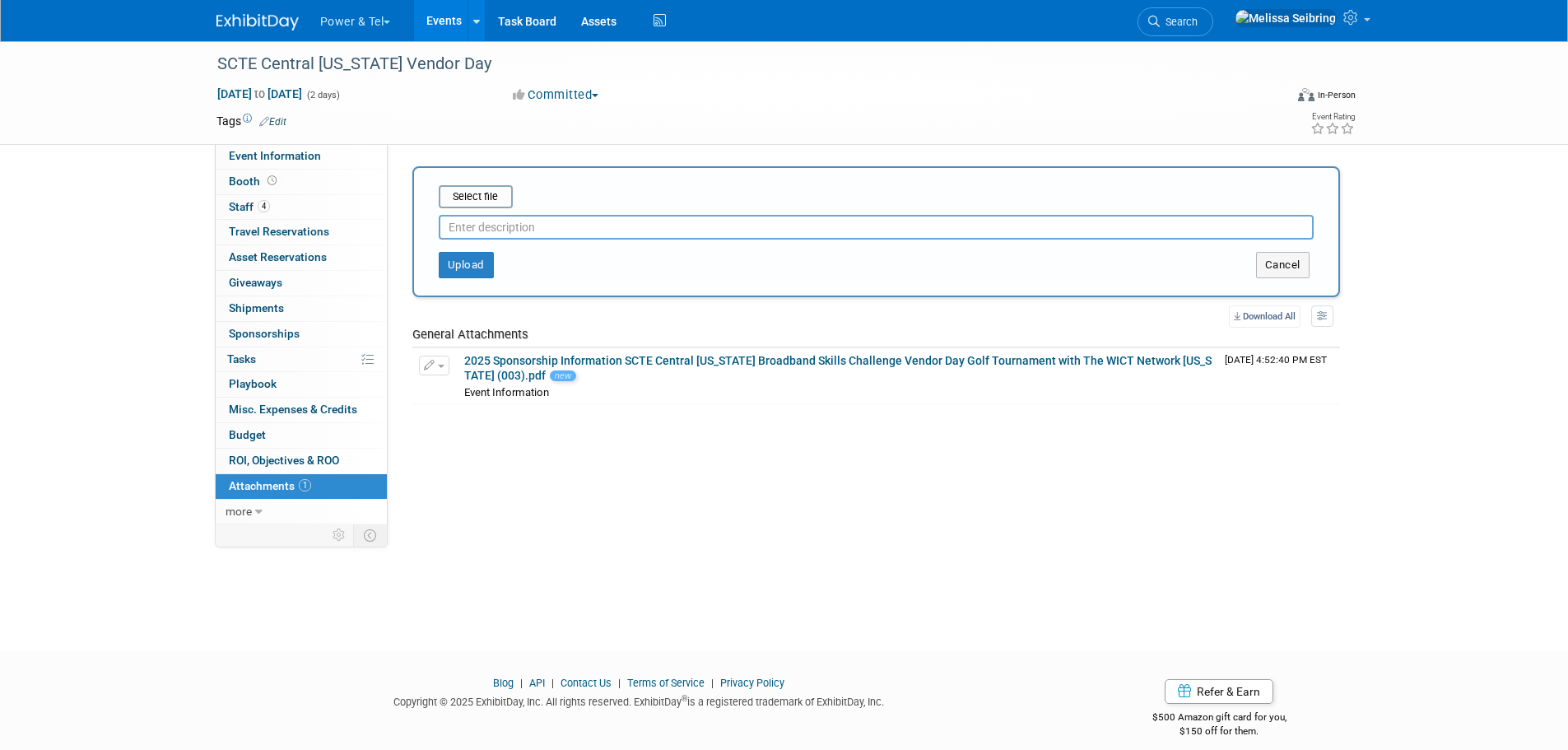
click at [495, 229] on input "text" at bounding box center [876, 227] width 875 height 24
click at [475, 260] on button "Upload" at bounding box center [466, 265] width 55 height 26
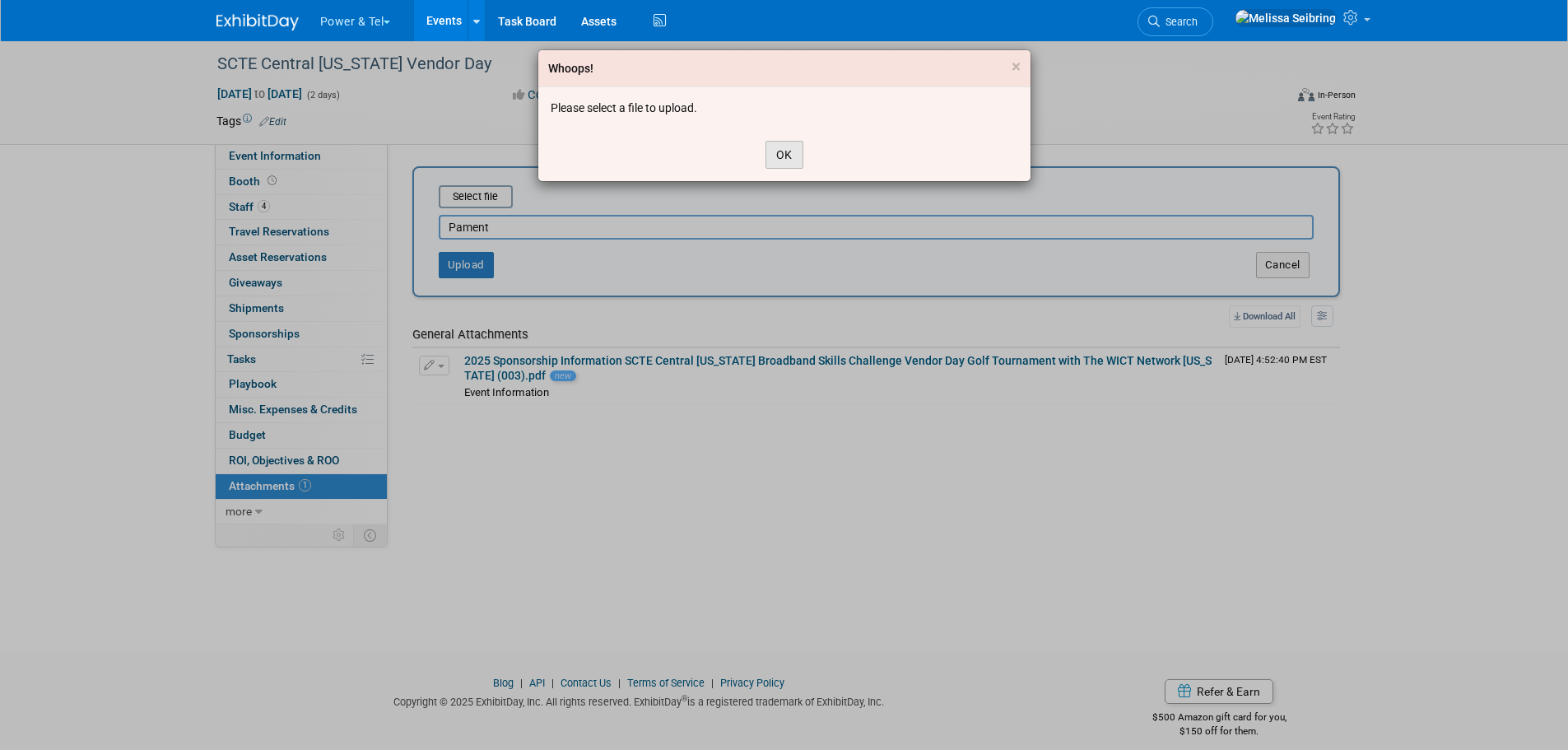
click at [785, 158] on button "OK" at bounding box center [784, 155] width 38 height 28
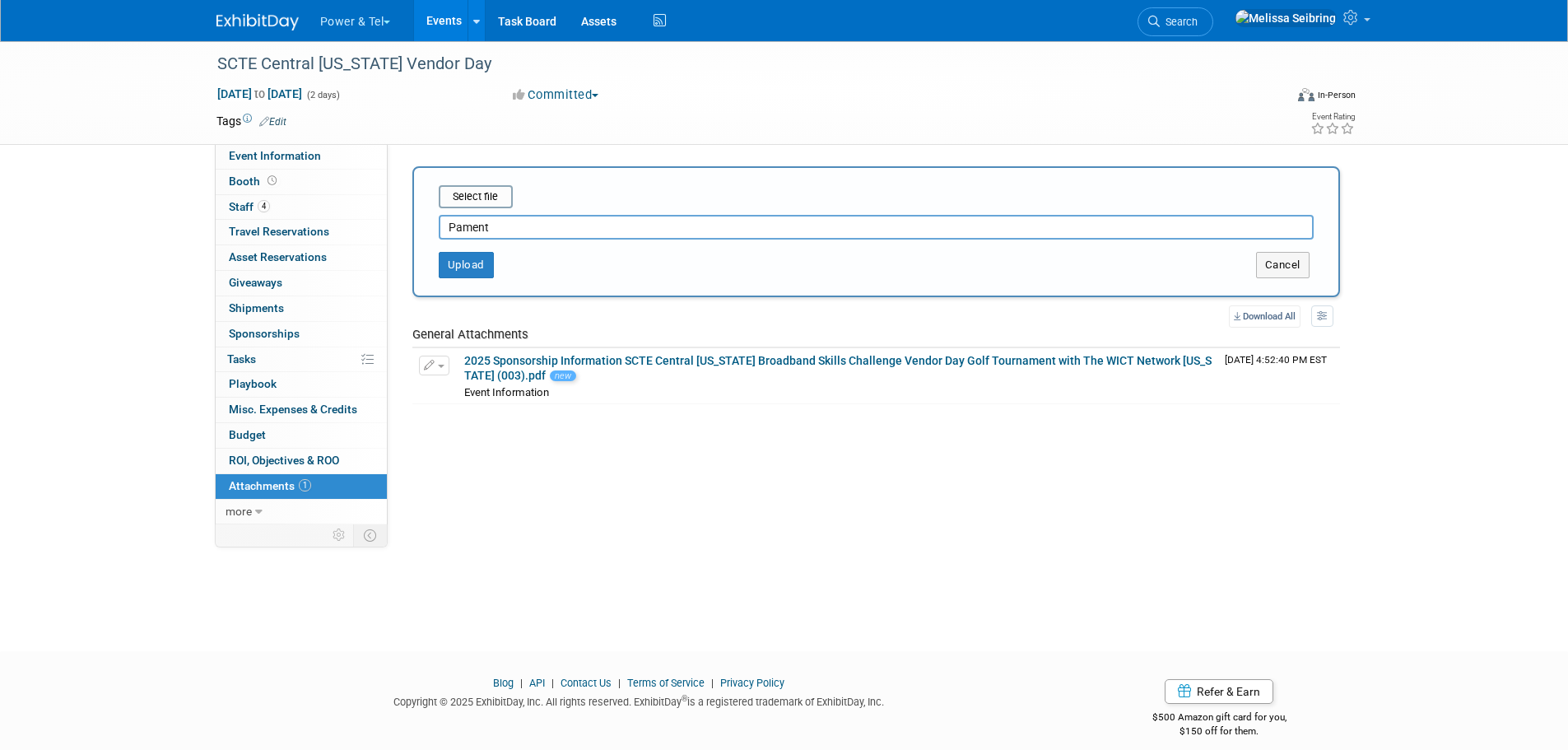
click at [597, 220] on input "Pament" at bounding box center [876, 227] width 875 height 24
type input "Payment"
click at [478, 193] on input "file" at bounding box center [413, 196] width 196 height 20
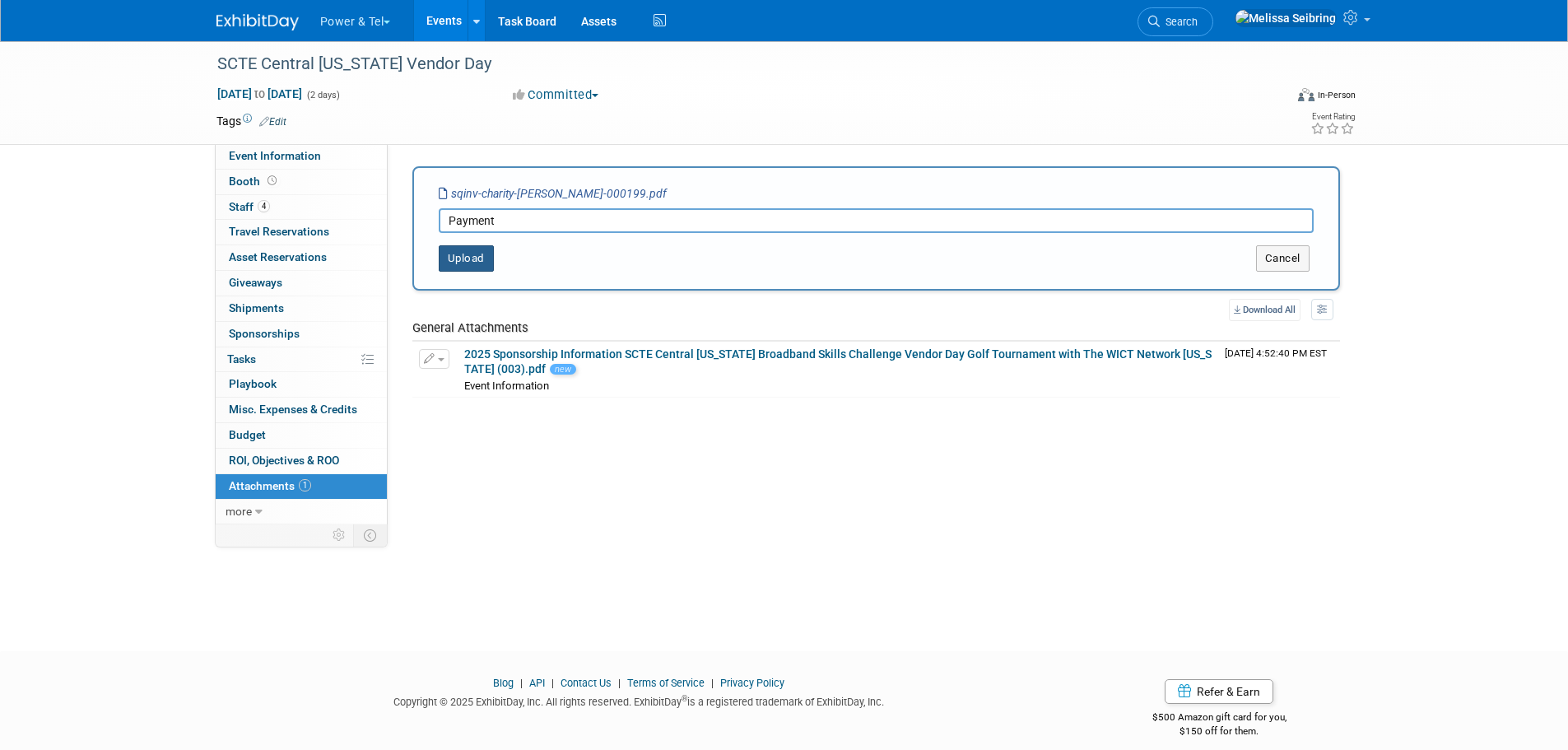
click at [479, 252] on button "Upload" at bounding box center [466, 259] width 55 height 26
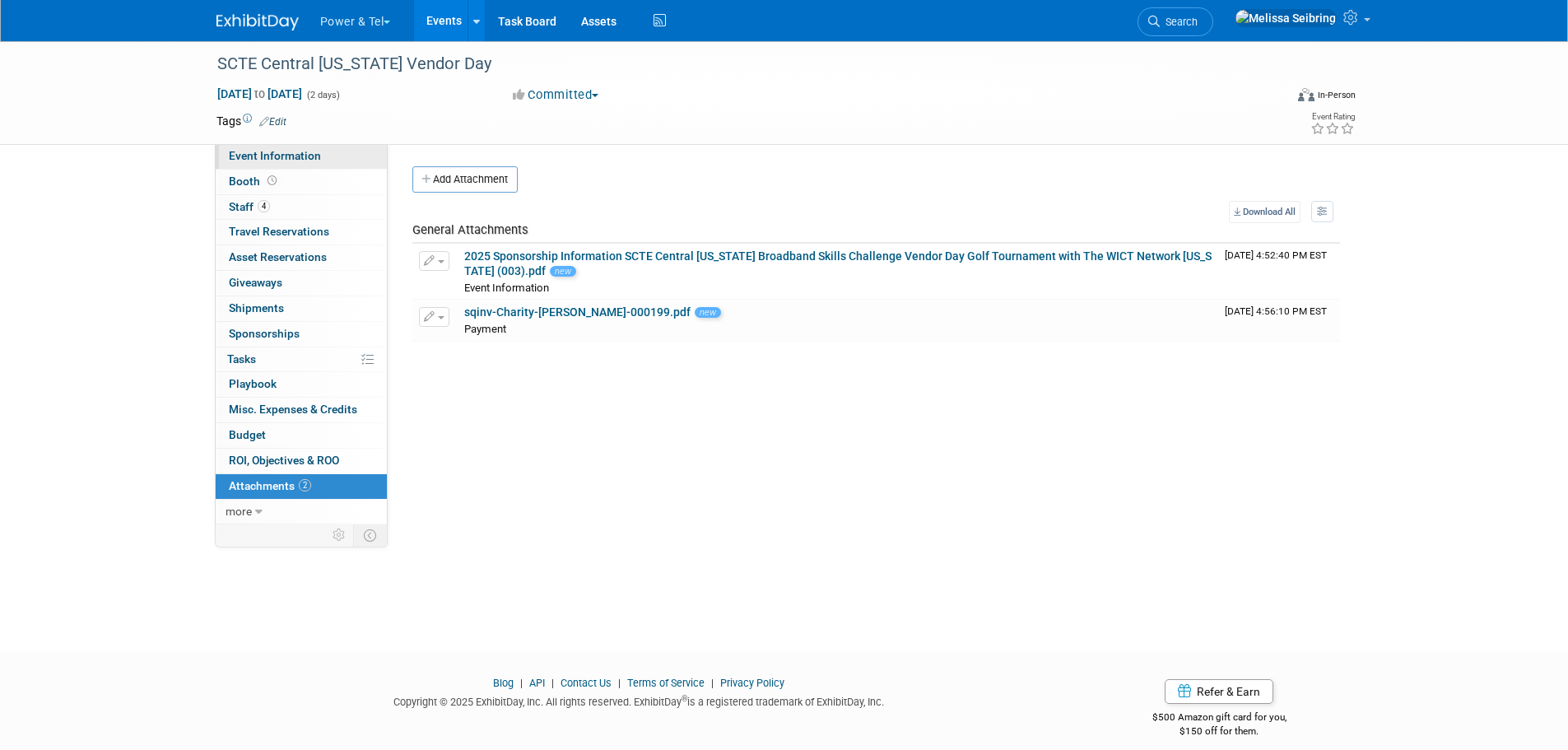
click at [290, 147] on link "Event Information" at bounding box center [301, 157] width 172 height 24
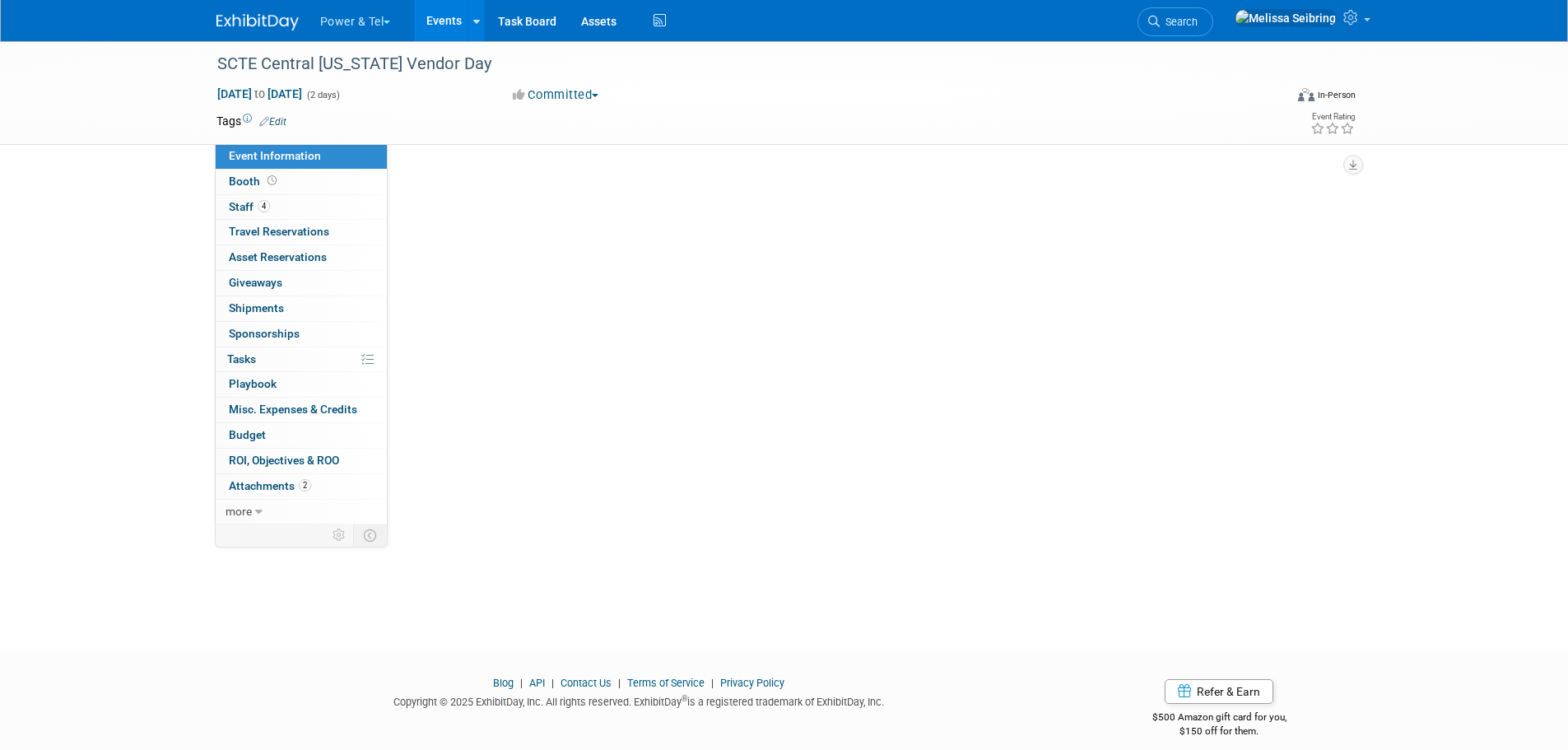
select select "Trade Show"
select select "South"
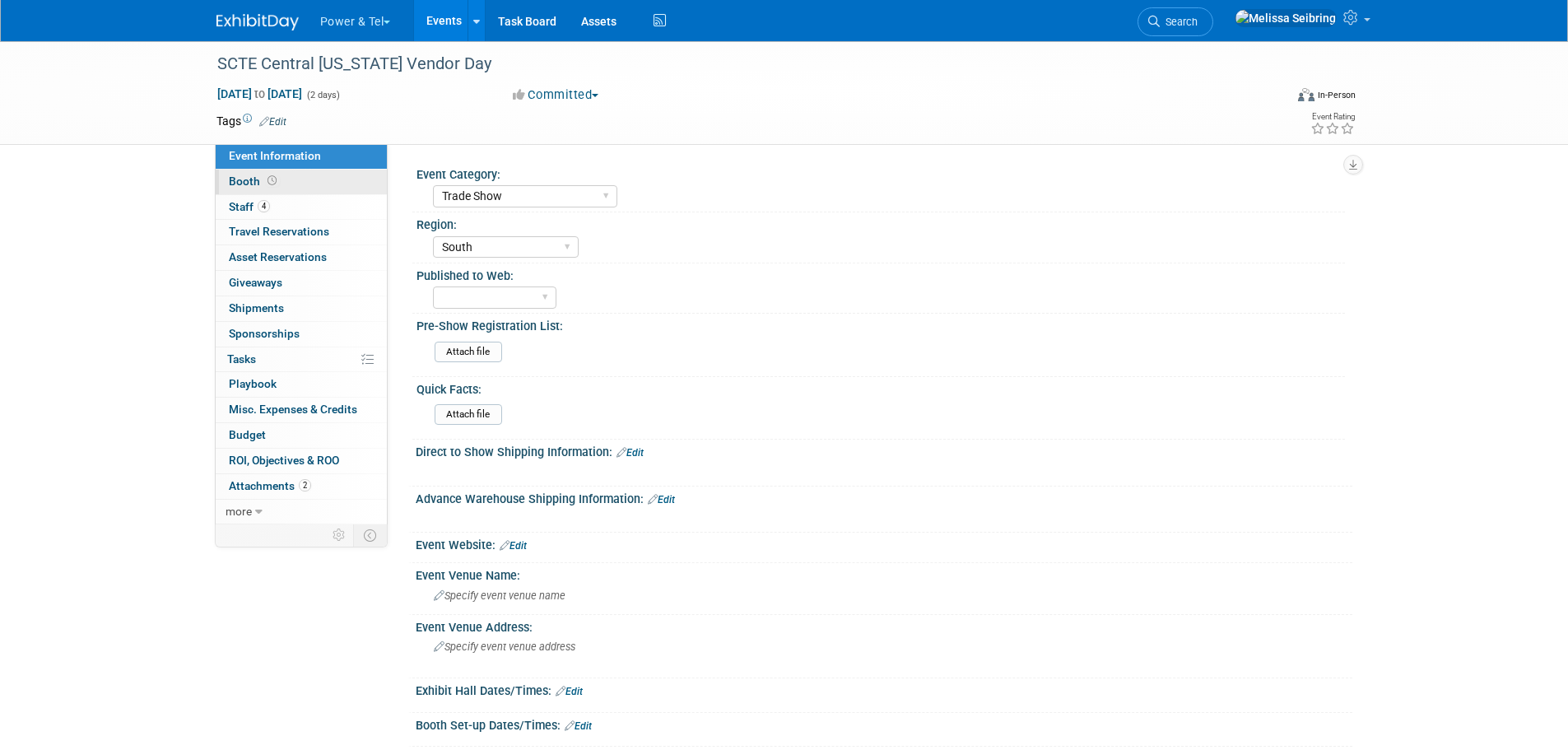
click at [243, 180] on span "Booth" at bounding box center [254, 181] width 51 height 13
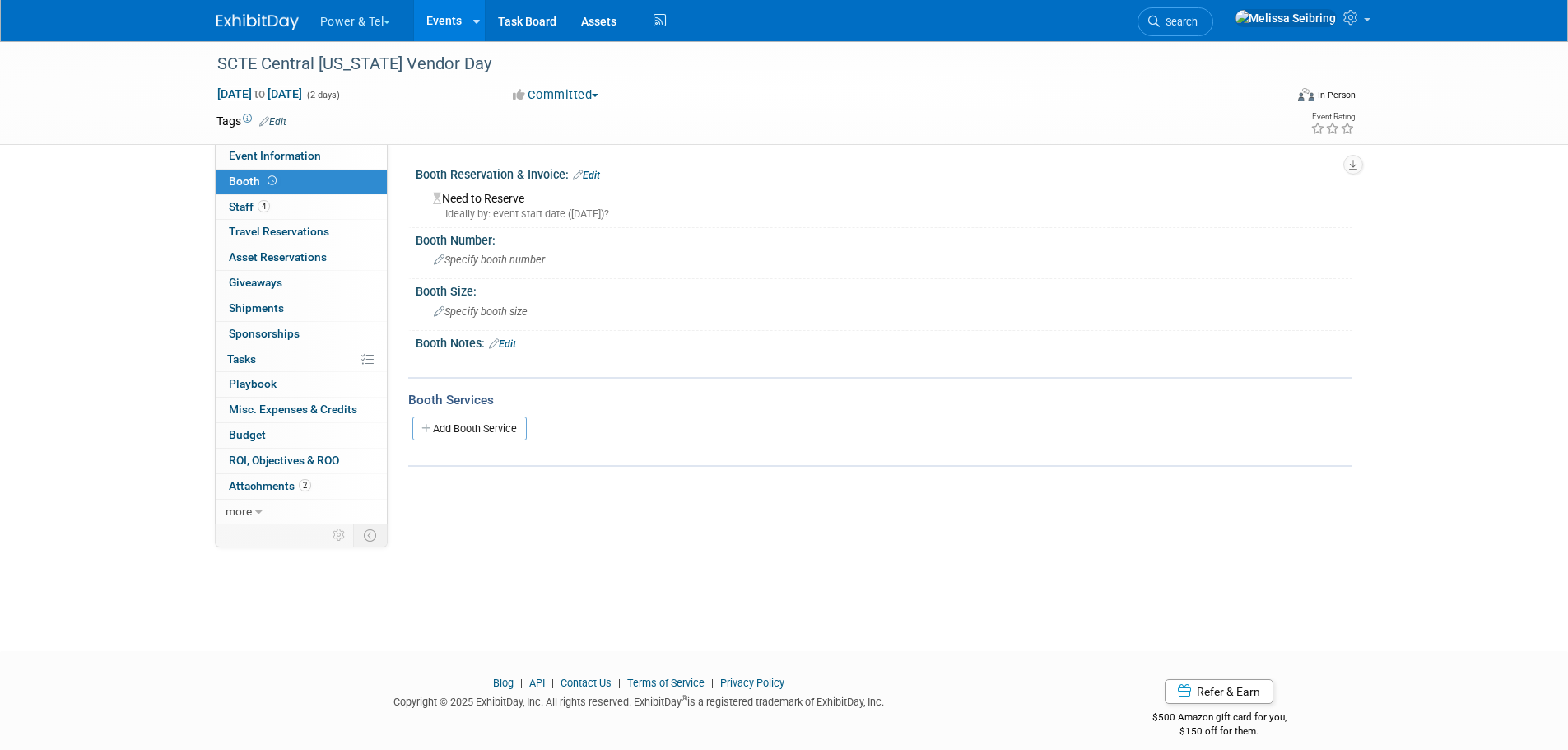
click at [596, 177] on link "Edit" at bounding box center [586, 175] width 27 height 11
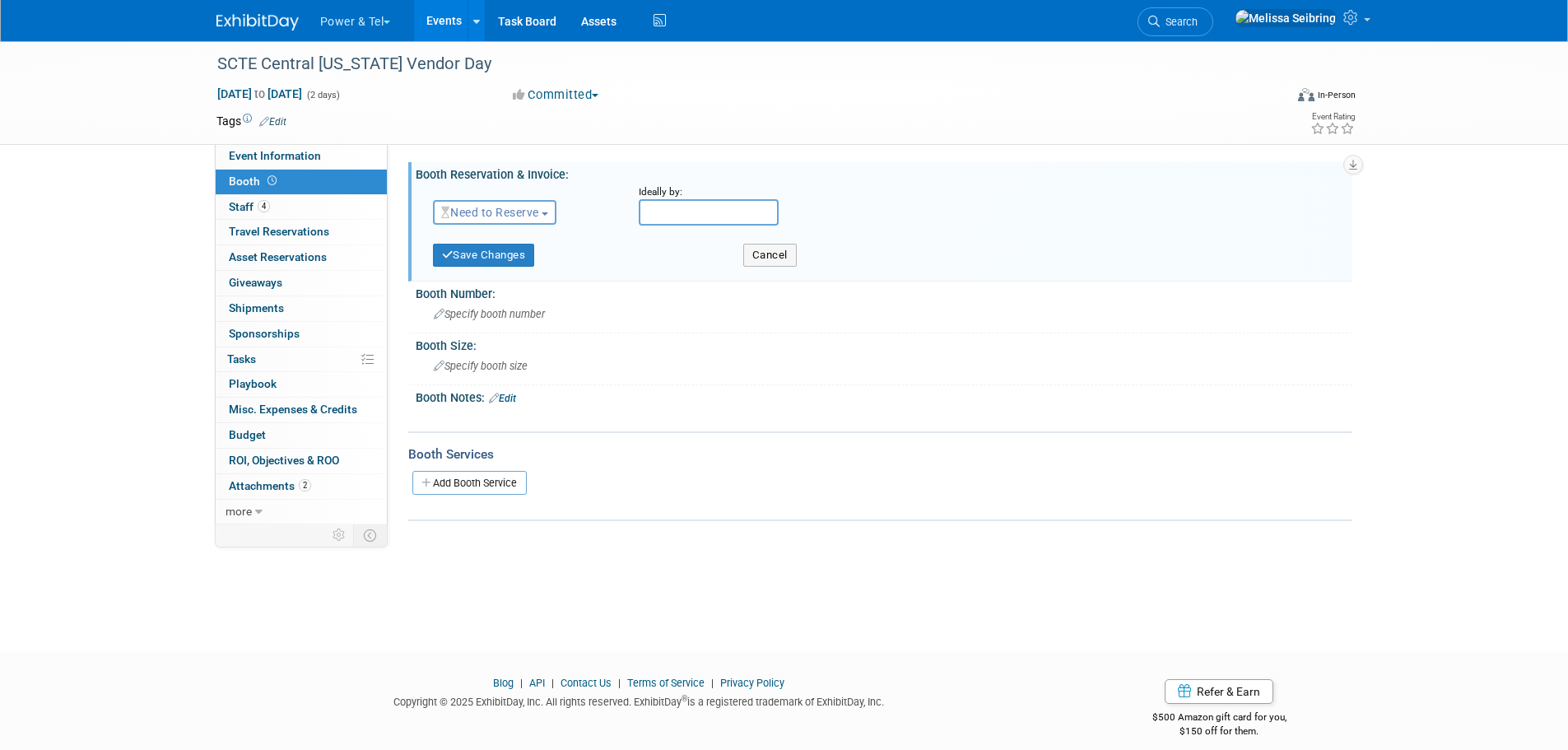
click at [525, 212] on span "Need to Reserve" at bounding box center [490, 212] width 98 height 13
click at [524, 252] on link "Reserved" at bounding box center [522, 263] width 176 height 23
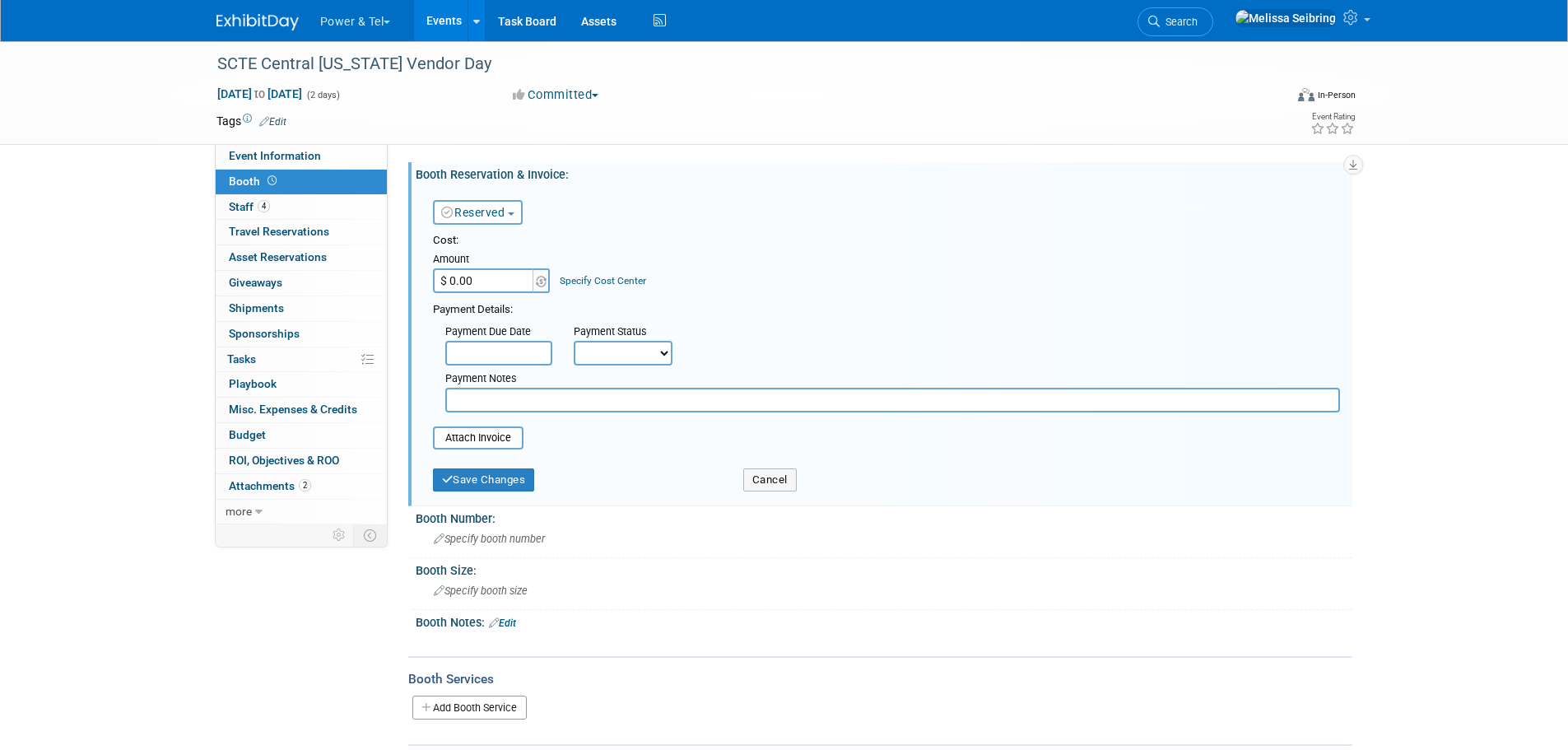
click at [508, 265] on div "Amount" at bounding box center [492, 261] width 119 height 17
click at [505, 279] on input "$ 0.00" at bounding box center [485, 280] width 103 height 24
type input "$ 5,165.00"
click at [479, 482] on button "Save Changes" at bounding box center [484, 479] width 102 height 23
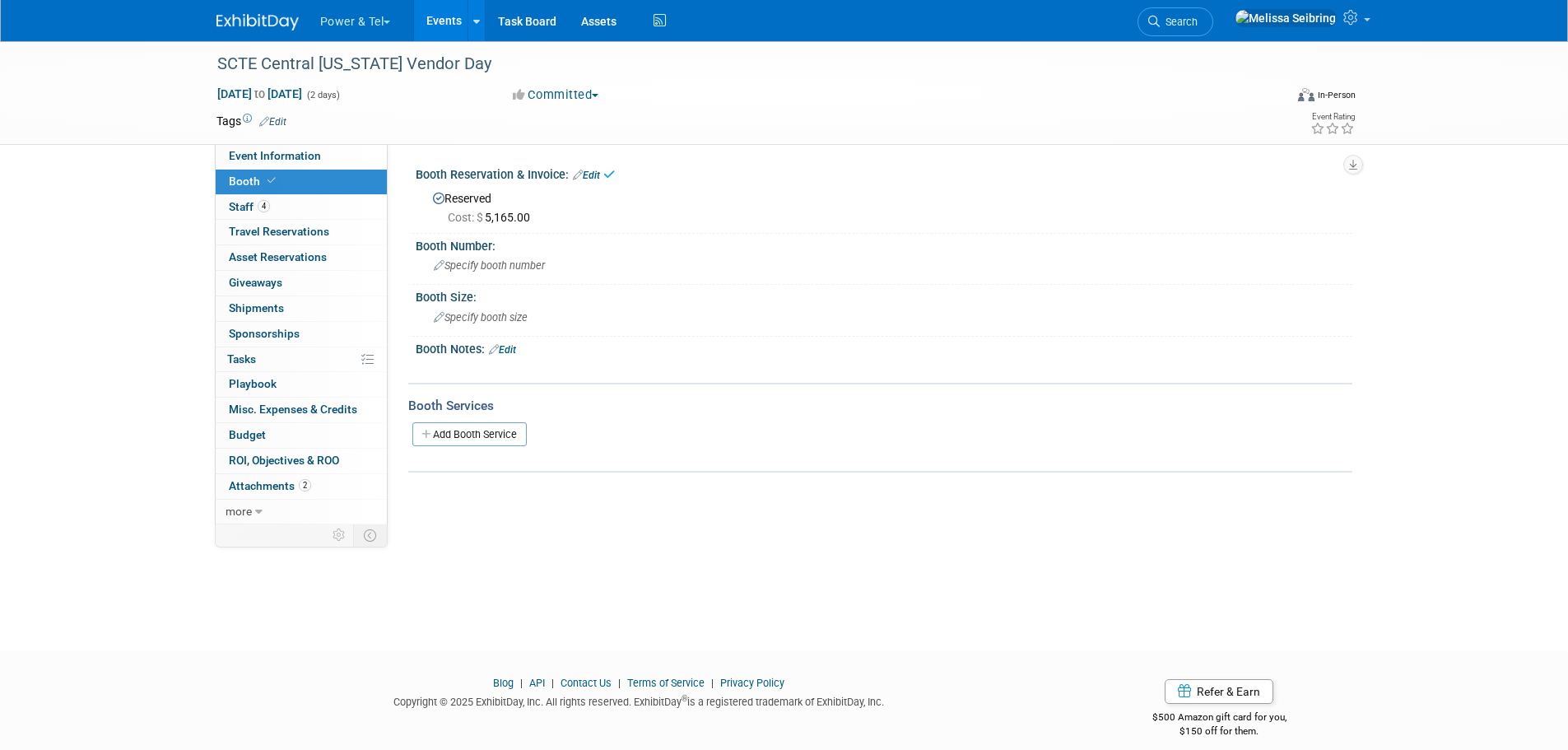
click at [592, 170] on link "Edit" at bounding box center [586, 175] width 27 height 11
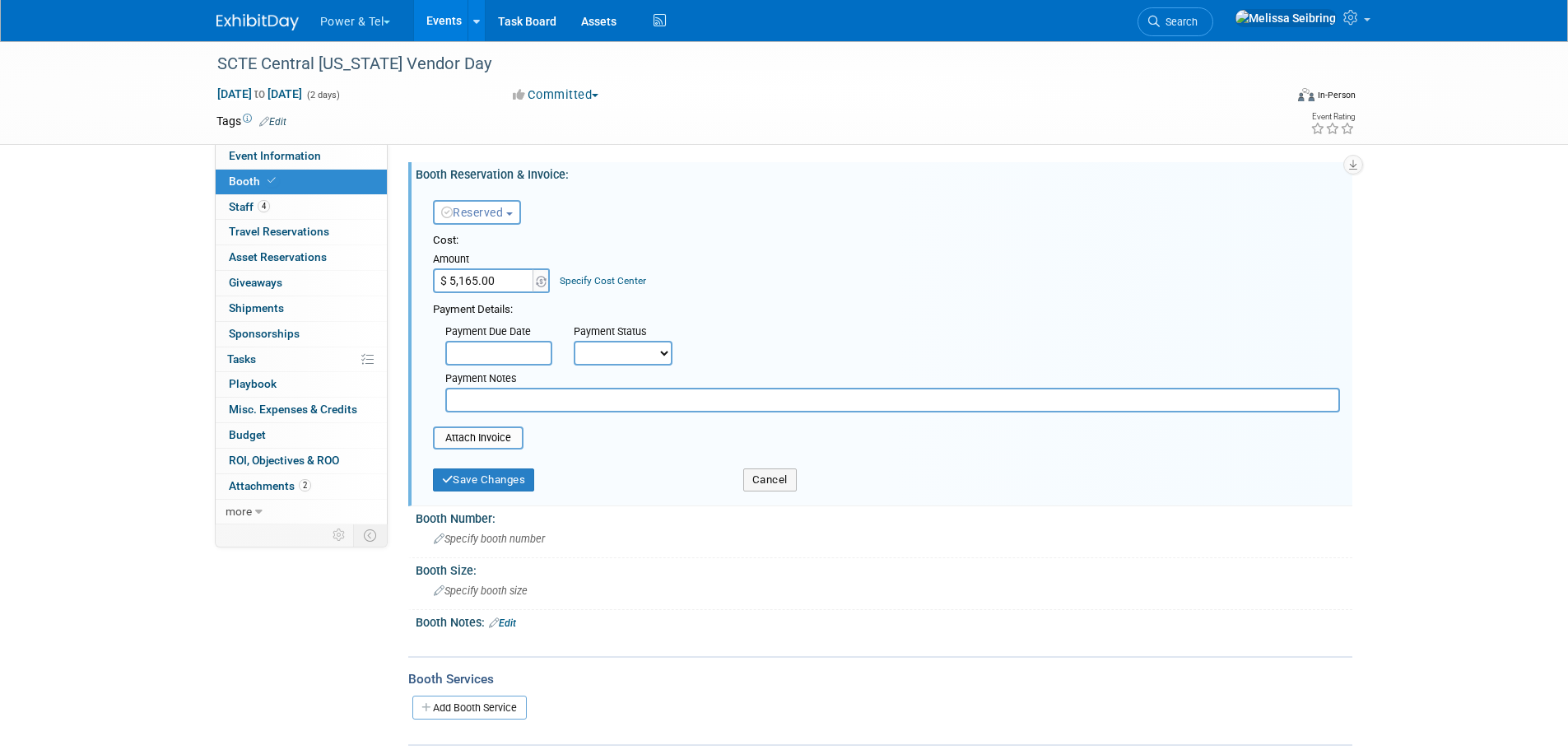
click at [487, 404] on input "text" at bounding box center [893, 399] width 895 height 24
type input "Includes sponsorship and golf"
click at [489, 478] on button "Save Changes" at bounding box center [484, 479] width 102 height 23
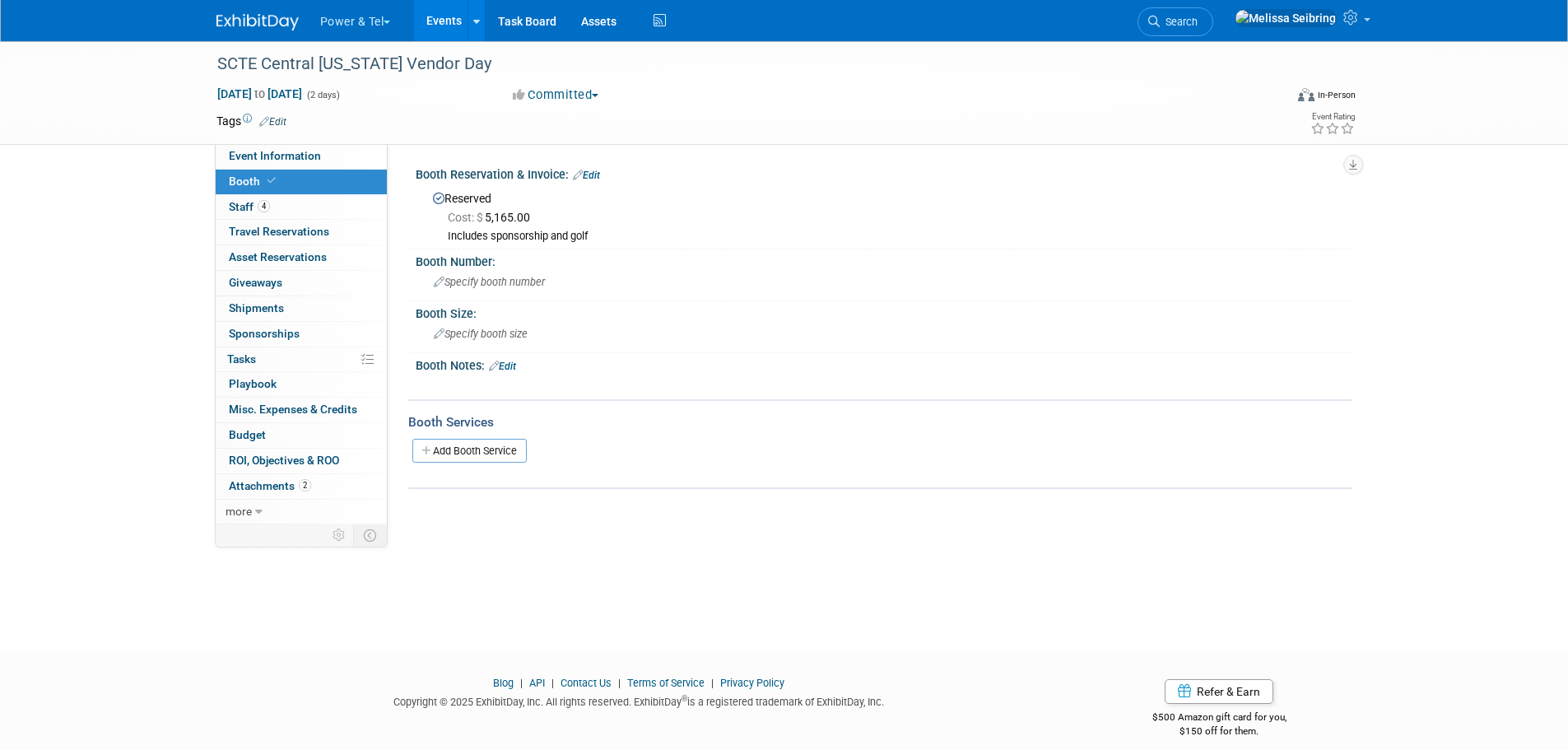
click at [596, 172] on link "Edit" at bounding box center [586, 175] width 27 height 11
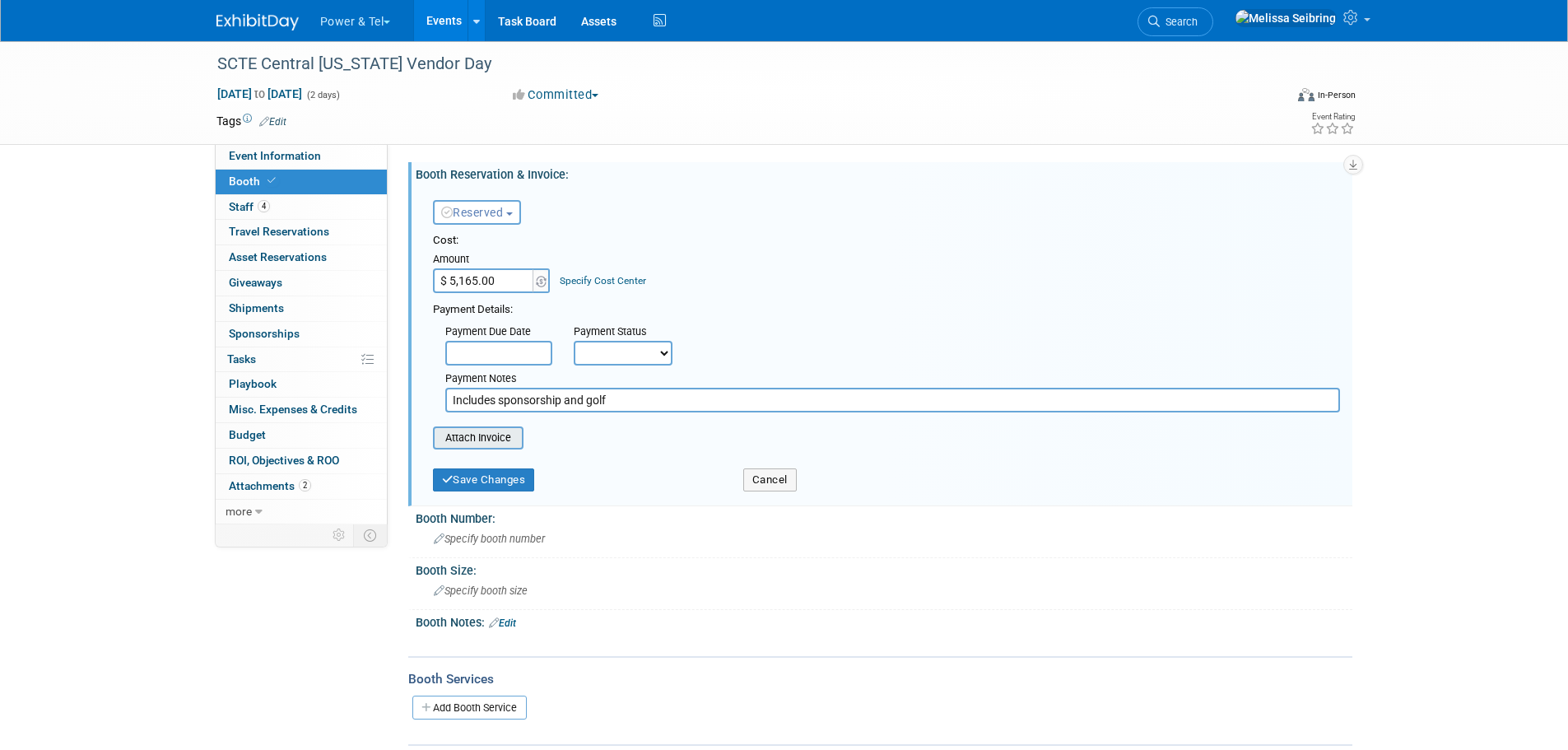
click at [482, 442] on input "file" at bounding box center [424, 437] width 196 height 20
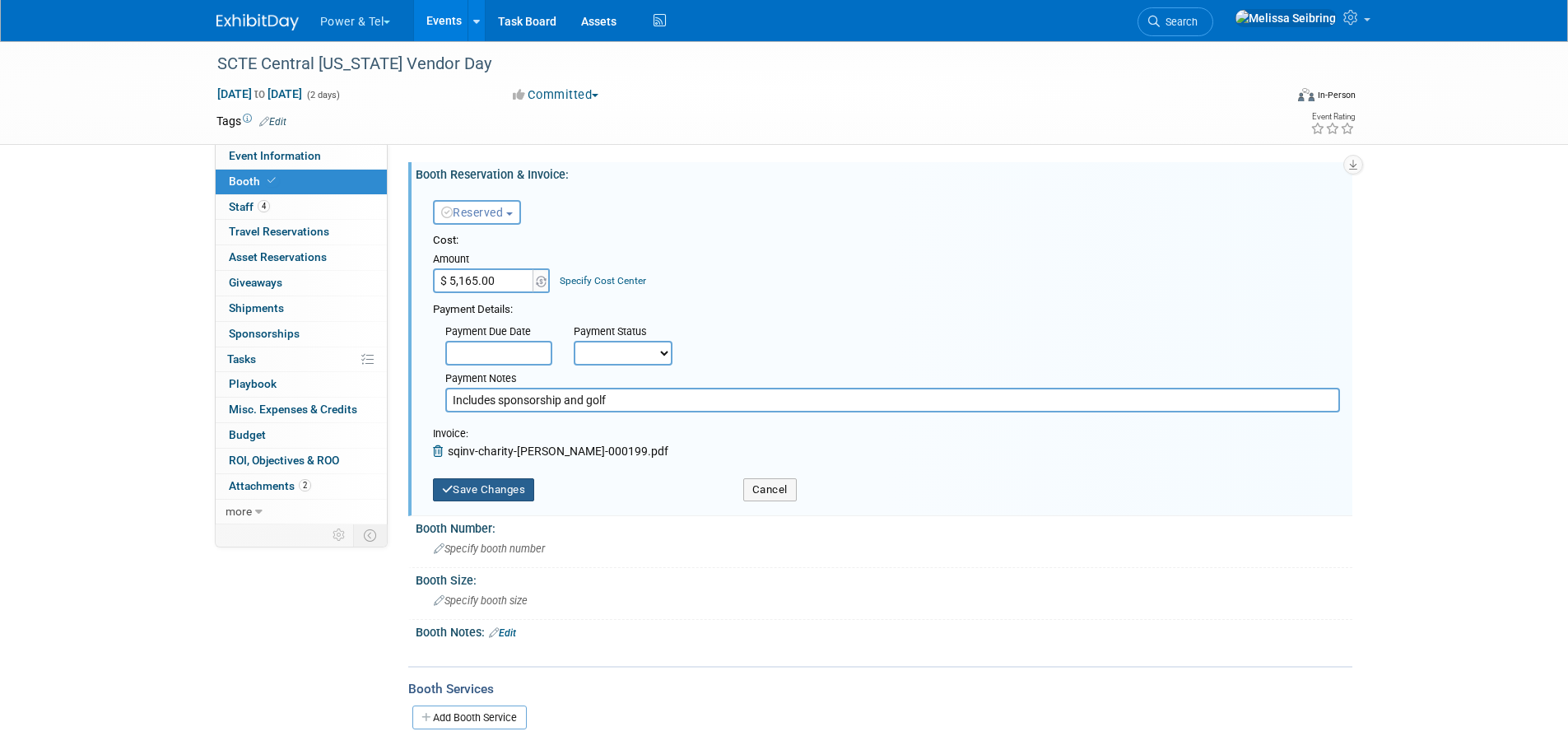
click at [502, 495] on button "Save Changes" at bounding box center [484, 489] width 102 height 23
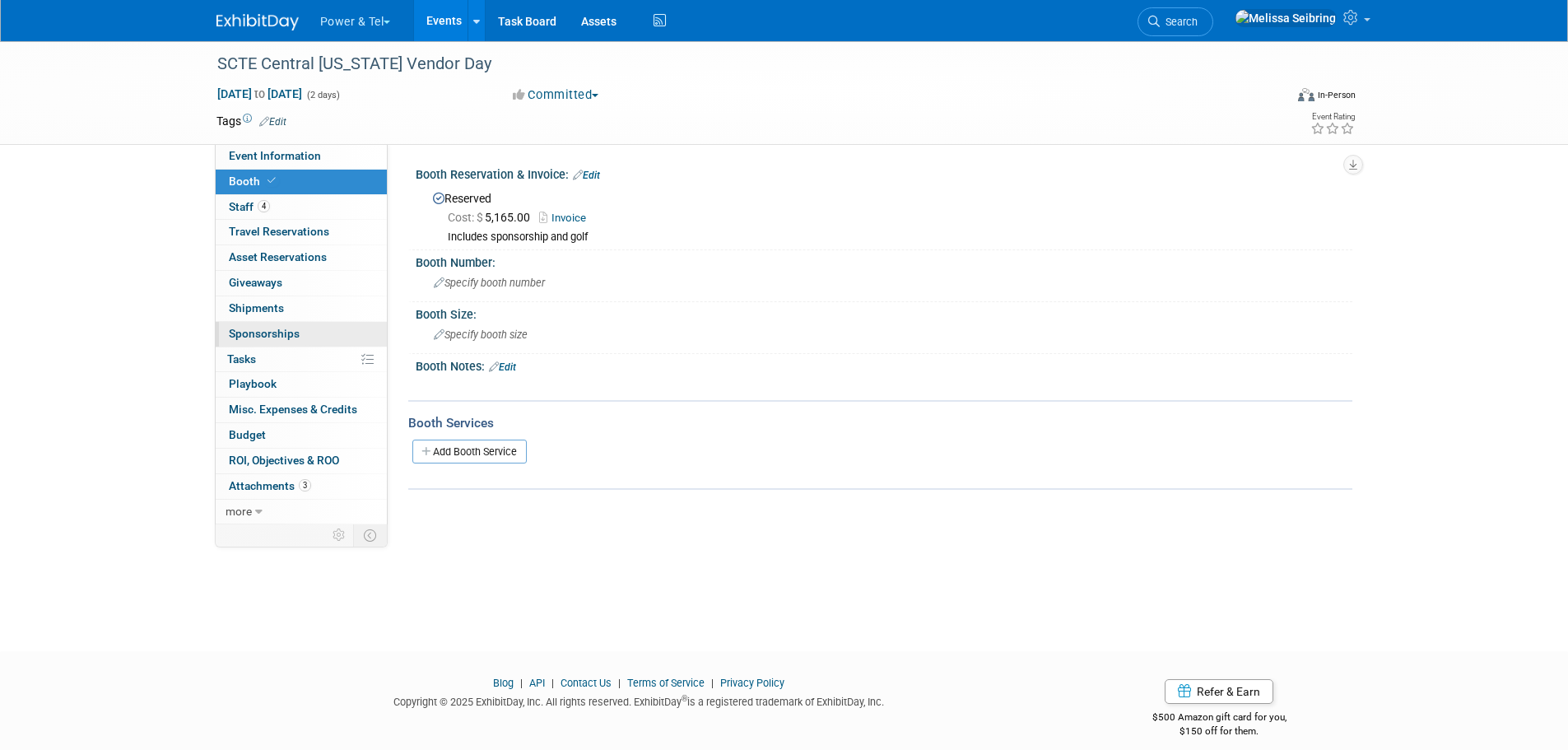
click at [270, 326] on span "Sponsorships 0" at bounding box center [264, 333] width 70 height 13
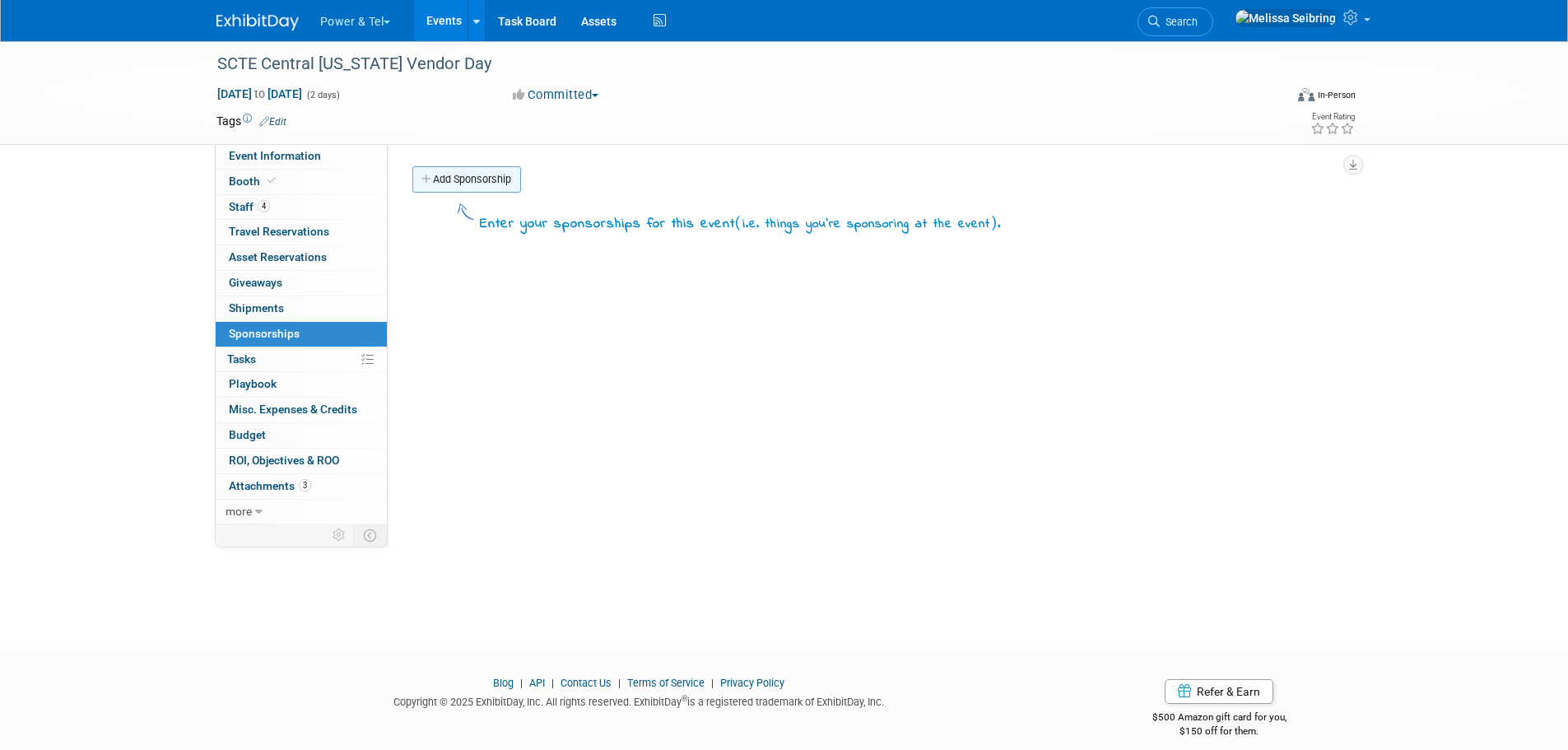
click at [468, 189] on link "Add Sponsorship" at bounding box center [467, 179] width 109 height 26
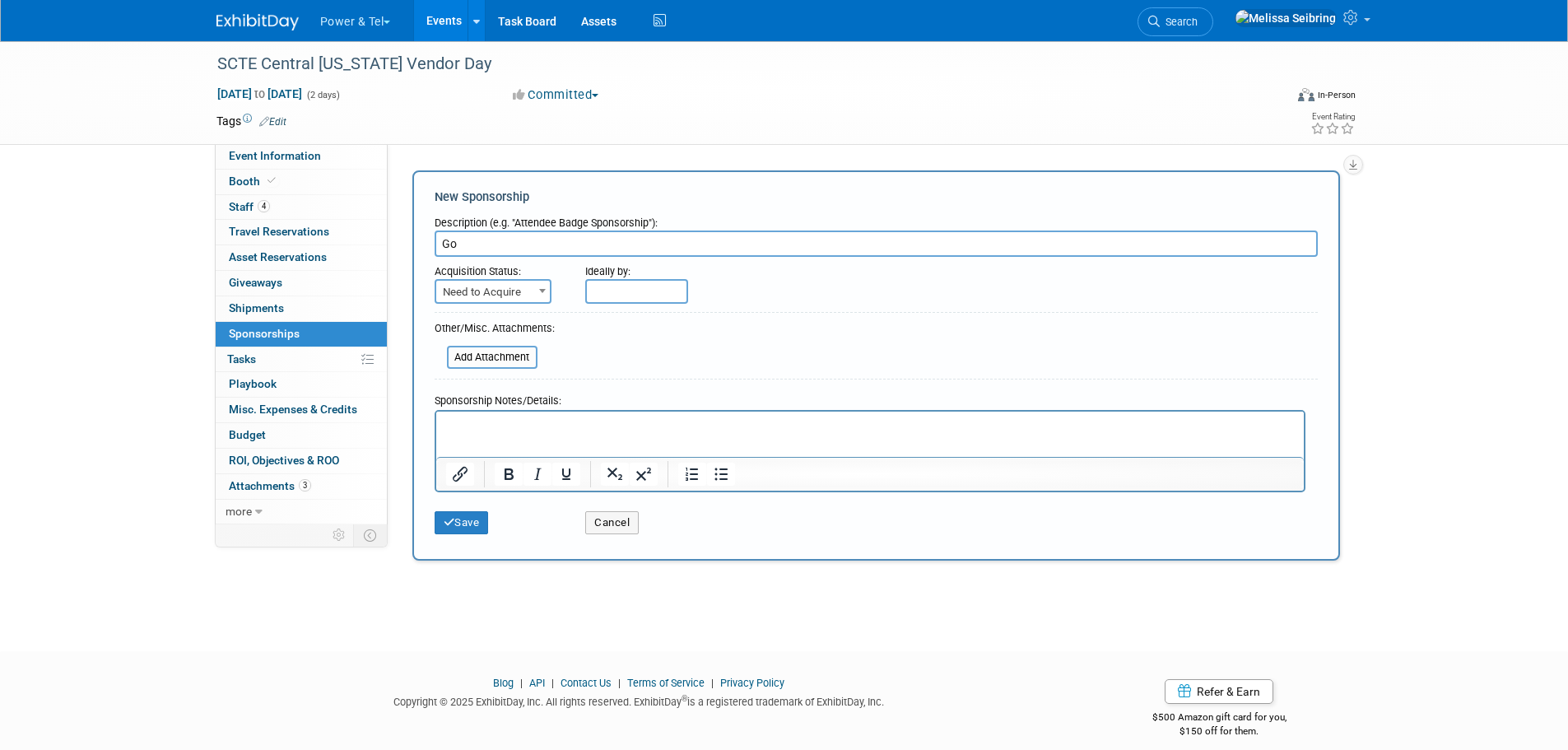
type input "G"
type input "S"
click at [490, 415] on html at bounding box center [868, 422] width 867 height 23
paste body "Rich Text Area. Press ALT-0 for help."
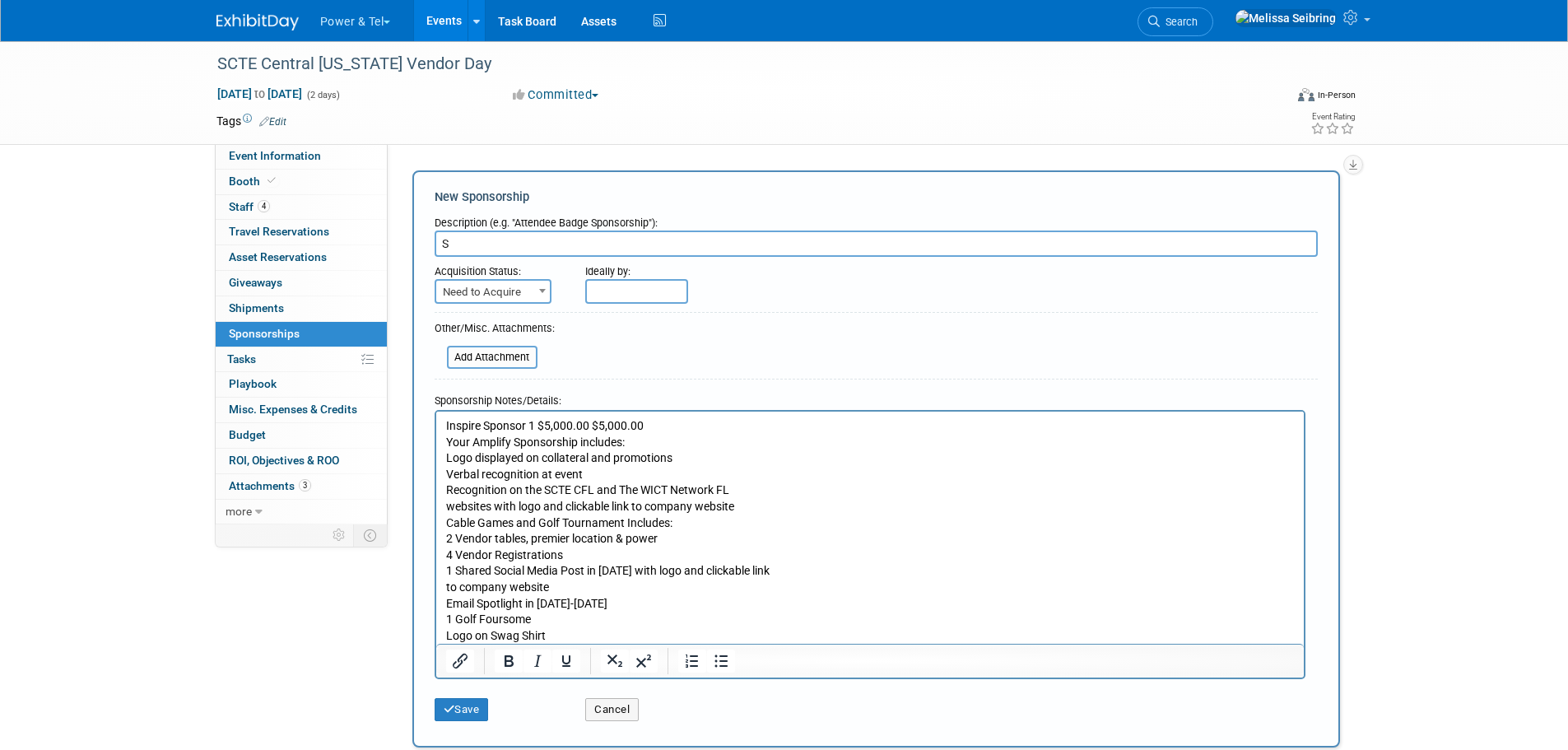
click at [671, 425] on p "Inspire Sponsor 1 $5,000.00 $5,000.00 Your Amplify Sponsorship includes: Logo d…" at bounding box center [869, 530] width 849 height 226
click at [455, 235] on input "S" at bounding box center [876, 244] width 883 height 26
click at [1017, 237] on input "S" at bounding box center [876, 244] width 883 height 26
click at [510, 296] on span "Need to Acquire" at bounding box center [492, 292] width 113 height 23
select select "2"
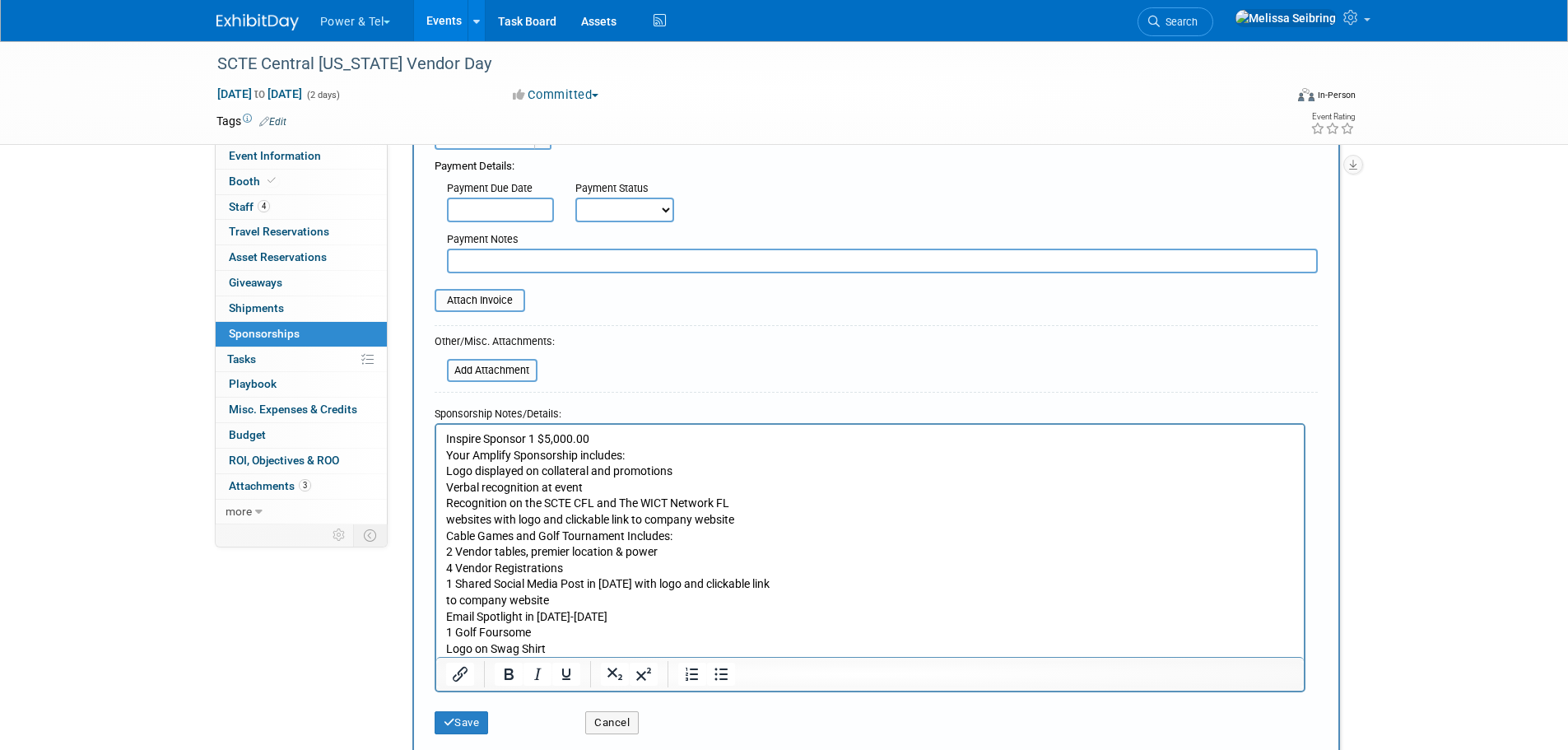
scroll to position [329, 0]
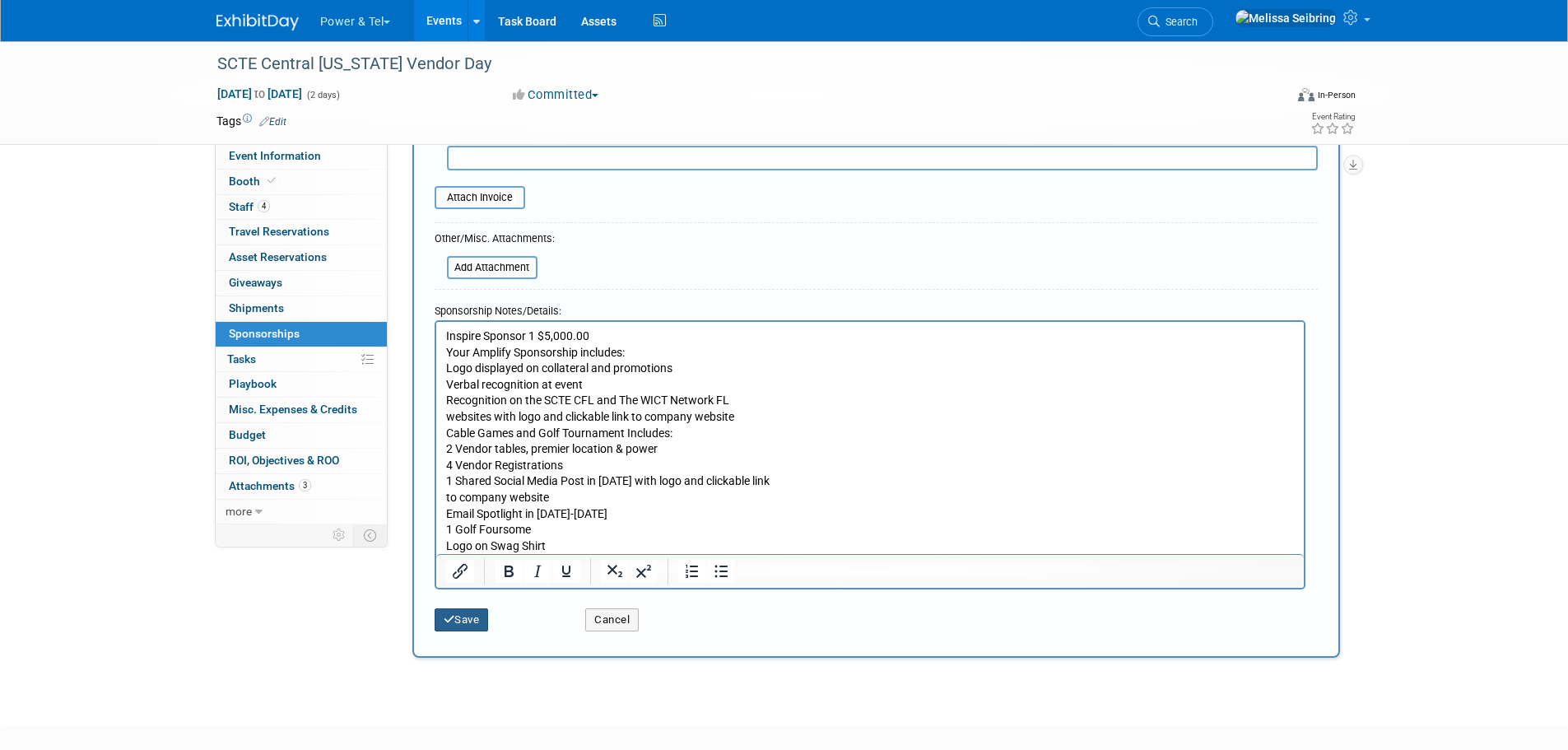
click at [461, 620] on button "Save" at bounding box center [461, 620] width 54 height 23
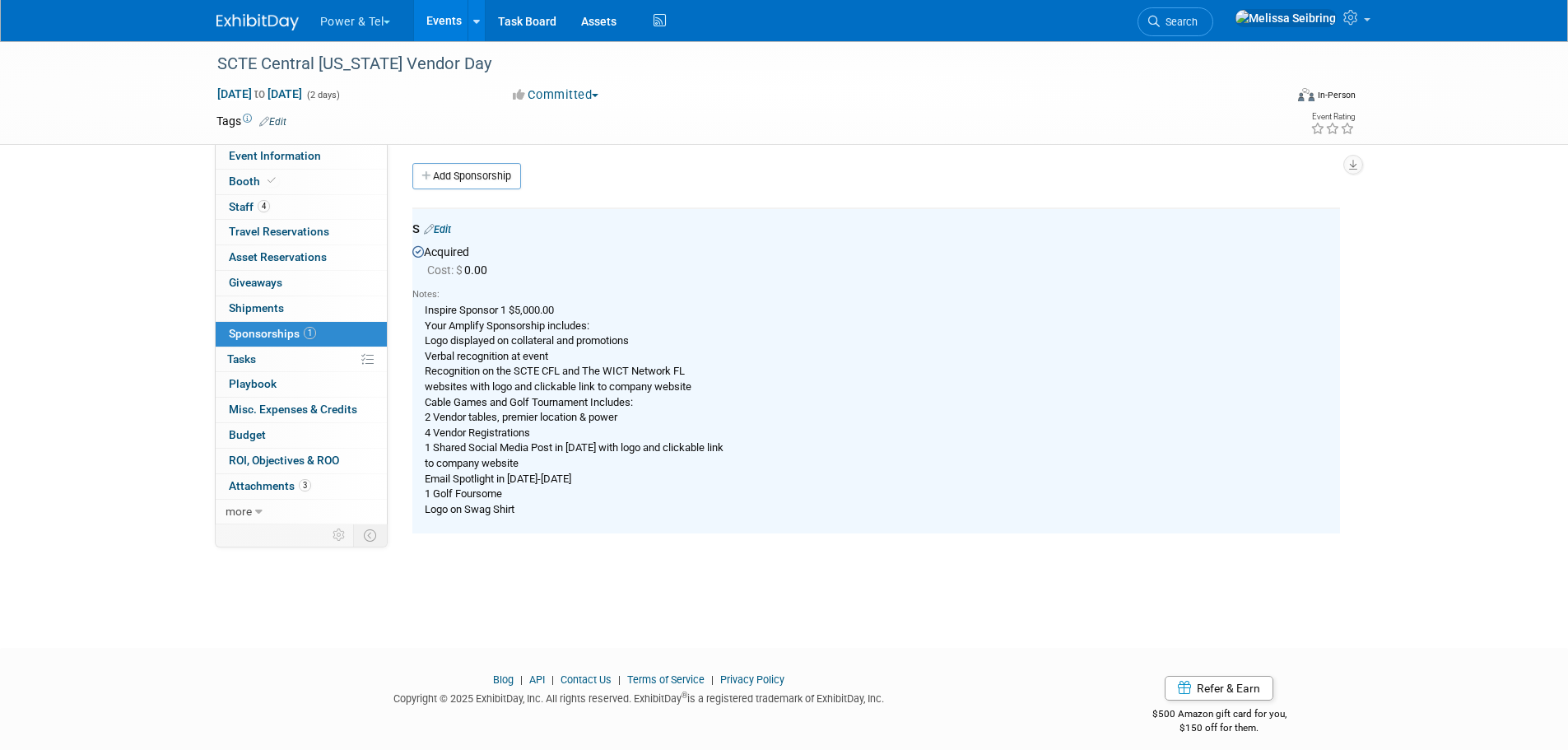
scroll to position [0, 0]
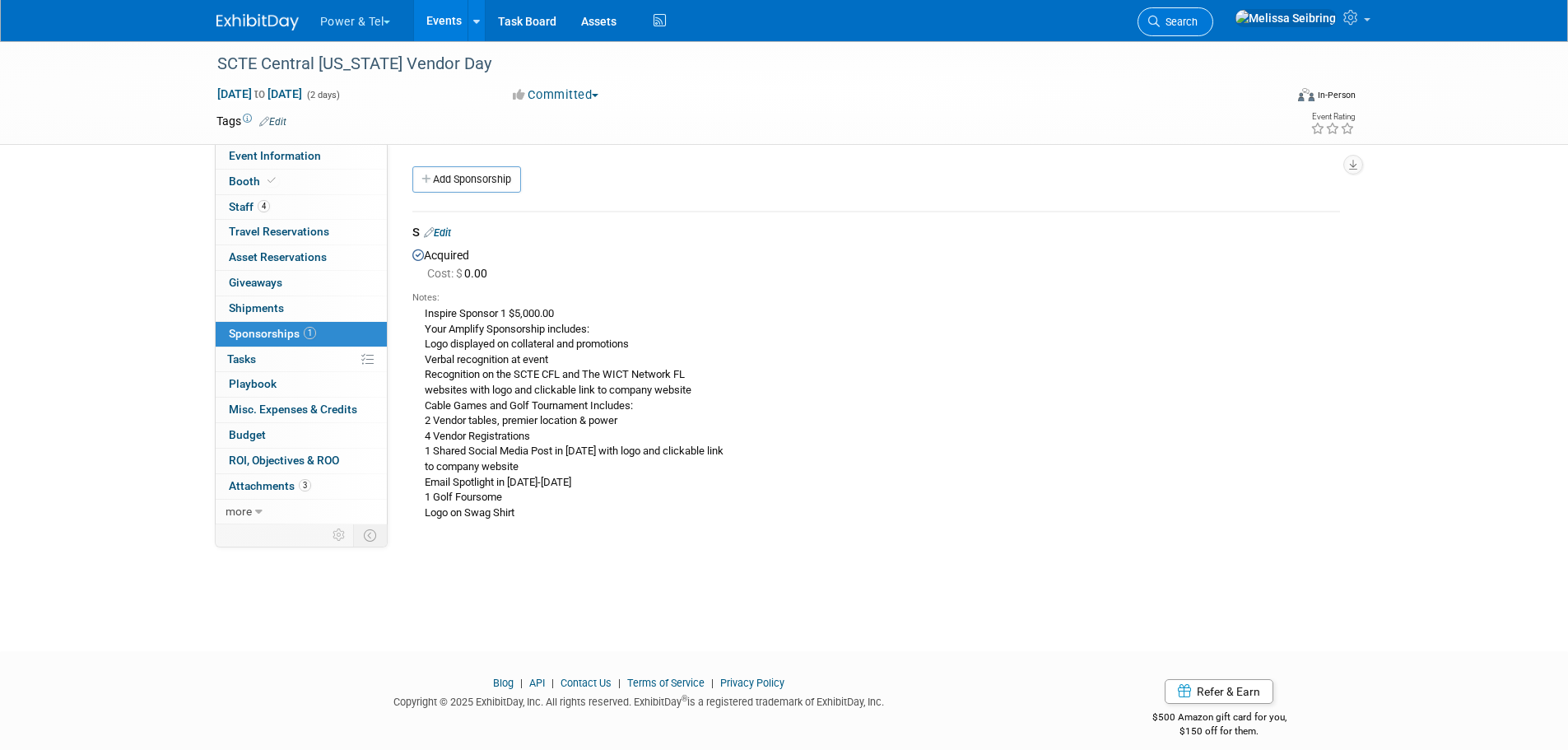
click at [1214, 29] on link "Search" at bounding box center [1175, 22] width 76 height 29
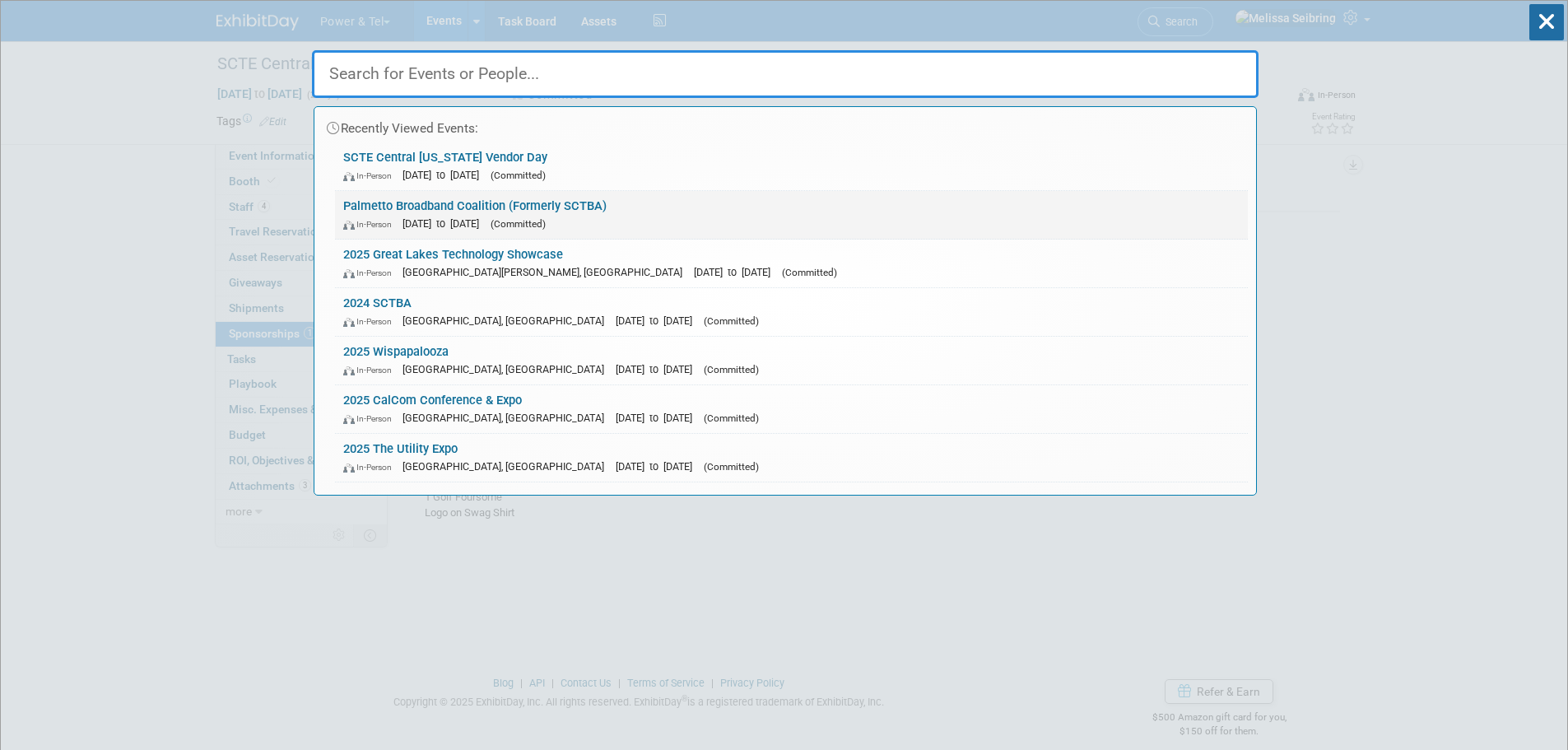
click at [495, 208] on link "Palmetto Broadband Coalition (Formerly SCTBA) In-Person Nov 5, 2025 to Nov 6, 2…" at bounding box center [791, 215] width 912 height 48
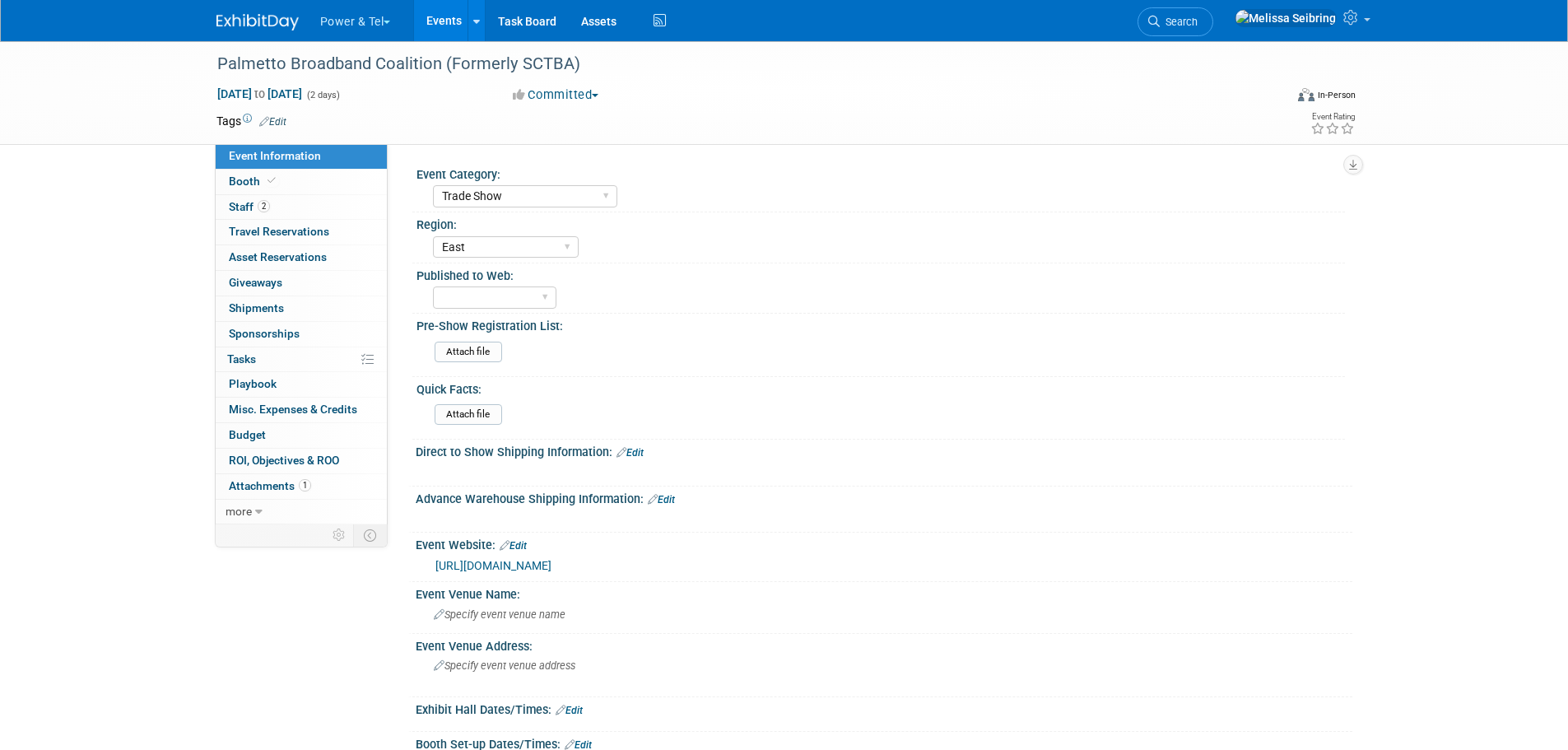
select select "Trade Show"
select select "East"
click at [268, 486] on span "Attachments 1" at bounding box center [270, 486] width 83 height 13
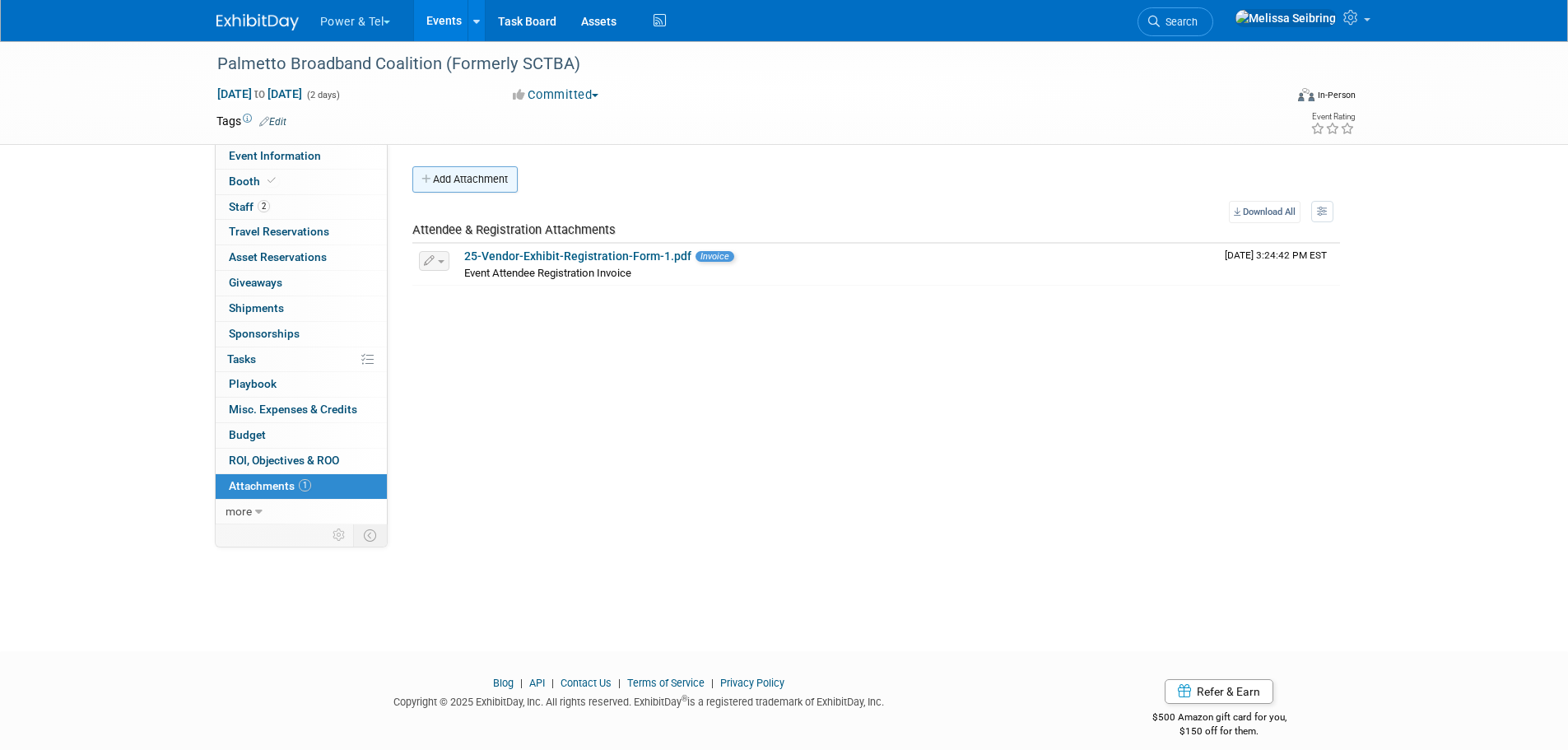
click at [474, 186] on button "Add Attachment" at bounding box center [465, 179] width 105 height 26
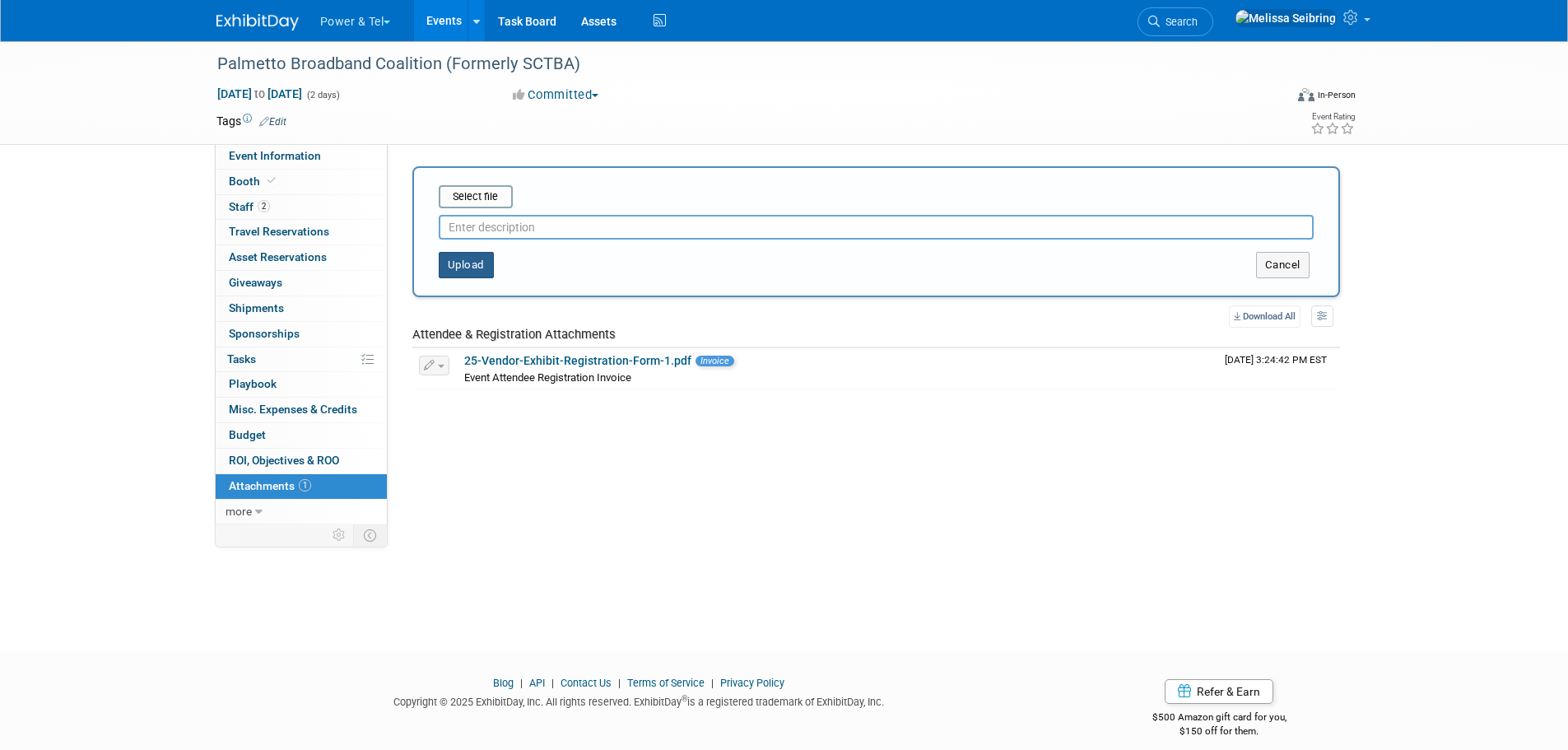
click at [460, 273] on button "Upload" at bounding box center [466, 265] width 55 height 26
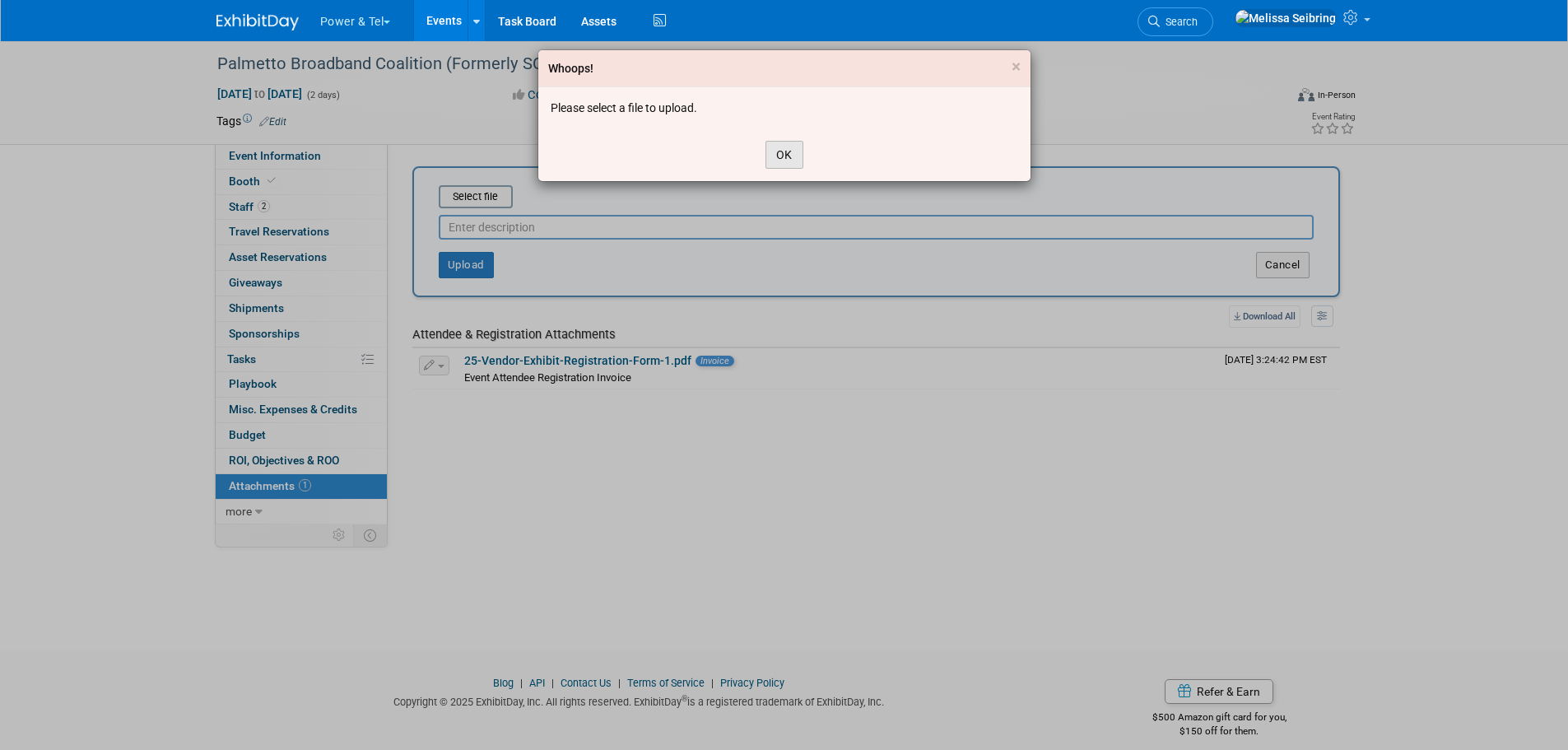
click at [778, 152] on button "OK" at bounding box center [784, 155] width 38 height 28
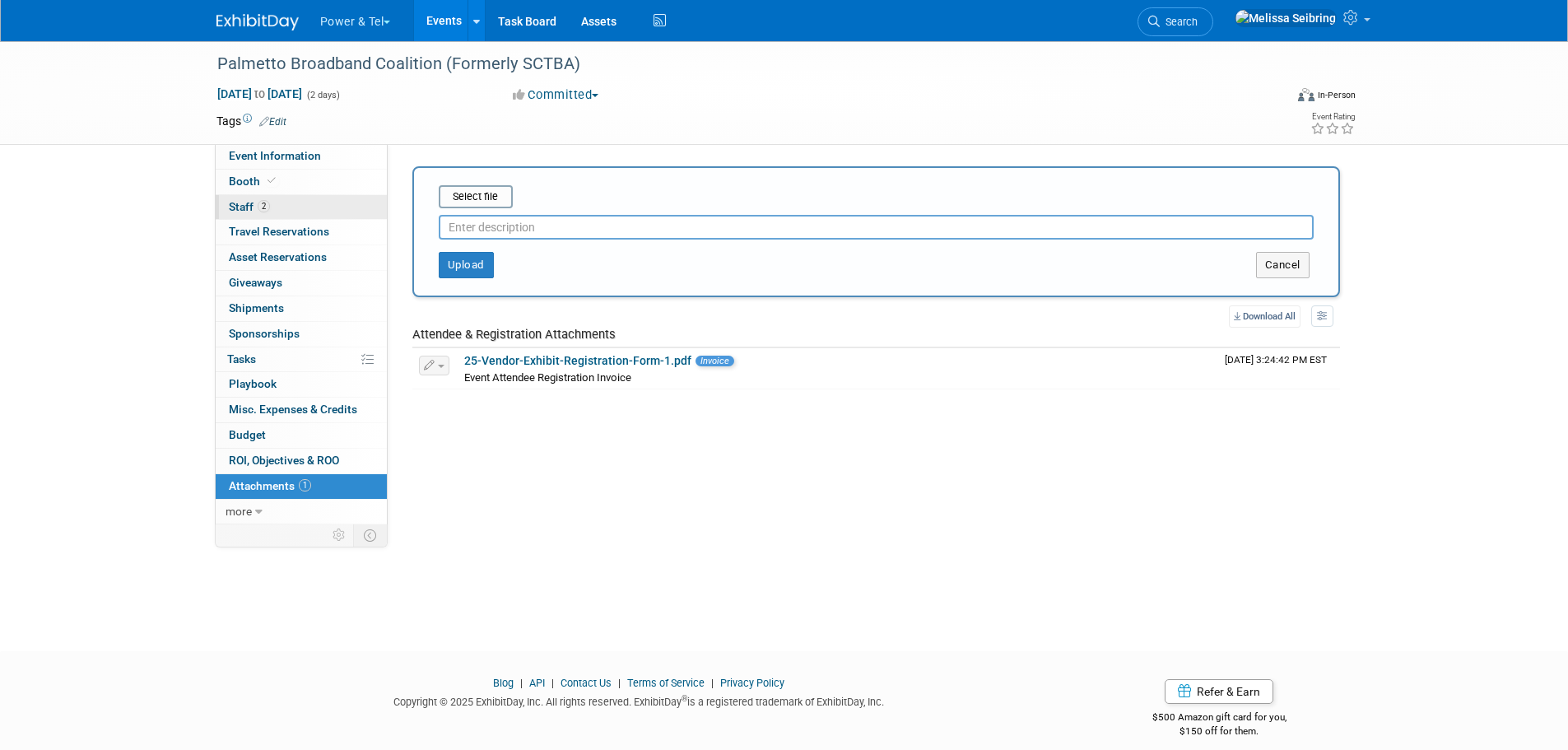
click at [238, 210] on span "Staff 2" at bounding box center [249, 206] width 41 height 13
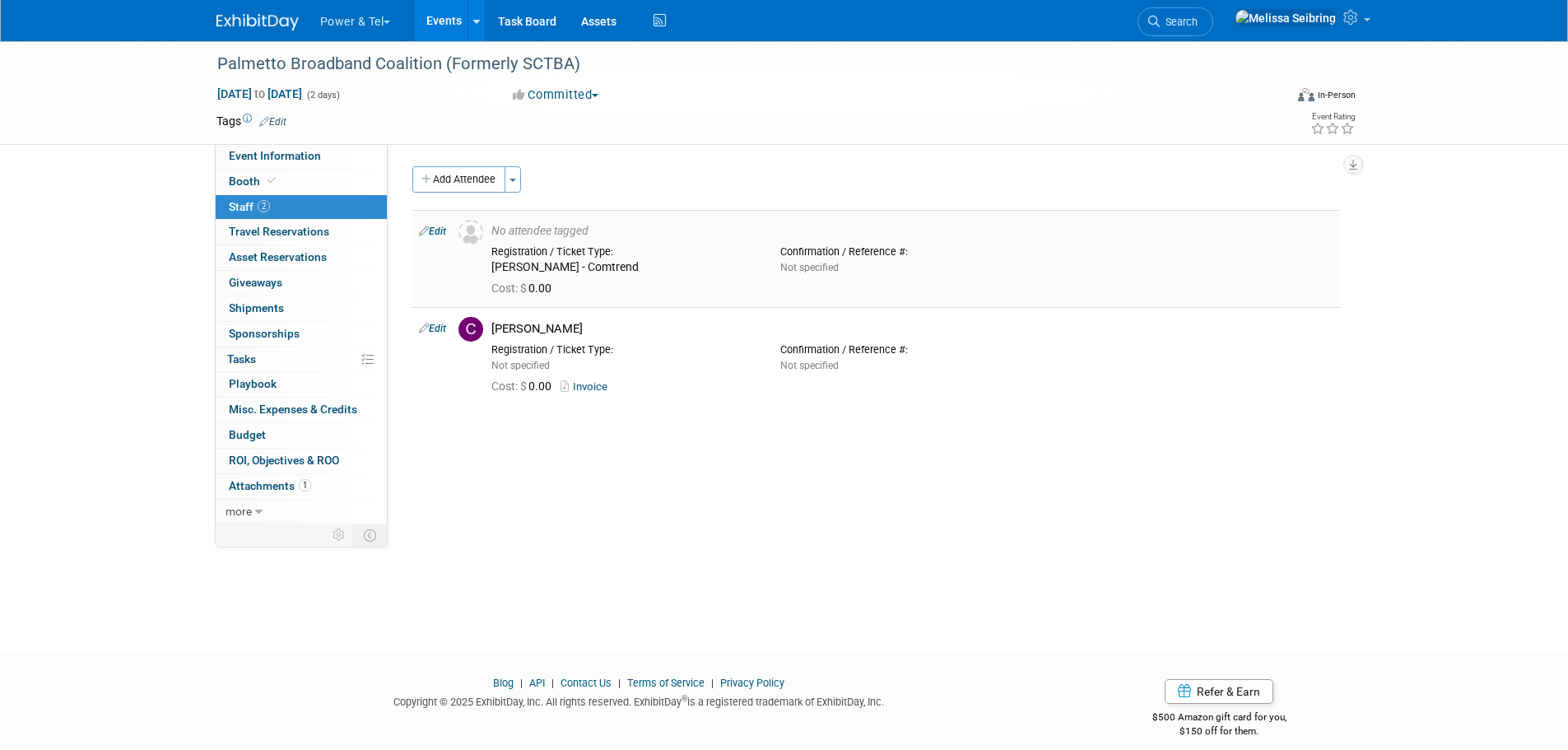
click at [439, 231] on link "Edit" at bounding box center [432, 232] width 27 height 11
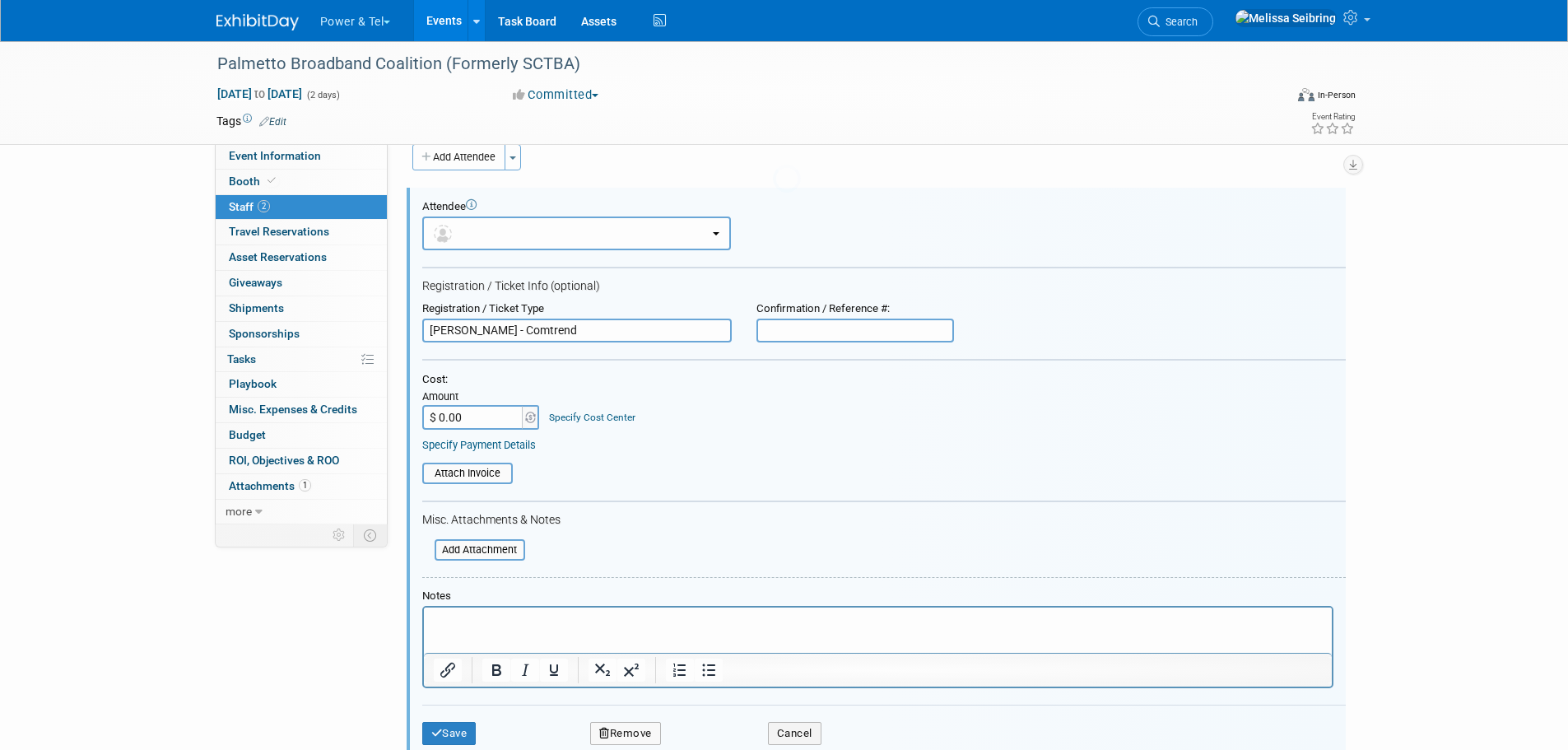
scroll to position [23, 0]
click at [481, 468] on input "file" at bounding box center [413, 472] width 196 height 18
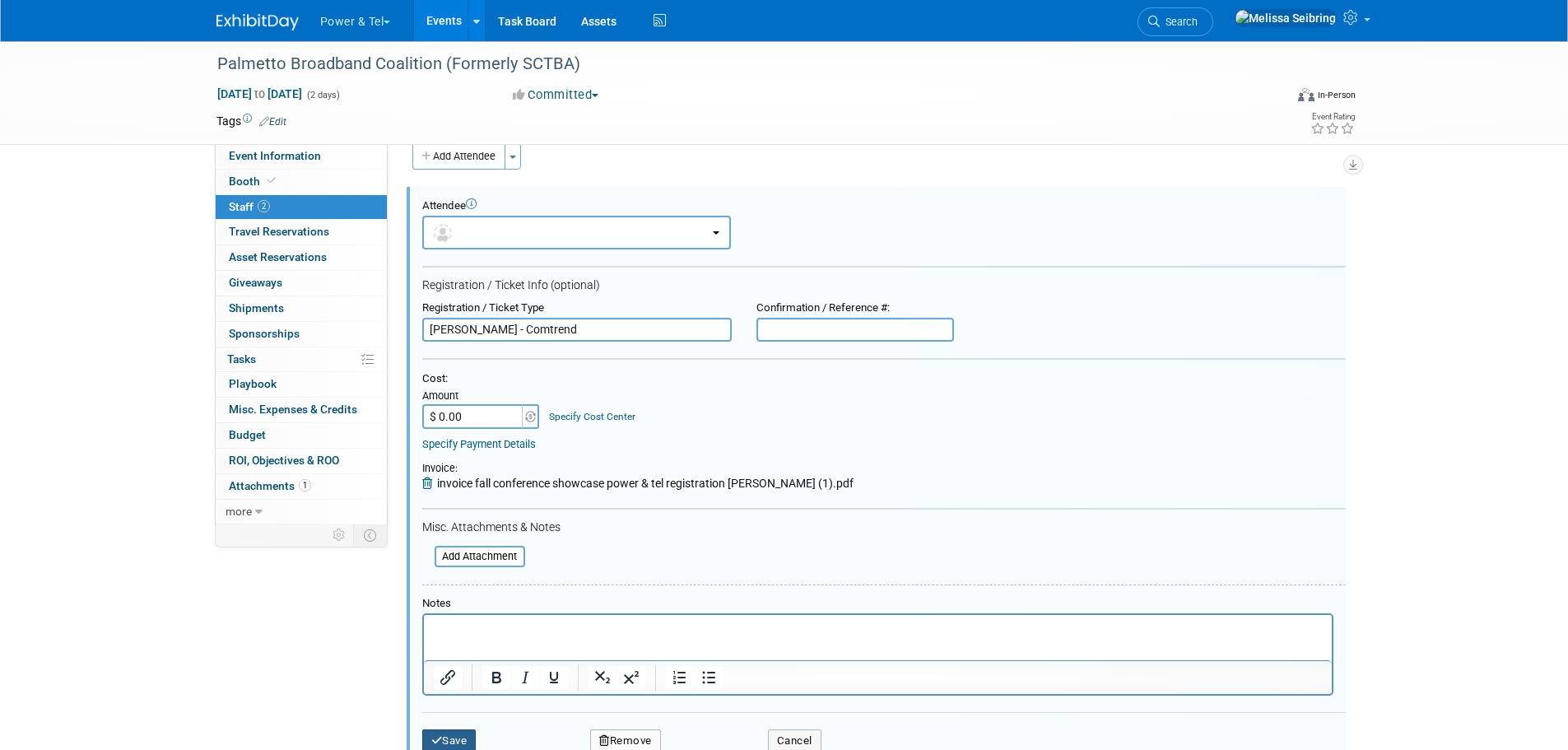
click at [453, 740] on button "Save" at bounding box center [449, 741] width 54 height 23
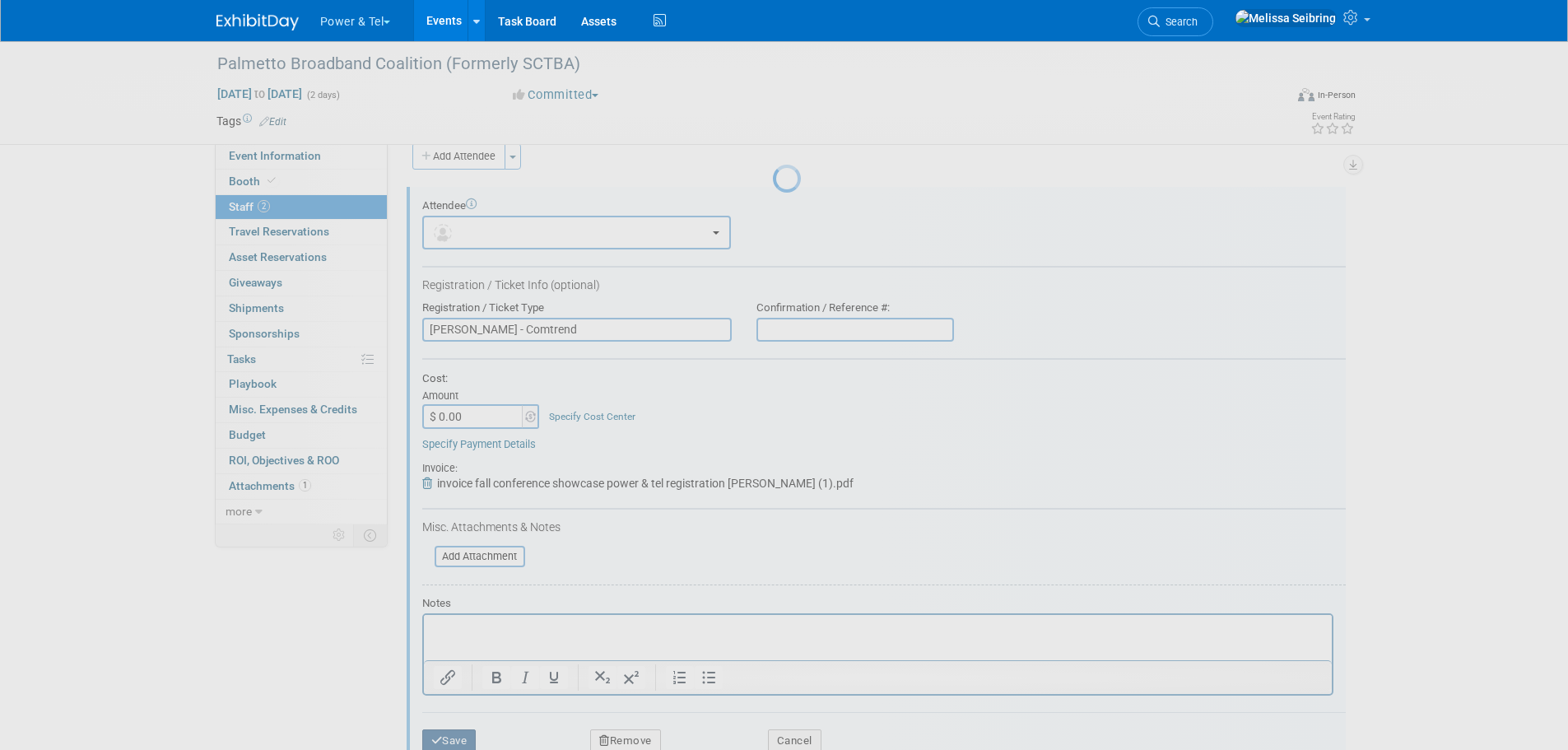
scroll to position [17, 0]
